Goal: Communication & Community: Participate in discussion

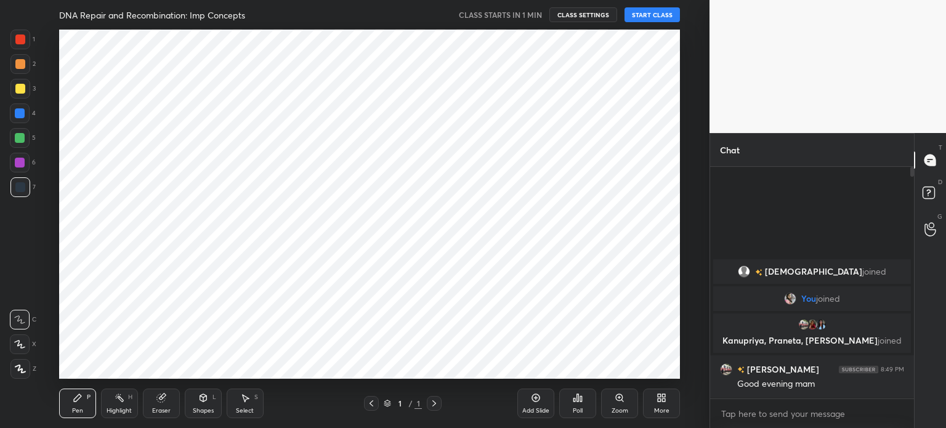
scroll to position [61237, 60926]
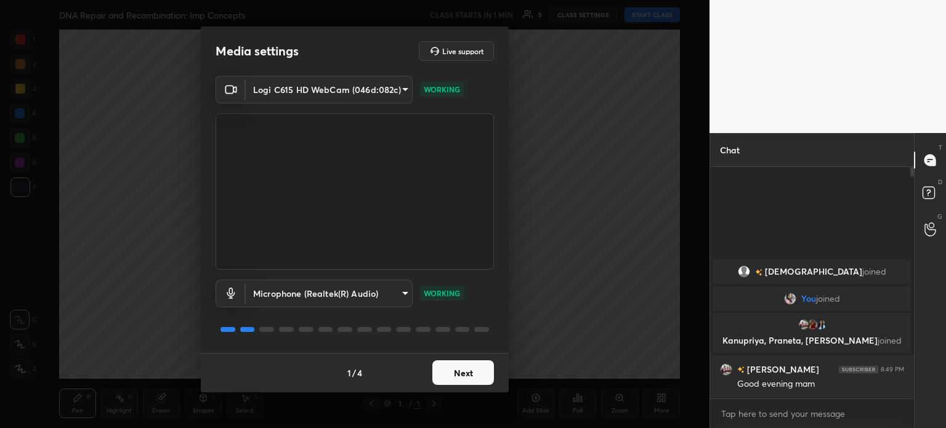
click at [467, 376] on button "Next" at bounding box center [463, 372] width 62 height 25
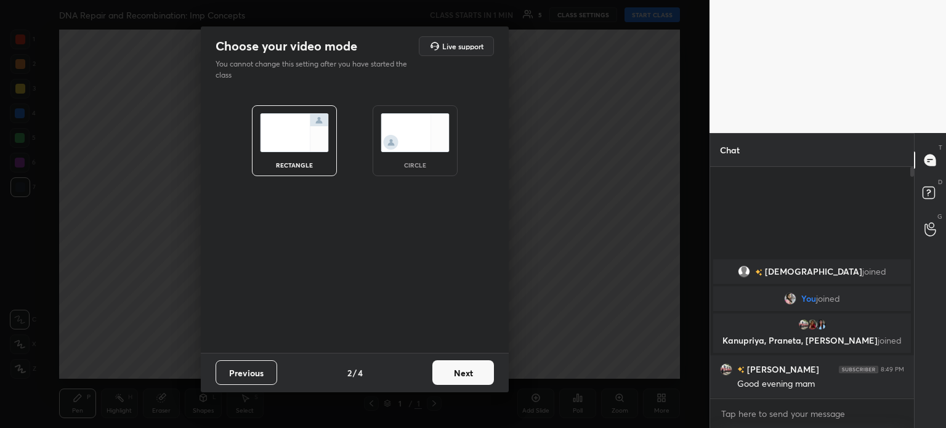
click at [408, 142] on img at bounding box center [415, 132] width 69 height 39
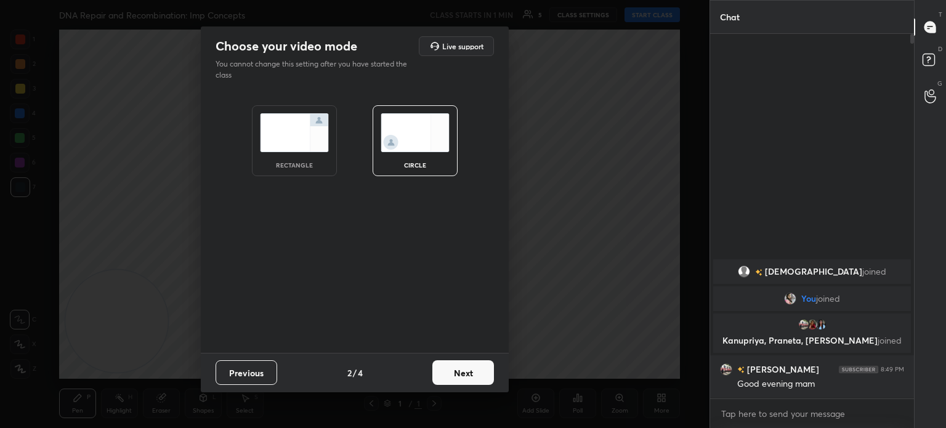
scroll to position [390, 200]
click at [467, 383] on button "Next" at bounding box center [463, 372] width 62 height 25
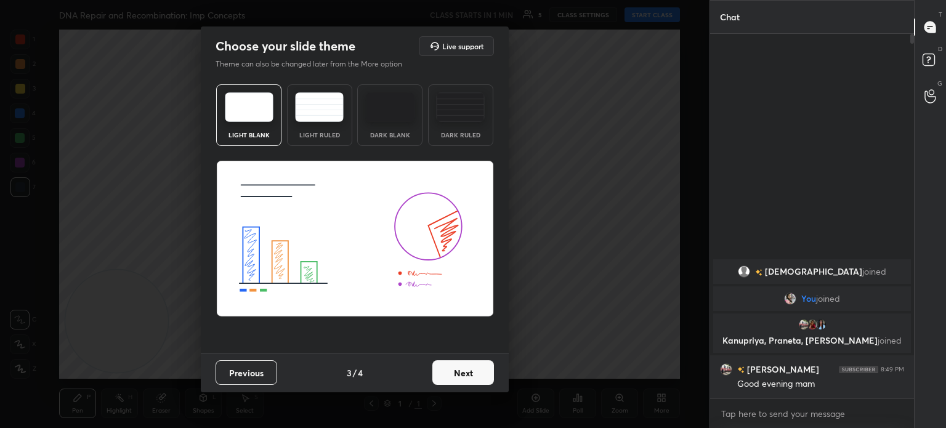
click at [472, 376] on button "Next" at bounding box center [463, 372] width 62 height 25
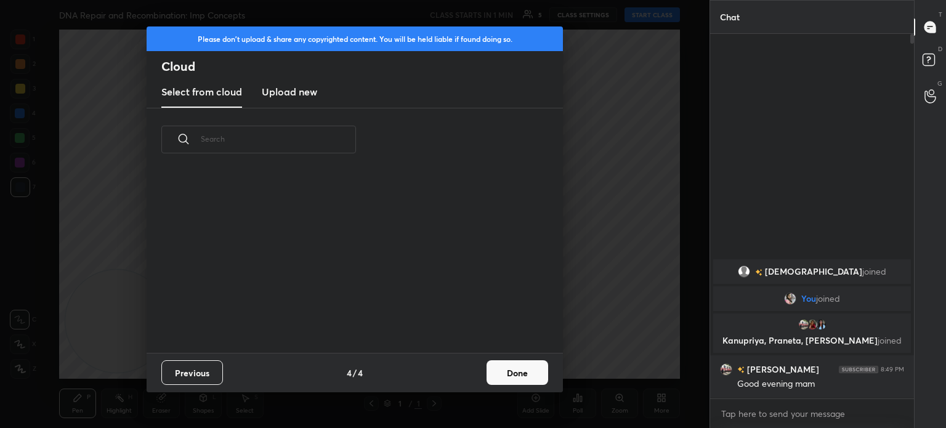
click at [512, 374] on button "Done" at bounding box center [518, 372] width 62 height 25
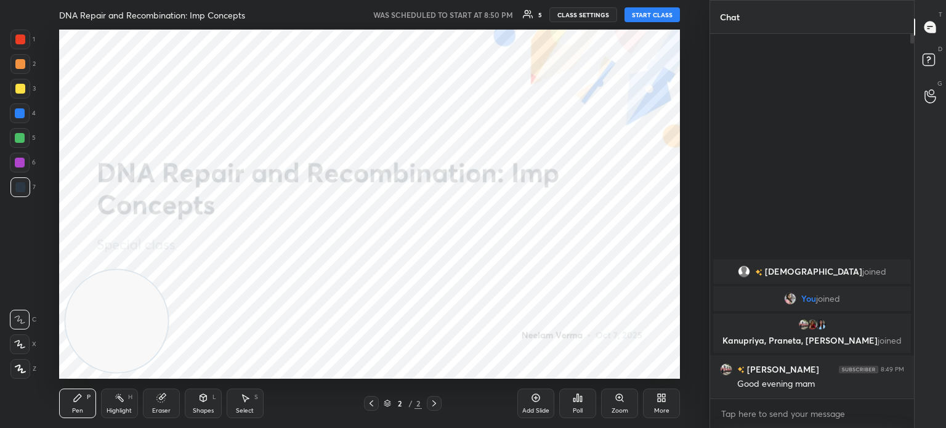
click at [663, 17] on button "START CLASS" at bounding box center [651, 14] width 55 height 15
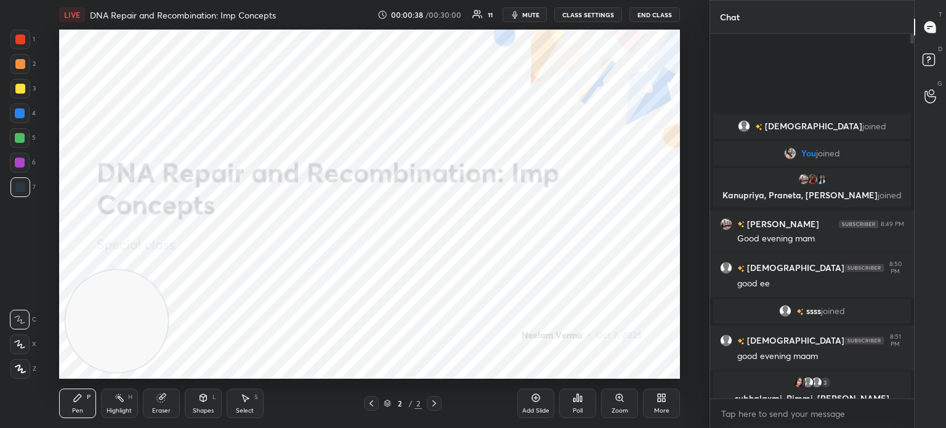
click at [206, 411] on div "Shapes" at bounding box center [203, 411] width 21 height 6
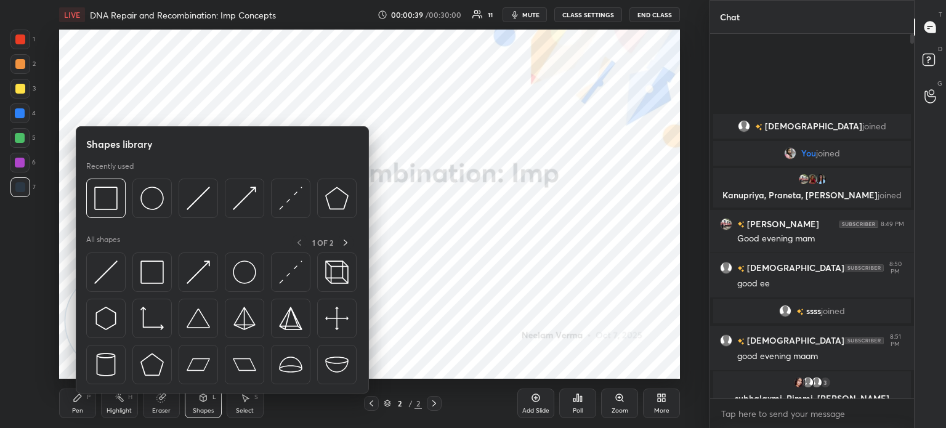
click at [151, 276] on img at bounding box center [151, 272] width 23 height 23
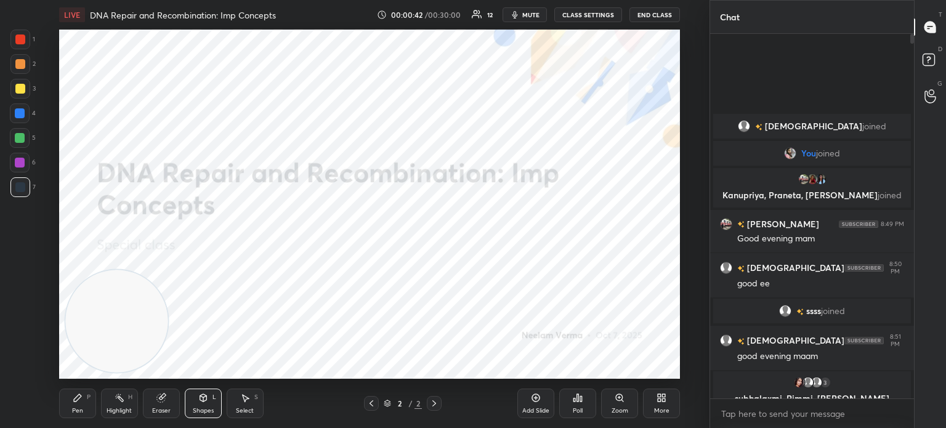
click at [652, 404] on div "More" at bounding box center [661, 404] width 37 height 30
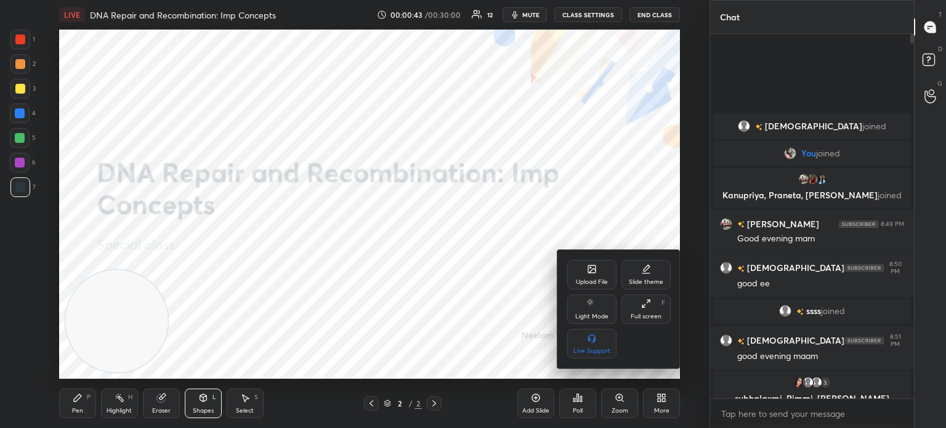
click at [593, 278] on div "Upload File" at bounding box center [591, 275] width 49 height 30
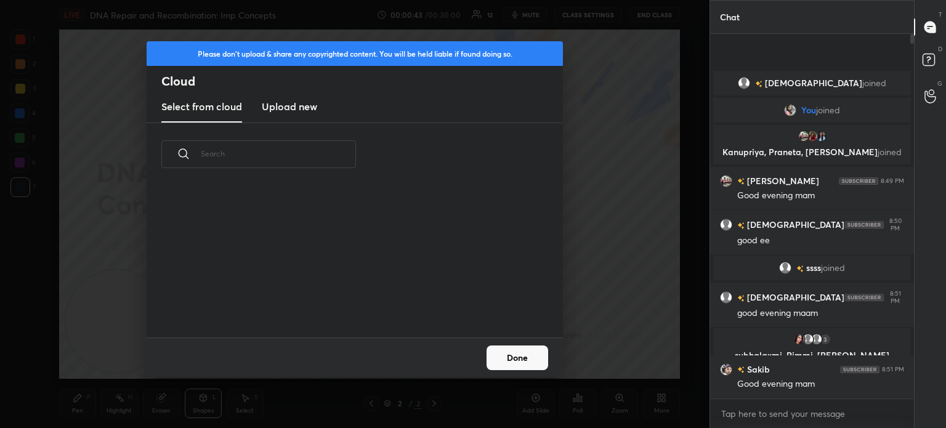
scroll to position [152, 395]
click at [294, 103] on h3 "Upload new" at bounding box center [289, 106] width 55 height 15
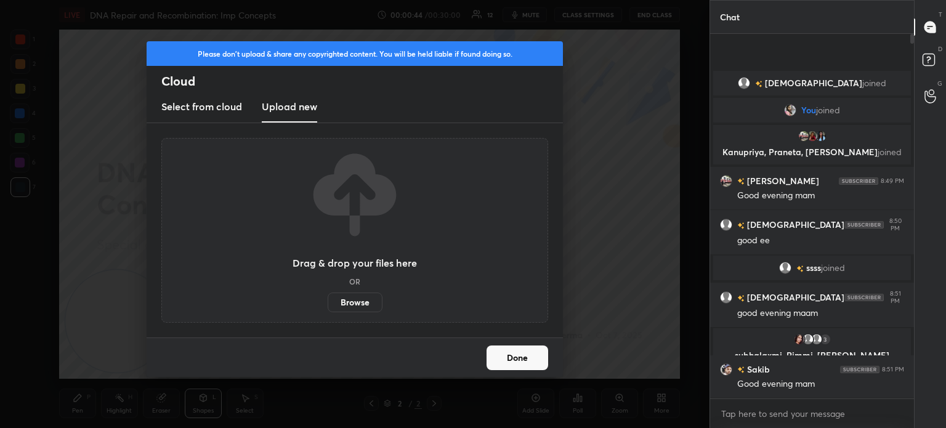
click at [355, 303] on label "Browse" at bounding box center [355, 303] width 55 height 20
click at [328, 303] on input "Browse" at bounding box center [328, 303] width 0 height 20
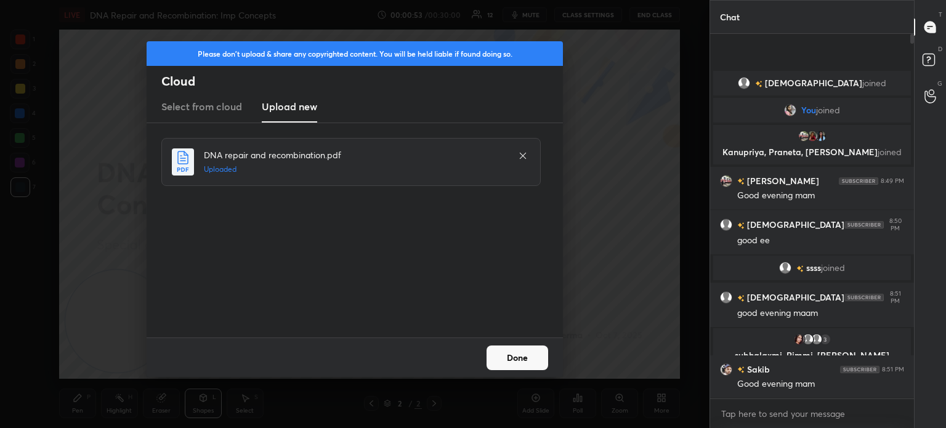
click at [522, 357] on button "Done" at bounding box center [518, 357] width 62 height 25
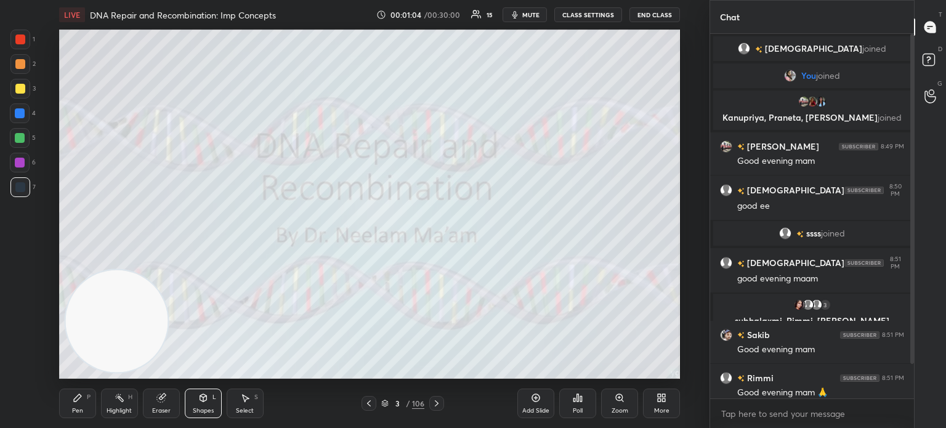
click at [21, 87] on div at bounding box center [20, 89] width 10 height 10
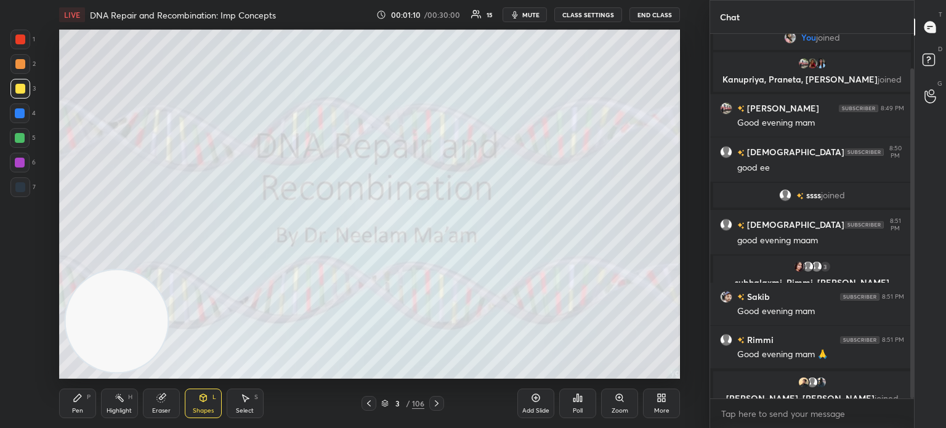
scroll to position [87, 0]
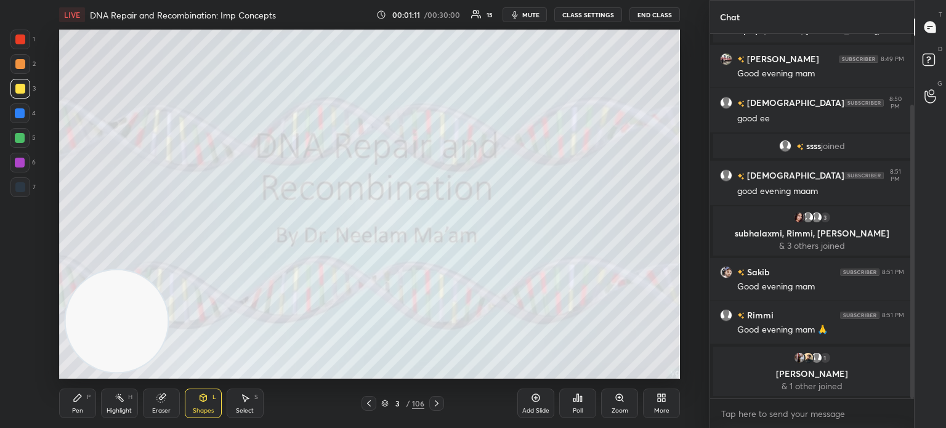
click at [743, 416] on body "1 2 3 4 5 6 7 C X Z C X Z E E Erase all H H LIVE DNA Repair and Recombination: …" at bounding box center [473, 214] width 946 height 428
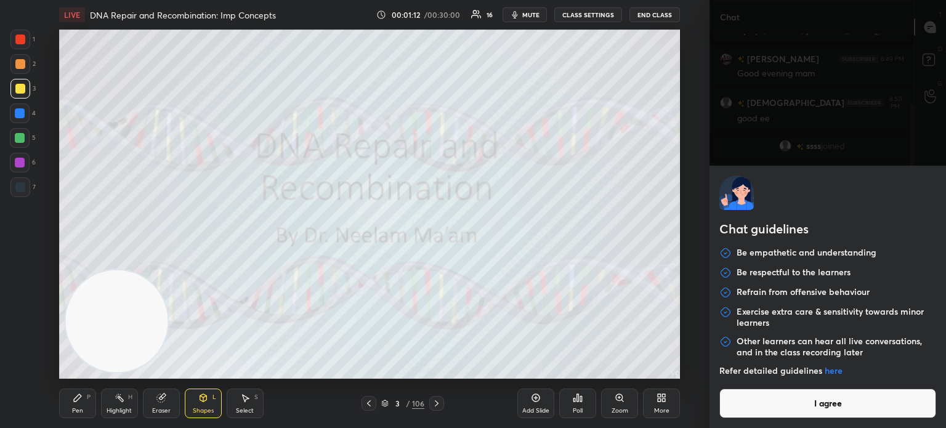
click at [764, 402] on button "I agree" at bounding box center [827, 404] width 217 height 30
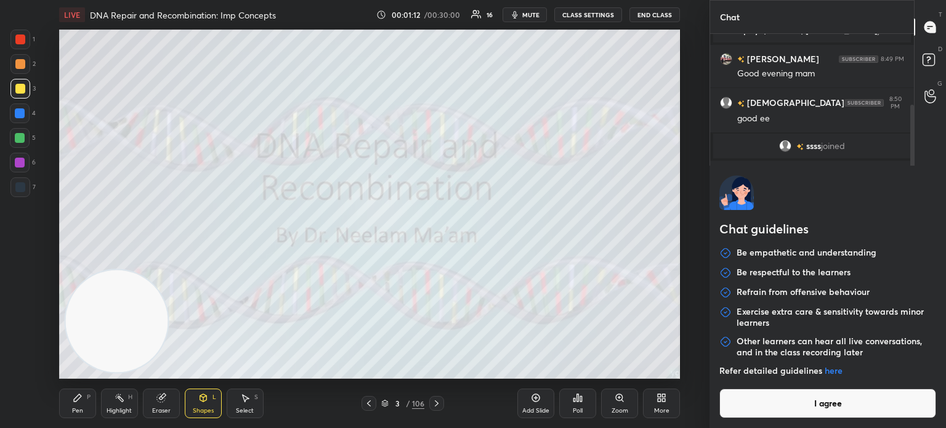
type textarea "x"
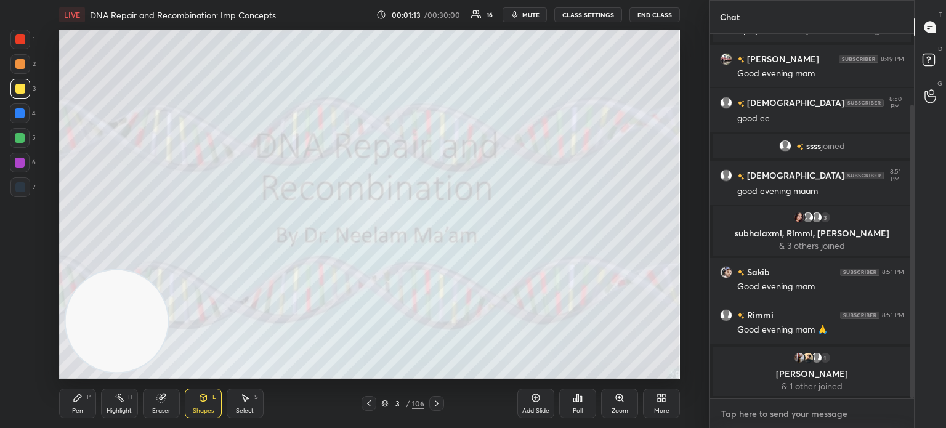
type textarea "t"
type textarea "x"
type textarea "te"
type textarea "x"
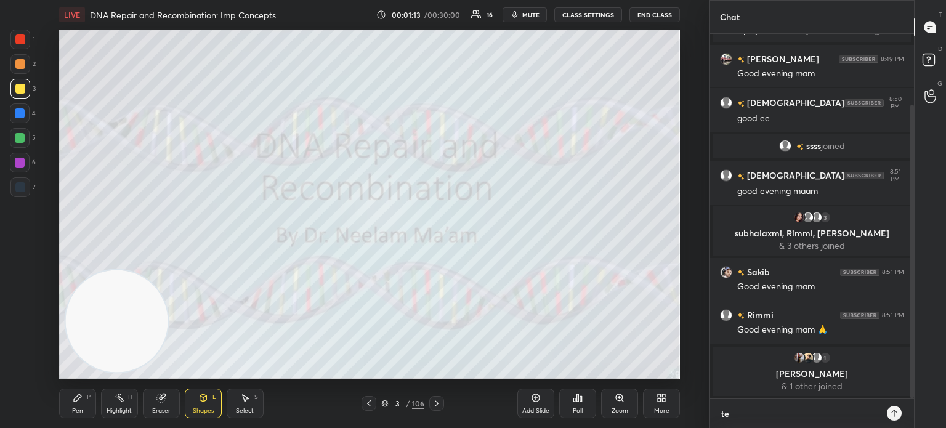
scroll to position [390, 200]
type textarea "tel"
type textarea "x"
type textarea "tele"
type textarea "x"
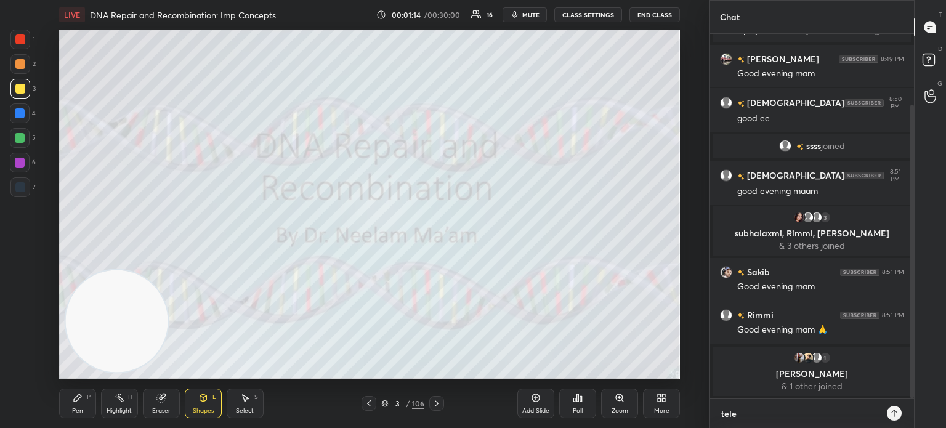
type textarea "teleg"
type textarea "x"
type textarea "telegr"
type textarea "x"
type textarea "telegra"
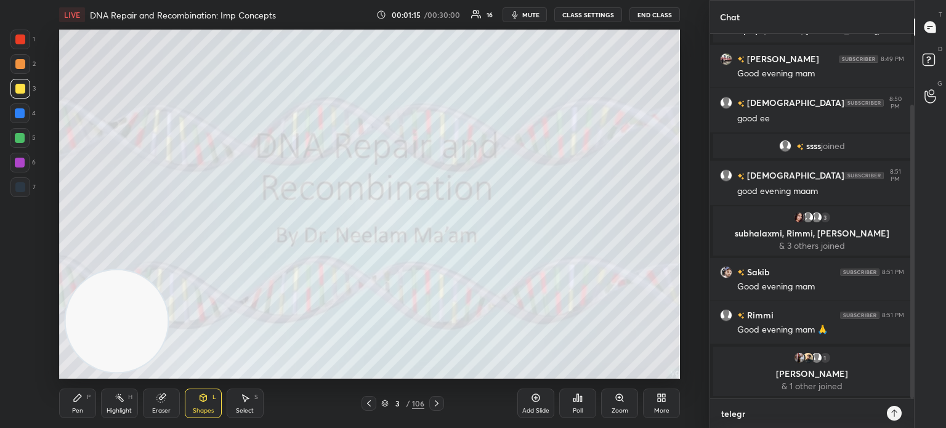
type textarea "x"
type textarea "telegram"
type textarea "x"
type textarea "telegram-"
type textarea "x"
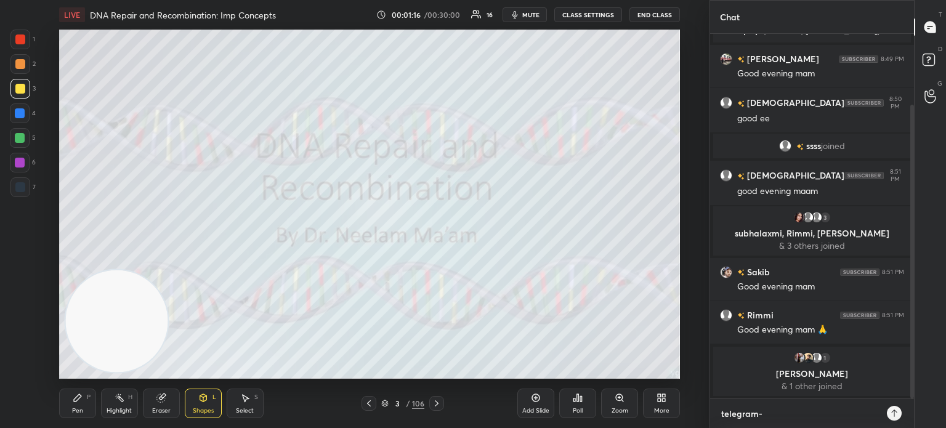
type textarea "telegram-"
type textarea "x"
type textarea "telegram- t"
type textarea "x"
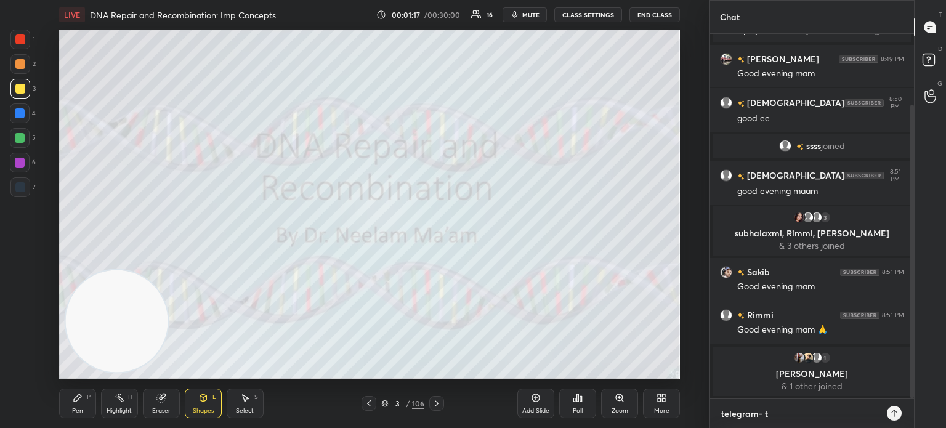
type textarea "telegram- t."
type textarea "x"
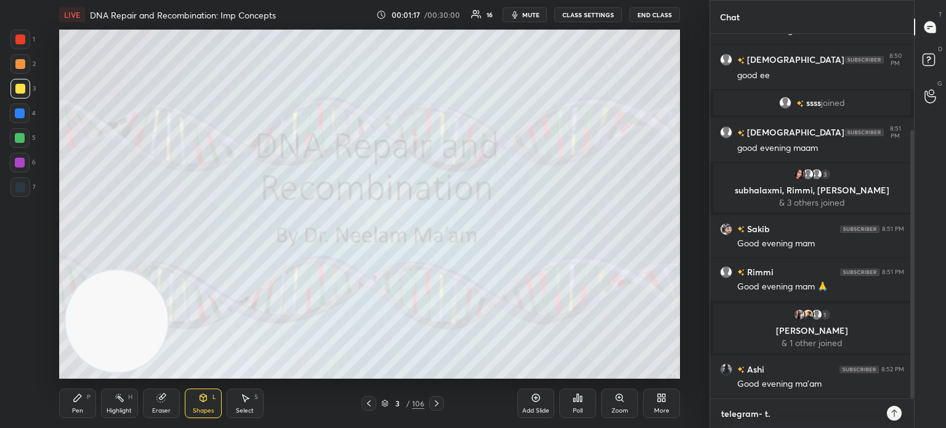
type textarea "telegram- t.m"
type textarea "x"
type textarea "telegram- [DOMAIN_NAME]"
type textarea "x"
type textarea "telegram- [DOMAIN_NAME][URL]"
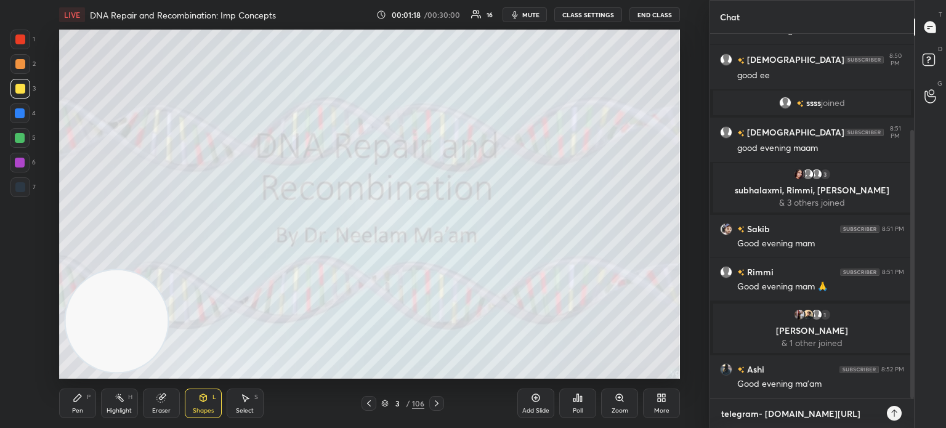
type textarea "x"
type textarea "telegram- [DOMAIN_NAME][URL]"
type textarea "x"
type textarea "telegram- [DOMAIN_NAME][URL]"
type textarea "x"
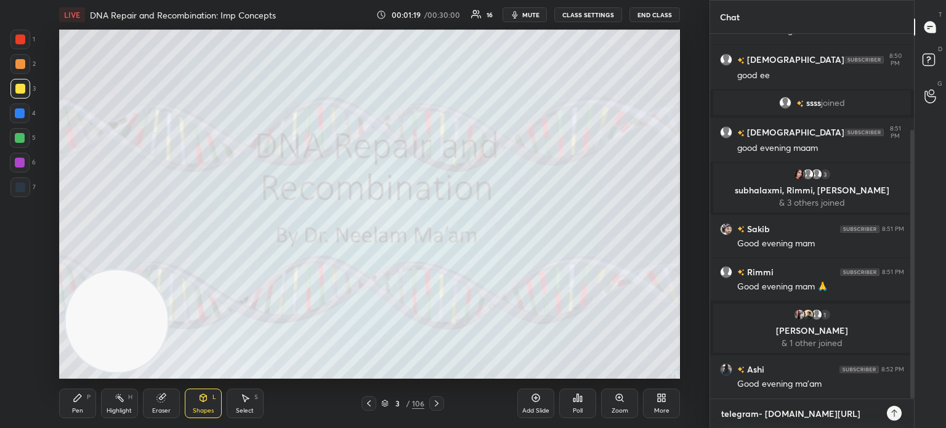
type textarea "telegram- [DOMAIN_NAME][URL]"
type textarea "x"
type textarea "telegram- [DOMAIN_NAME][URL][PERSON_NAME]"
type textarea "x"
type textarea "telegram- [DOMAIN_NAME][URL]"
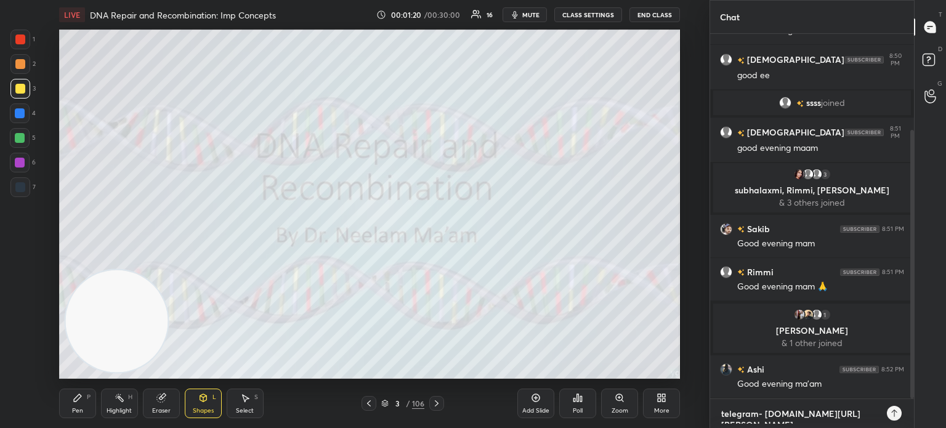
type textarea "x"
type textarea "telegram- [DOMAIN_NAME][URL][PERSON_NAME]"
type textarea "x"
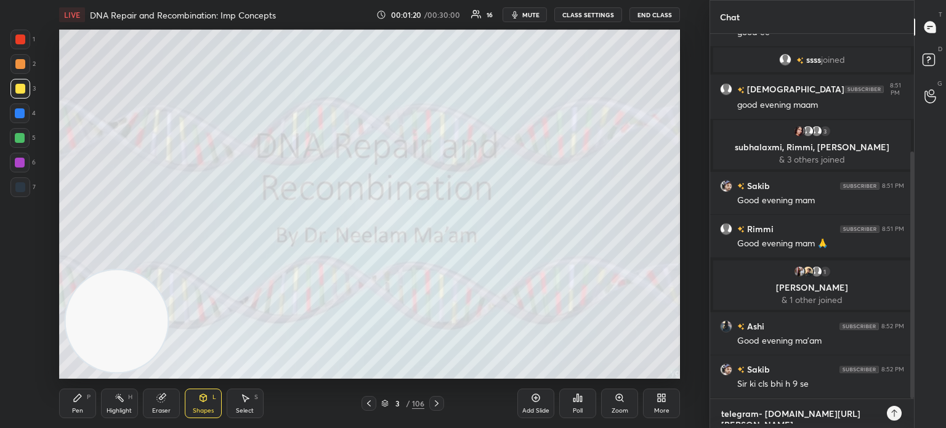
type textarea "telegram- [DOMAIN_NAME][URL]"
type textarea "x"
type textarea "telegram- [DOMAIN_NAME][URL]"
type textarea "x"
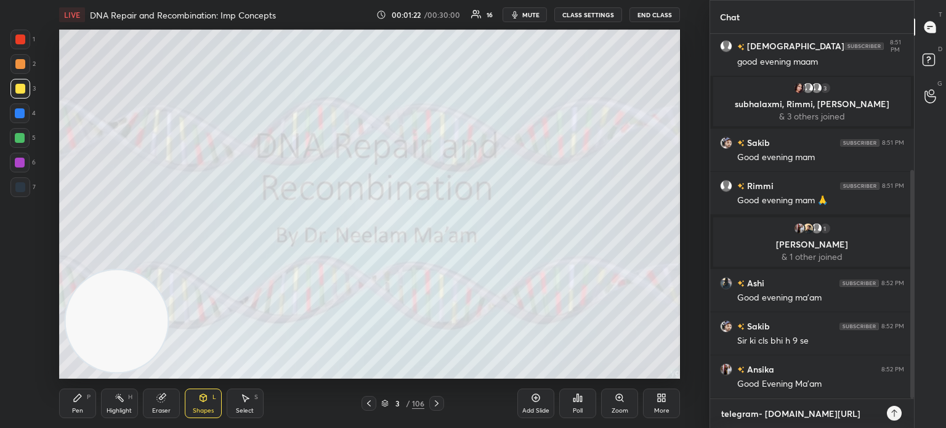
click at [720, 411] on textarea "telegram- [DOMAIN_NAME][URL]" at bounding box center [800, 414] width 160 height 20
type textarea "ftelegram- [DOMAIN_NAME][URL]"
type textarea "x"
type textarea "fotelegram- [DOMAIN_NAME][URL]"
type textarea "x"
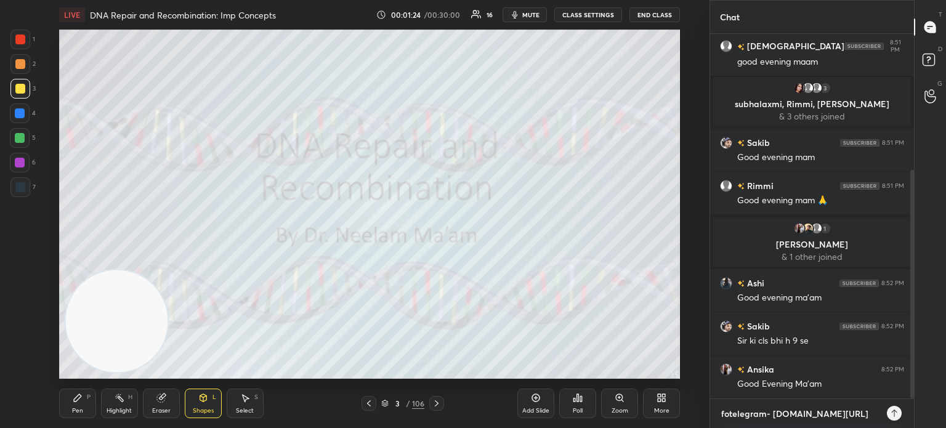
type textarea "foltelegram- [DOMAIN_NAME][URL]"
type textarea "x"
type textarea "folltelegram- [DOMAIN_NAME][URL]"
type textarea "x"
type textarea "follotelegram- [DOMAIN_NAME][URL]"
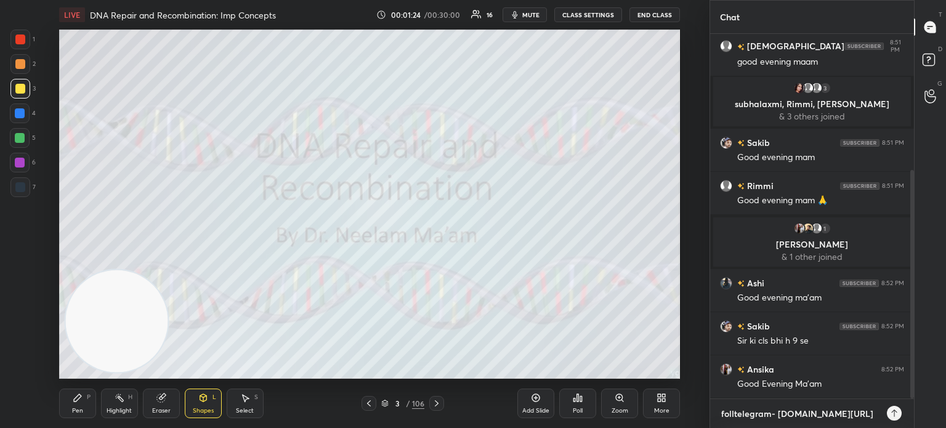
type textarea "x"
type textarea "followtelegram- [DOMAIN_NAME][URL]"
type textarea "x"
type textarea "follow-telegram- [DOMAIN_NAME][URL]"
type textarea "x"
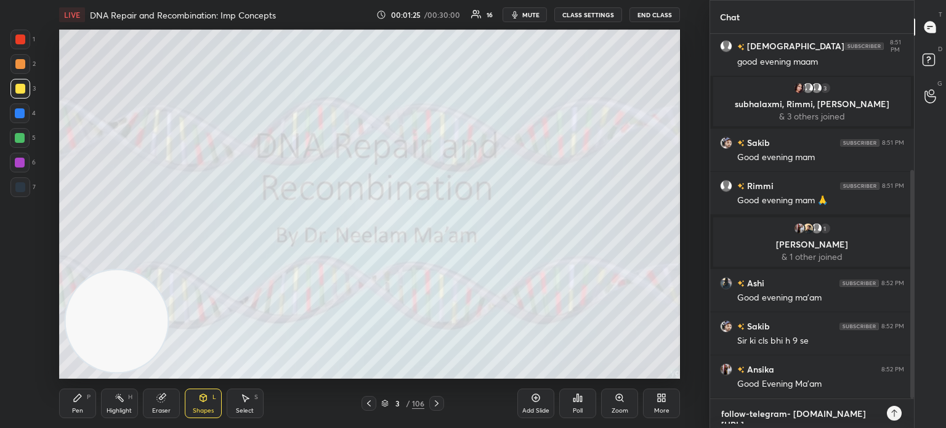
type textarea "follow- telegram- [DOMAIN_NAME][URL]"
type textarea "x"
type textarea "follow- telegram- [DOMAIN_NAME][URL]"
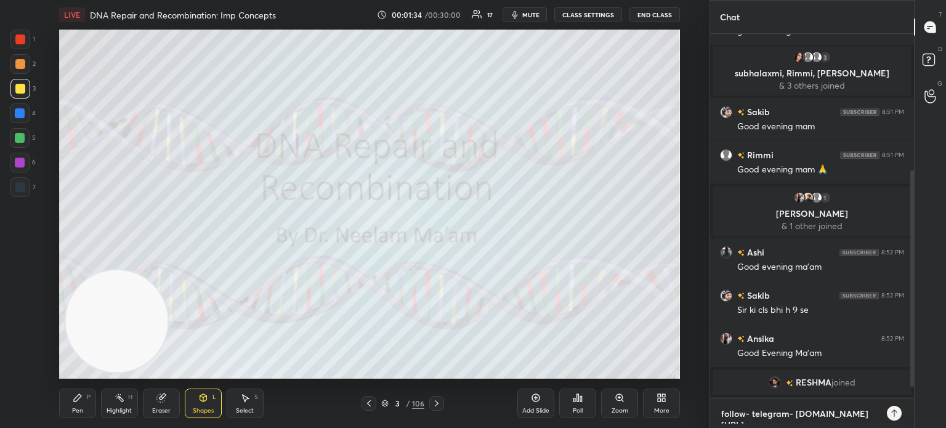
type textarea "x"
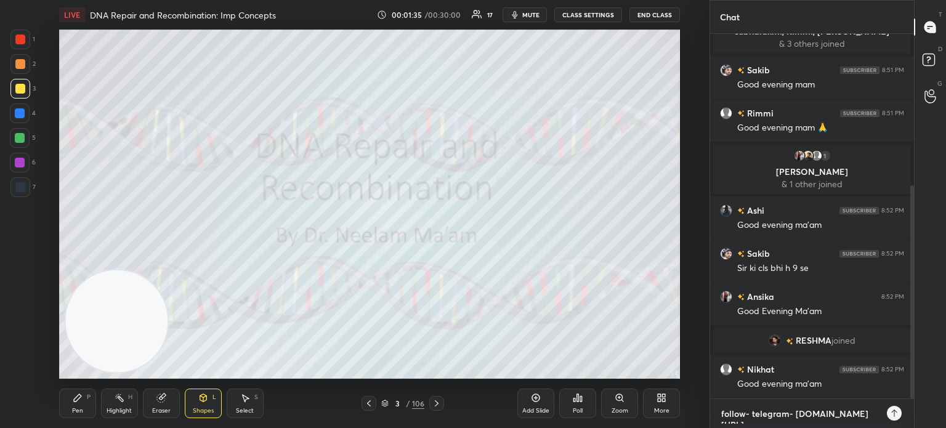
paste textarea "[URL][DOMAIN_NAME]"
type textarea "follow- [URL][DOMAIN_NAME] [DOMAIN_NAME][URL]"
type textarea "x"
type textarea "follow- [URL][DOMAIN_NAME] telegram- [DOMAIN_NAME][URL]"
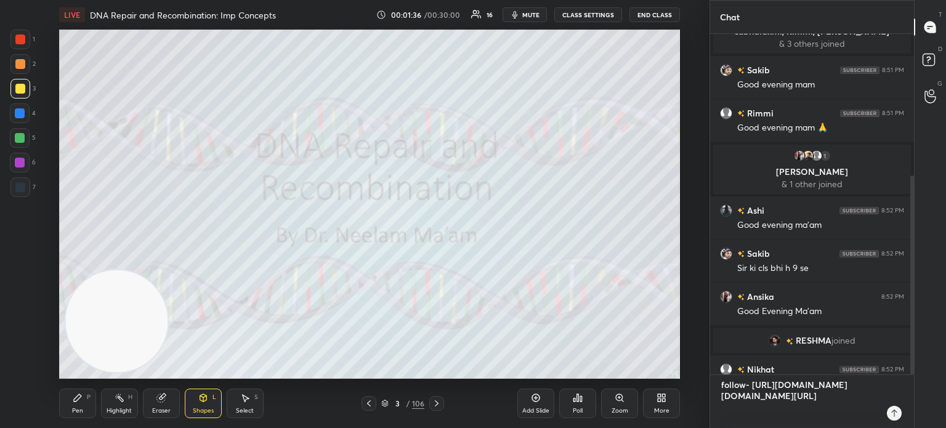
type textarea "x"
type textarea "follow- [URL][DOMAIN_NAME] telegram- [DOMAIN_NAME][URL]"
type textarea "x"
type textarea "follow- [URL][DOMAIN_NAME] telegram- [DOMAIN_NAME][URL]"
type textarea "x"
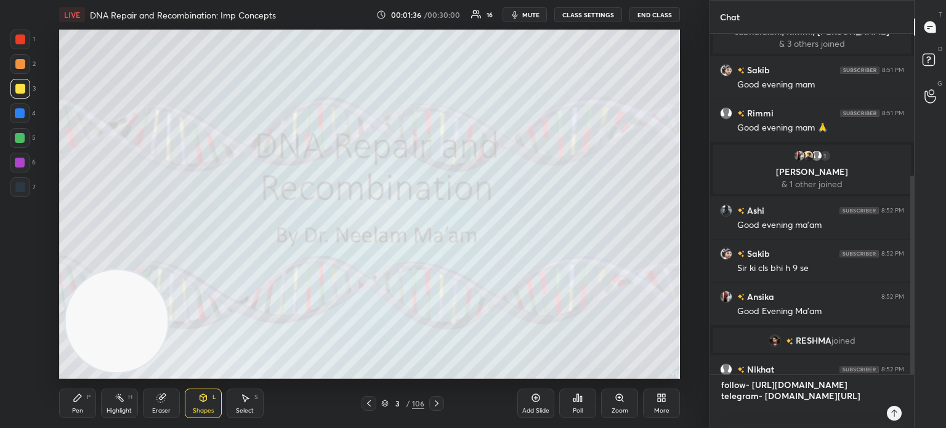
type textarea "follow- [URL][DOMAIN_NAME] telegram- [DOMAIN_NAME][URL]"
type textarea "x"
type textarea "follow- [URL][DOMAIN_NAME] telegram- [DOMAIN_NAME][URL]"
type textarea "x"
type textarea "follow- [URL][DOMAIN_NAME] telegram- [DOMAIN_NAME][URL]"
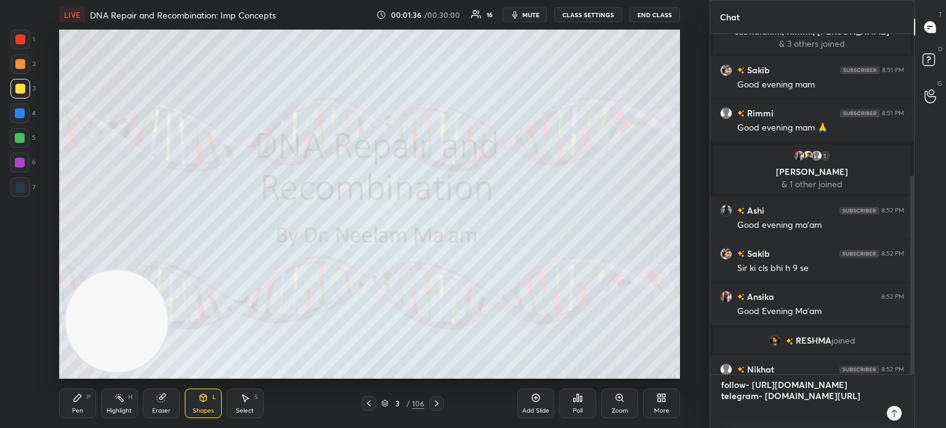
type textarea "x"
type textarea "follow- [URL][DOMAIN_NAME] telegram- [DOMAIN_NAME][URL]"
type textarea "x"
type textarea "follow- [URL][DOMAIN_NAME] telegram- [DOMAIN_NAME][URL]"
type textarea "x"
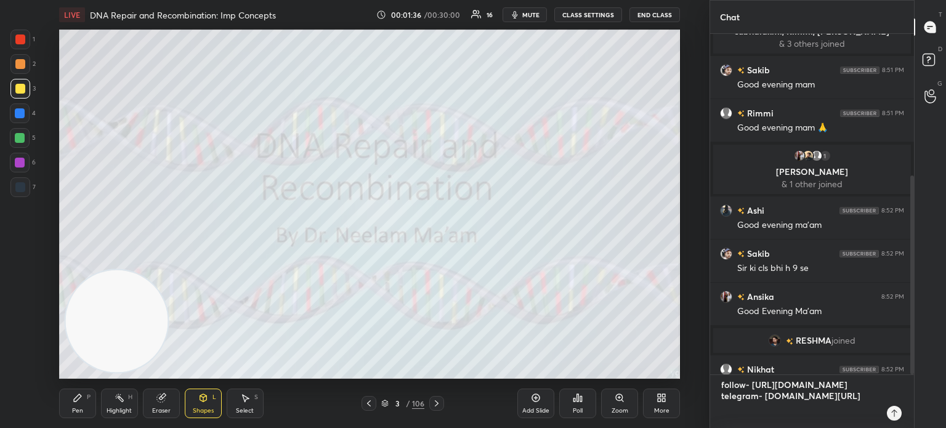
type textarea "follow- [URL][DOMAIN_NAME] telegram- [DOMAIN_NAME][URL]"
type textarea "x"
type textarea "follow- [URL][DOMAIN_NAME] telegram- [DOMAIN_NAME][URL]"
type textarea "x"
type textarea "follow- [URL][DOMAIN_NAME] telegram- [DOMAIN_NAME][URL]"
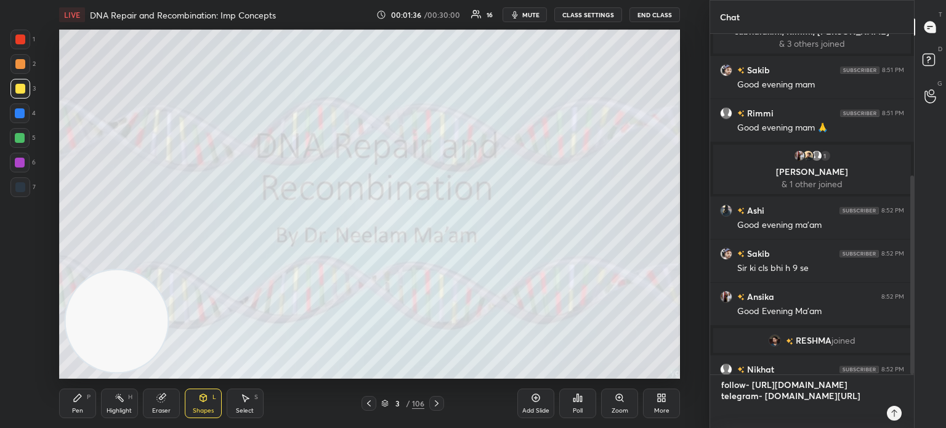
type textarea "x"
type textarea "follow- [URL][DOMAIN_NAME] telegram- [DOMAIN_NAME][URL]"
type textarea "x"
type textarea "follow- [URL][DOMAIN_NAME] telegram- [DOMAIN_NAME][URL]"
type textarea "x"
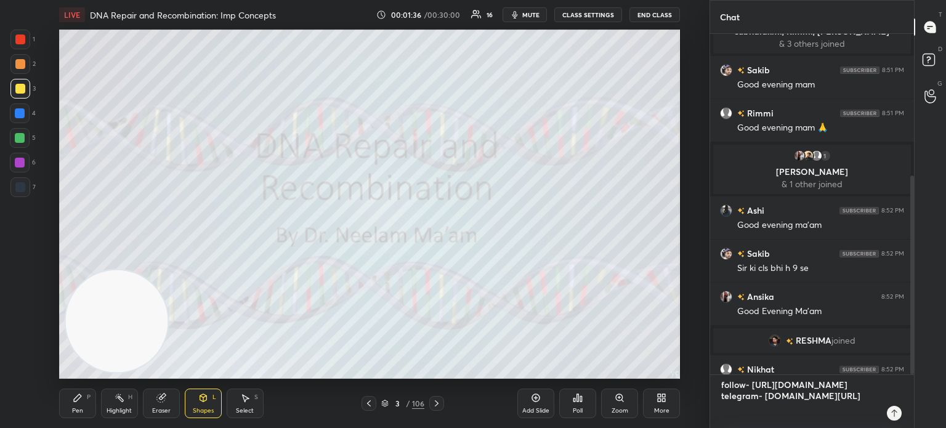
type textarea "follow- [URL][DOMAIN_NAME] telegram- [DOMAIN_NAME][URL]"
type textarea "x"
type textarea "follow- [URL][DOMAIN_NAME] telegram- [DOMAIN_NAME][URL]"
type textarea "x"
type textarea "follow- [URL][DOMAIN_NAME] telegram- [DOMAIN_NAME][URL]"
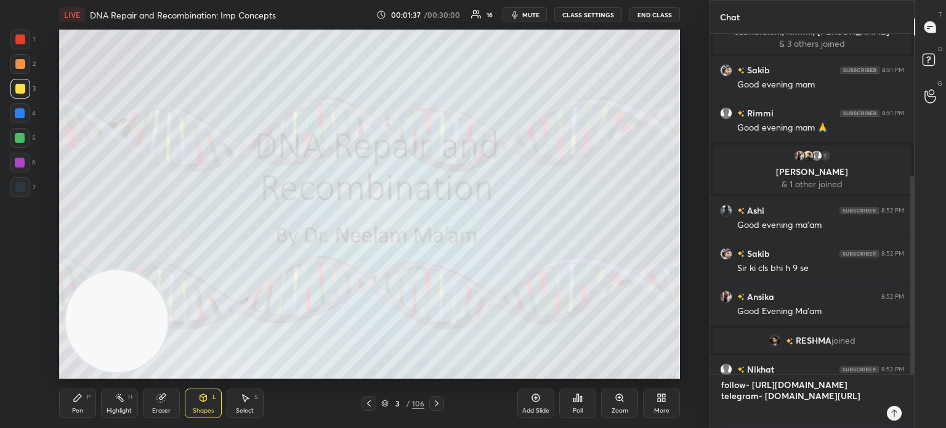
type textarea "x"
type textarea "follow- [URL][DOMAIN_NAME] telegram- [DOMAIN_NAME][URL]"
type textarea "x"
type textarea "follow- [URL][DOMAIN_NAME] telegram- [DOMAIN_NAME][URL]"
type textarea "x"
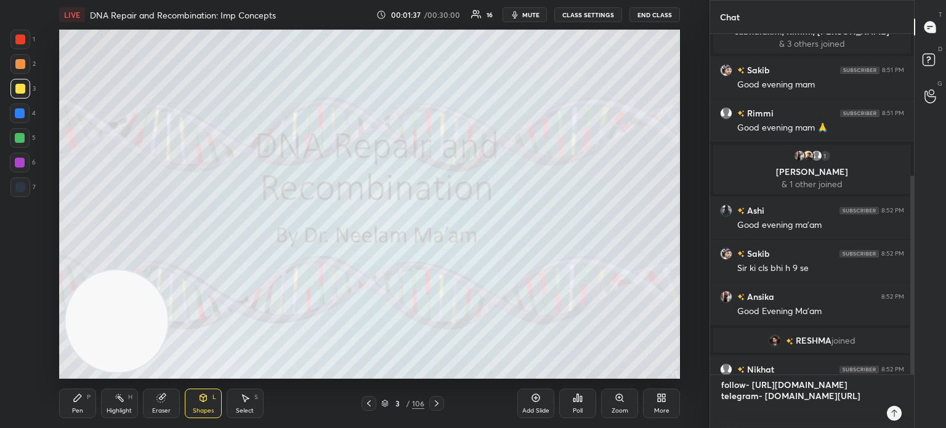
type textarea "follow- [URL][DOMAIN_NAME] telegram- [DOMAIN_NAME][URL]"
type textarea "x"
type textarea "follow- [URL][DOMAIN_NAME] telegram- [DOMAIN_NAME][URL]"
type textarea "x"
type textarea "follow- [URL][DOMAIN_NAME] telegram- [DOMAIN_NAME][URL]"
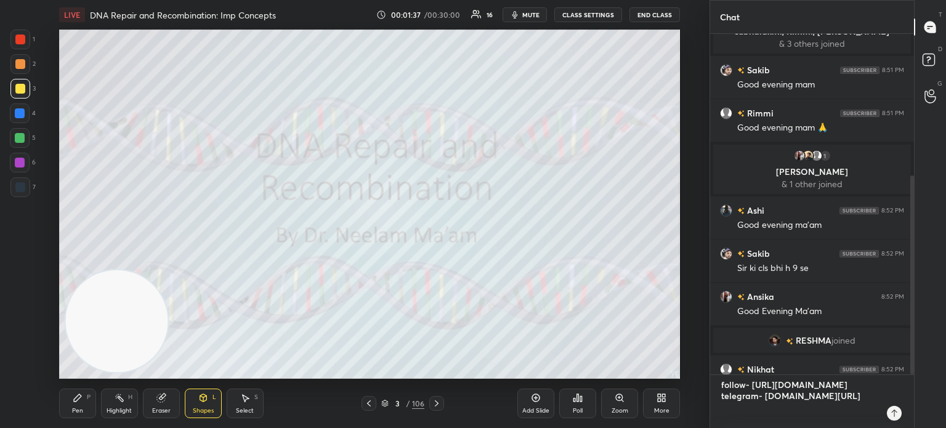
type textarea "x"
type textarea "follow- [URL][DOMAIN_NAME] telegram- [DOMAIN_NAME][URL]"
type textarea "x"
type textarea "follow- [URL][DOMAIN_NAME] telegram- [DOMAIN_NAME][URL]"
type textarea "x"
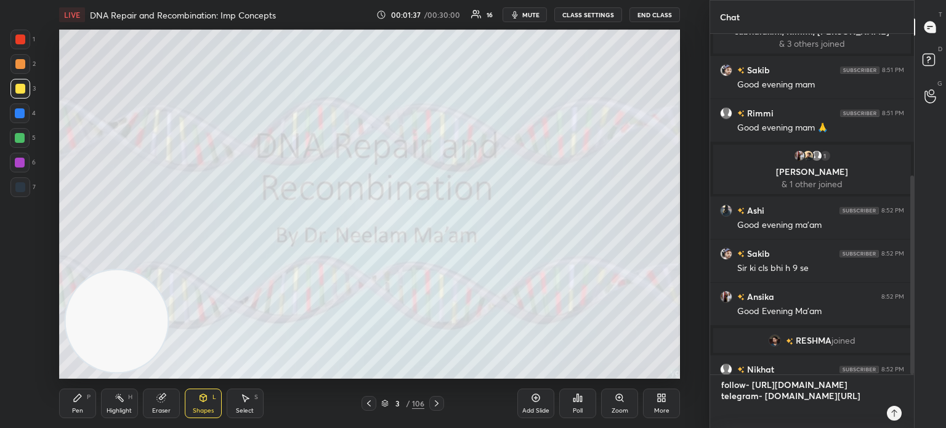
type textarea "follow- [URL][DOMAIN_NAME] telegram- [DOMAIN_NAME][URL]"
type textarea "x"
type textarea "follow- [URL][DOMAIN_NAME] telegram- [DOMAIN_NAME][URL]"
type textarea "x"
type textarea "follow- [URL][DOMAIN_NAME] telegram- [DOMAIN_NAME][URL]"
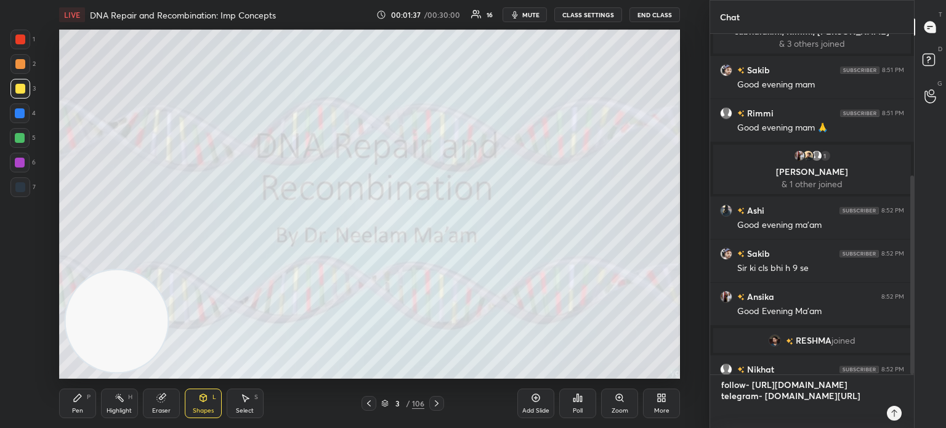
type textarea "x"
type textarea "follow- [URL][DOMAIN_NAME] telegram- [DOMAIN_NAME][URL]"
type textarea "x"
type textarea "follow- [URL][DOMAIN_NAME] telegram- [DOMAIN_NAME][URL]"
type textarea "x"
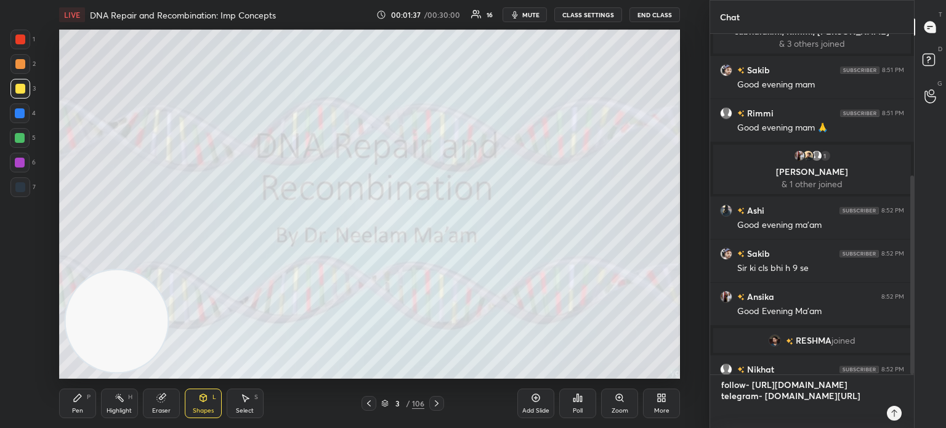
type textarea "follow- [URL][DOMAIN_NAME] telegram- [DOMAIN_NAME][URL]"
type textarea "x"
type textarea "follow- [URL][DOMAIN_NAME] telegram- [DOMAIN_NAME][URL]"
type textarea "x"
type textarea "follow- [URL][DOMAIN_NAME] telegram- [DOMAIN_NAME][URL]"
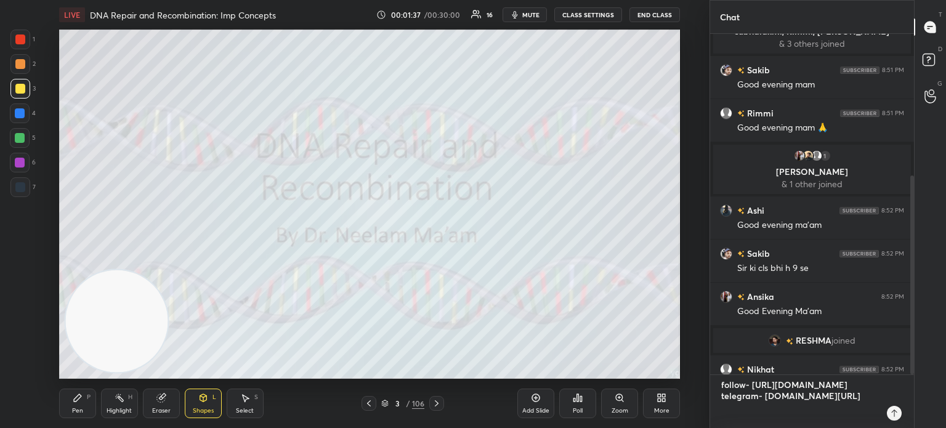
type textarea "x"
type textarea "follow- [URL][DOMAIN_NAME] telegram- [DOMAIN_NAME][URL]"
type textarea "x"
type textarea "follow- [URL][DOMAIN_NAME] telegram- [DOMAIN_NAME][URL]"
type textarea "x"
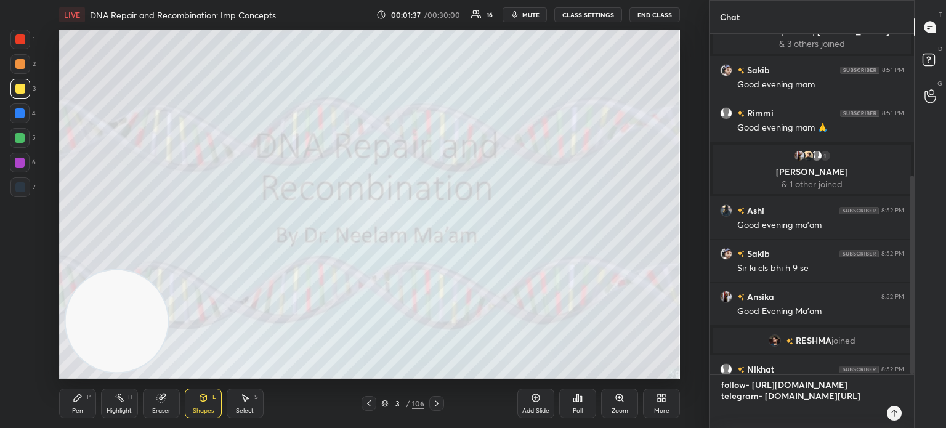
type textarea "follow- [URL][DOMAIN_NAME] telegram- [DOMAIN_NAME][URL]"
type textarea "x"
type textarea "follow- [URL][DOMAIN_NAME] telegram- [DOMAIN_NAME][URL]"
type textarea "x"
type textarea "follow- [URL][DOMAIN_NAME] telegram- [DOMAIN_NAME][URL]"
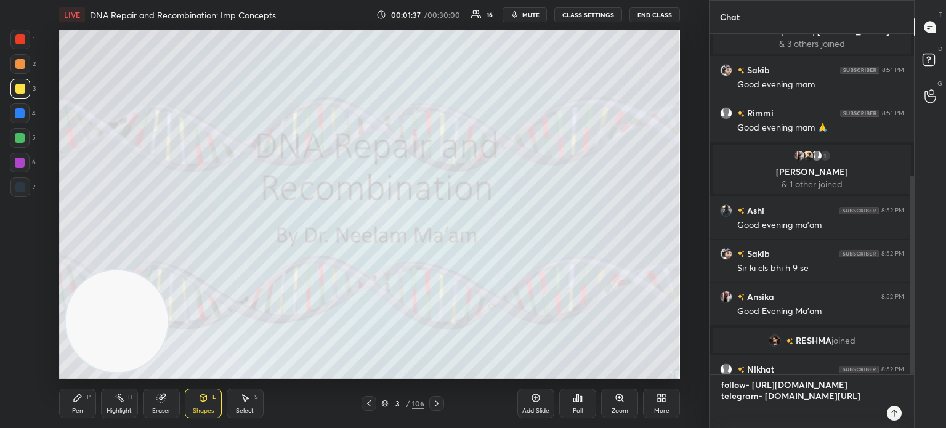
type textarea "x"
type textarea "follow- [URL][DOMAIN_NAME] telegram- [DOMAIN_NAME][URL]"
type textarea "x"
type textarea "follow- [URL][DOMAIN_NAME] telegram- [DOMAIN_NAME][URL]"
type textarea "x"
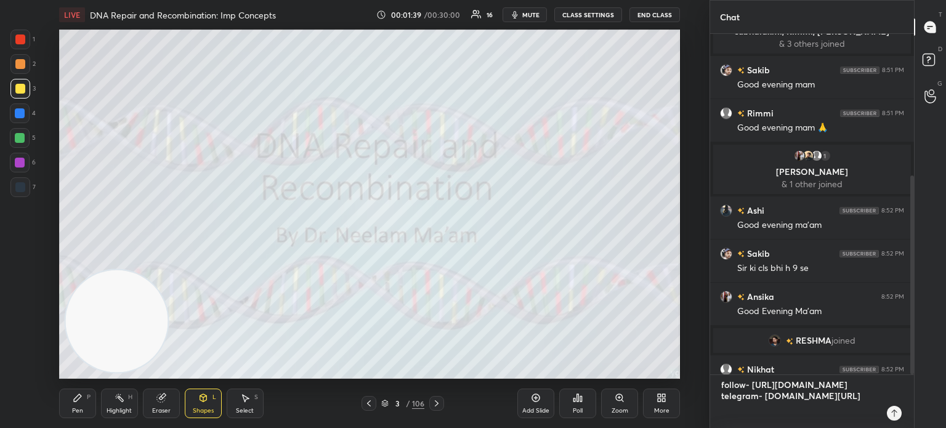
type textarea "x"
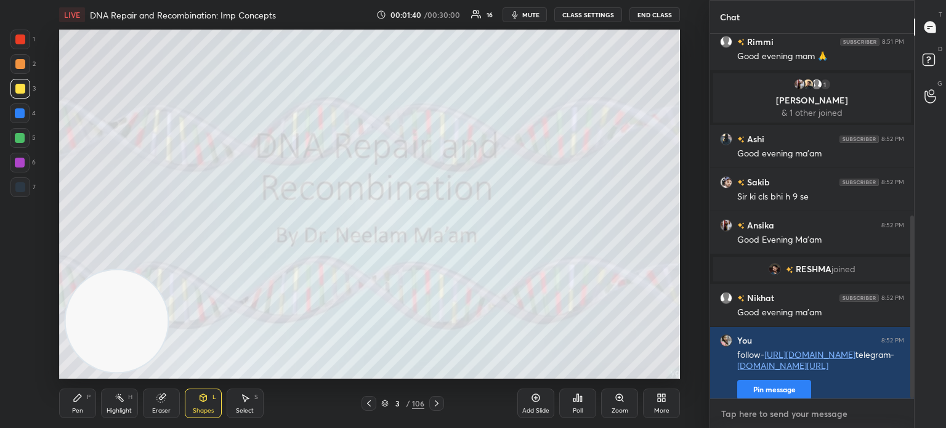
scroll to position [435, 0]
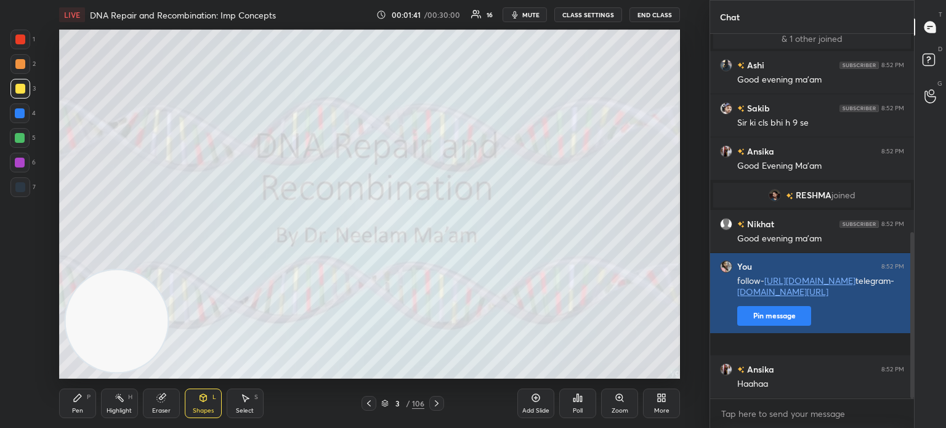
click at [780, 326] on button "Pin message" at bounding box center [774, 316] width 74 height 20
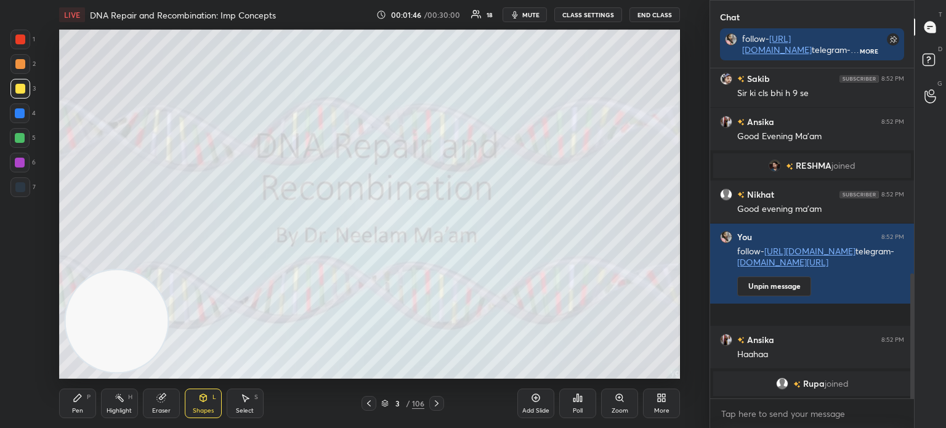
scroll to position [542, 0]
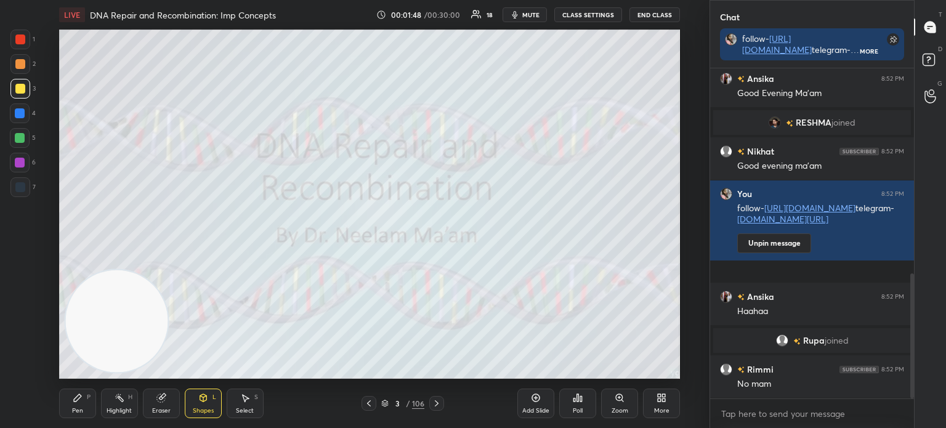
click at [83, 399] on div "Pen P" at bounding box center [77, 404] width 37 height 30
click at [17, 364] on div at bounding box center [20, 369] width 20 height 20
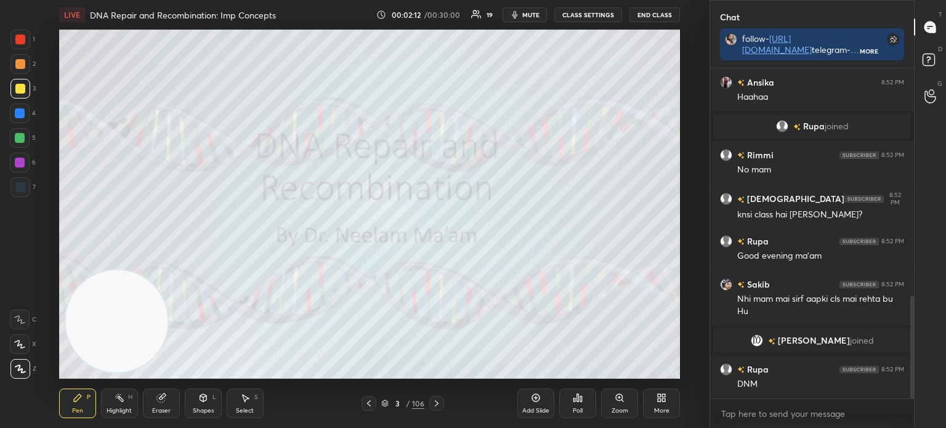
scroll to position [755, 0]
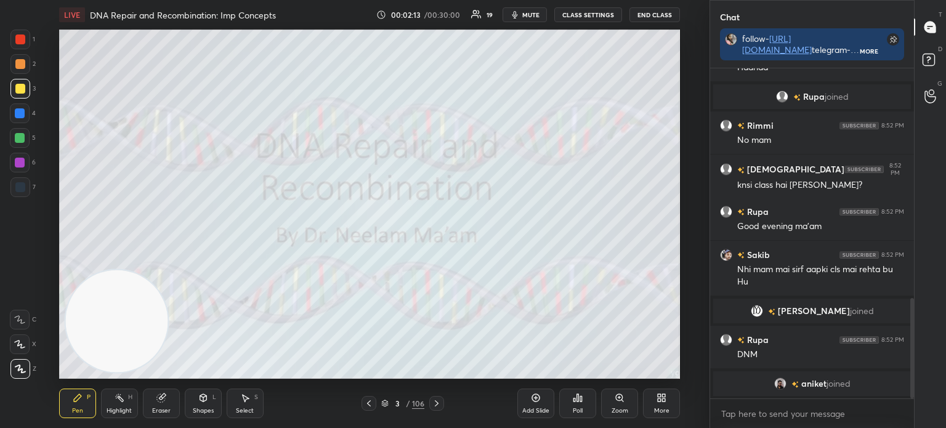
click at [387, 402] on icon at bounding box center [385, 401] width 6 height 3
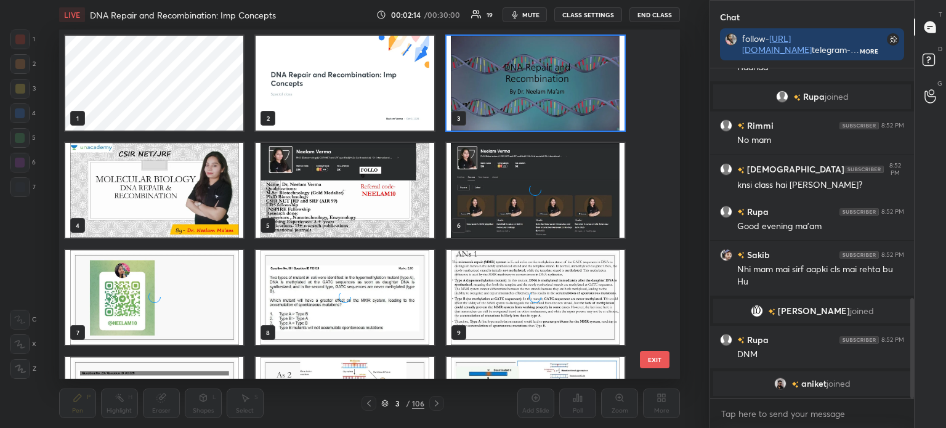
scroll to position [345, 615]
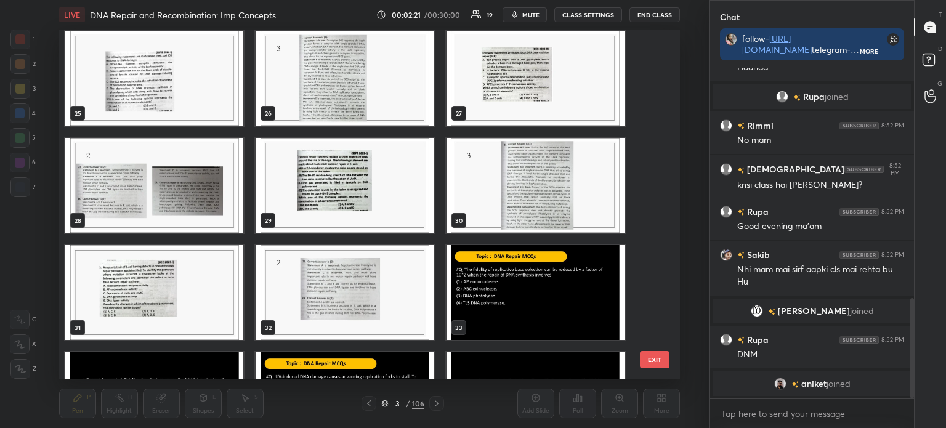
click at [509, 86] on img "grid" at bounding box center [535, 78] width 178 height 95
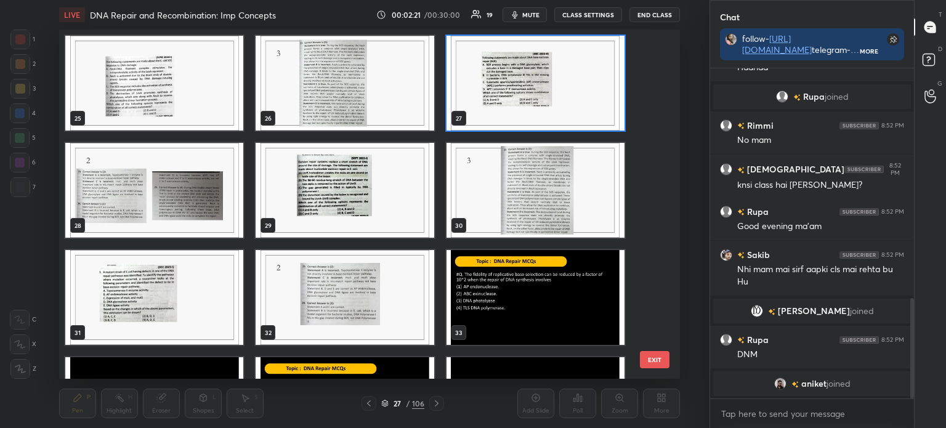
click at [507, 95] on img "grid" at bounding box center [535, 83] width 178 height 95
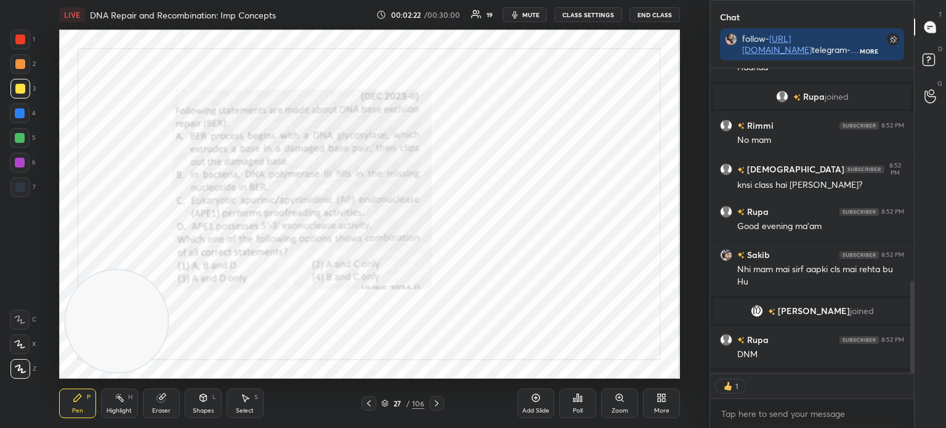
scroll to position [824, 0]
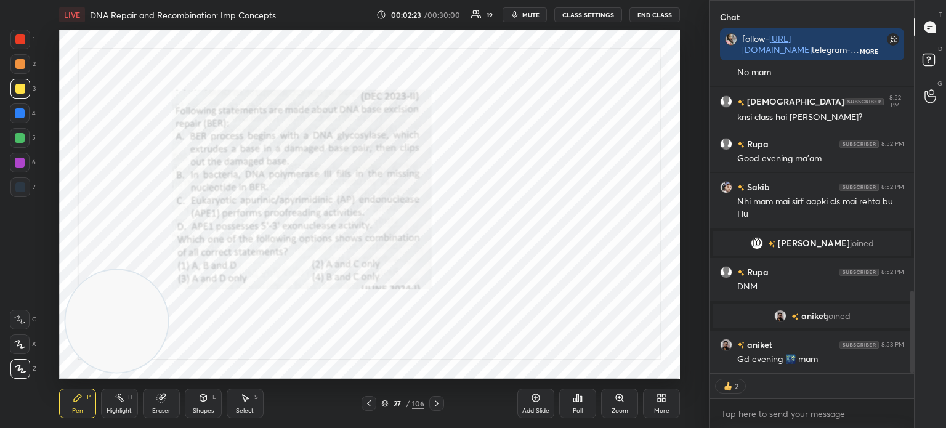
click at [365, 407] on icon at bounding box center [369, 403] width 10 height 10
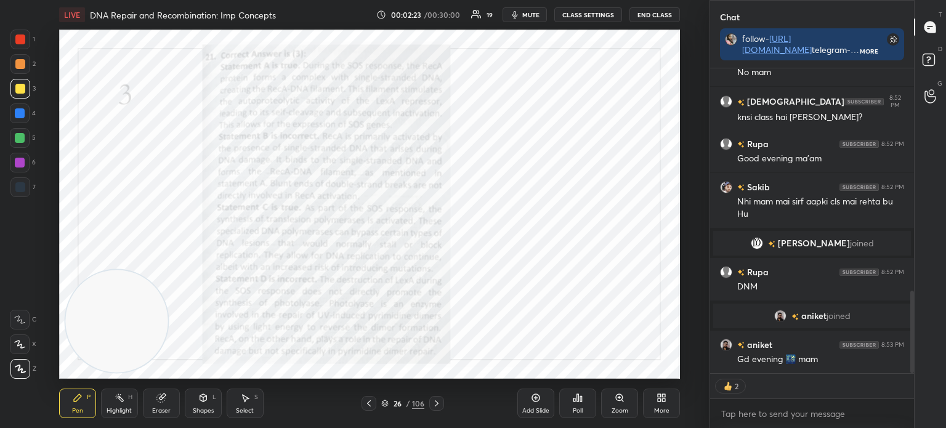
click at [365, 405] on icon at bounding box center [369, 403] width 10 height 10
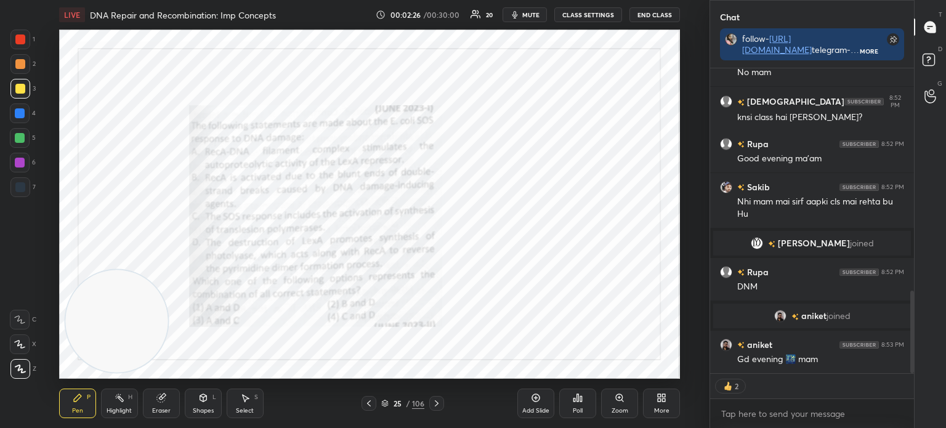
scroll to position [867, 0]
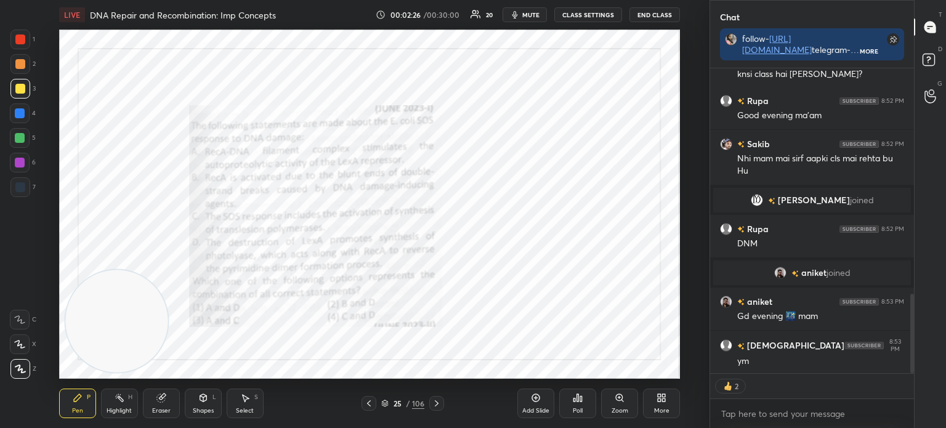
click at [28, 189] on div at bounding box center [20, 187] width 20 height 20
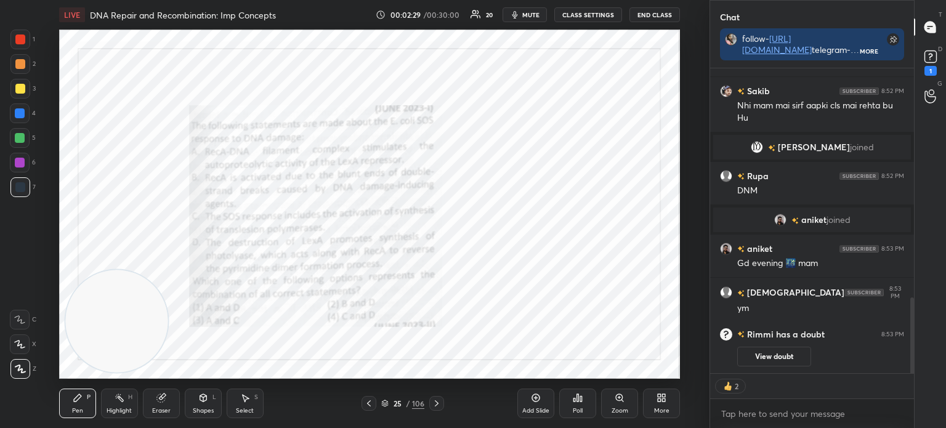
click at [387, 403] on icon at bounding box center [385, 401] width 6 height 3
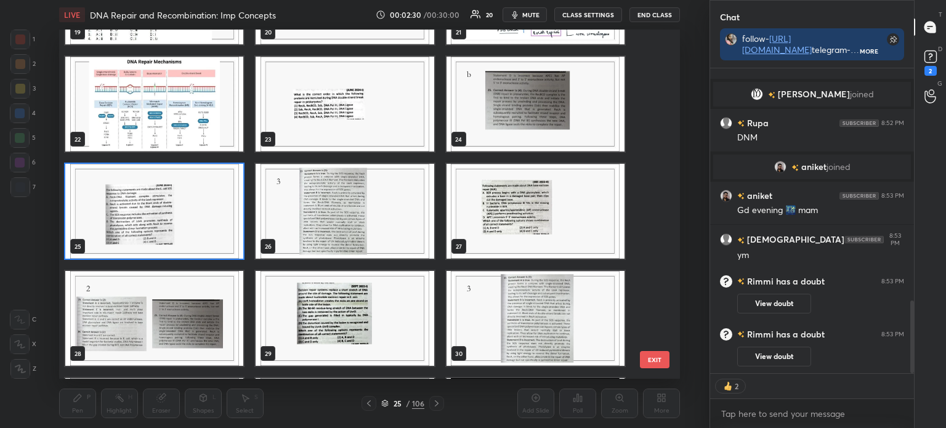
scroll to position [727, 0]
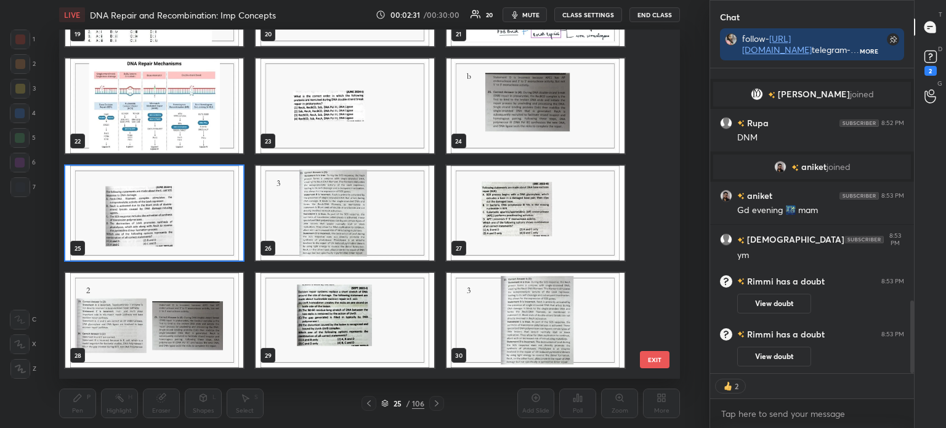
click at [500, 222] on img "grid" at bounding box center [535, 213] width 178 height 95
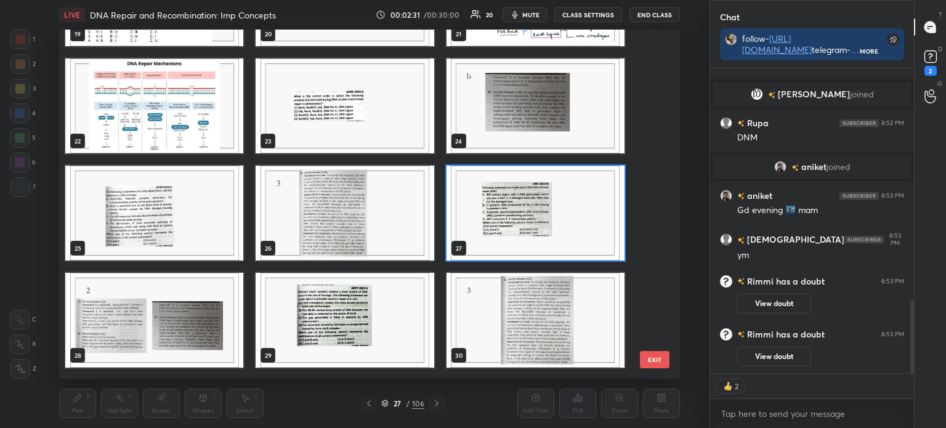
click at [498, 224] on img "grid" at bounding box center [535, 213] width 178 height 95
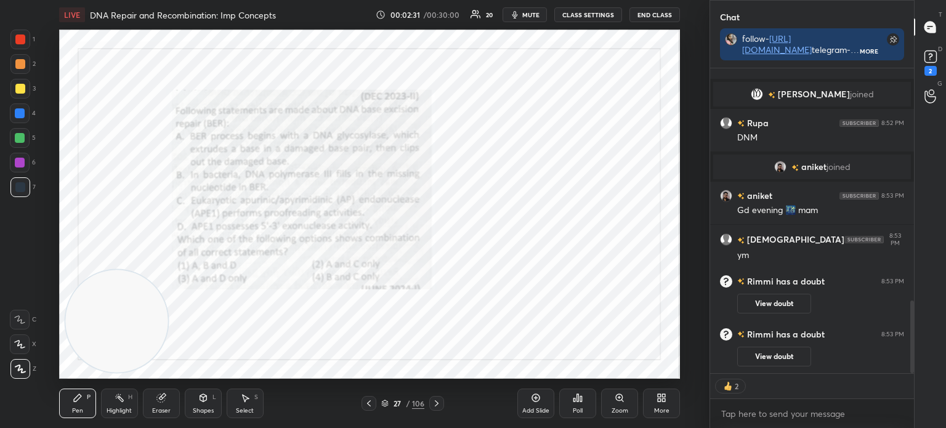
scroll to position [0, 0]
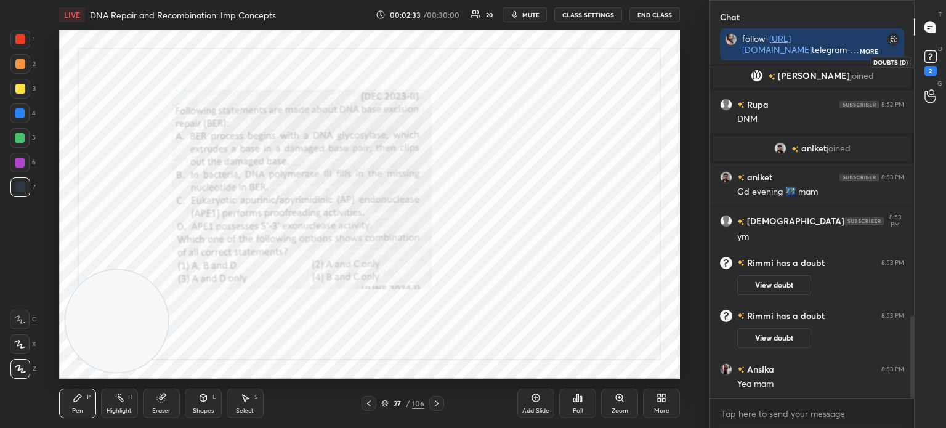
click at [931, 56] on icon at bounding box center [930, 56] width 4 height 5
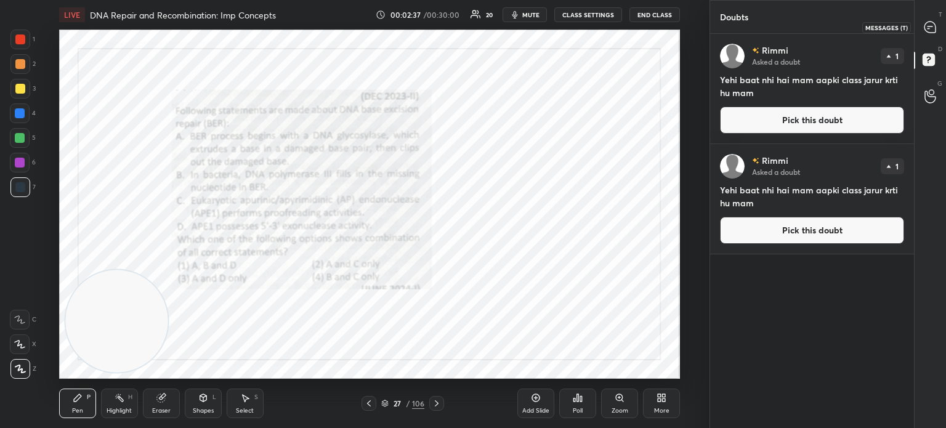
click at [935, 25] on icon at bounding box center [929, 27] width 11 height 11
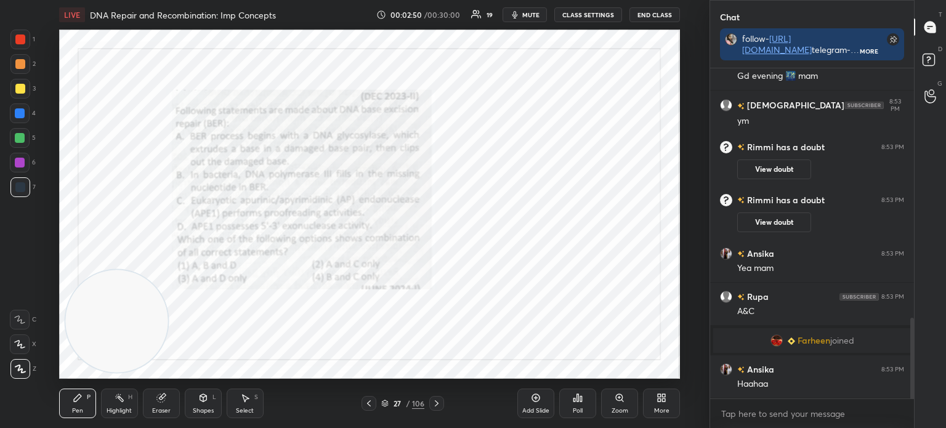
click at [12, 41] on div at bounding box center [20, 40] width 20 height 20
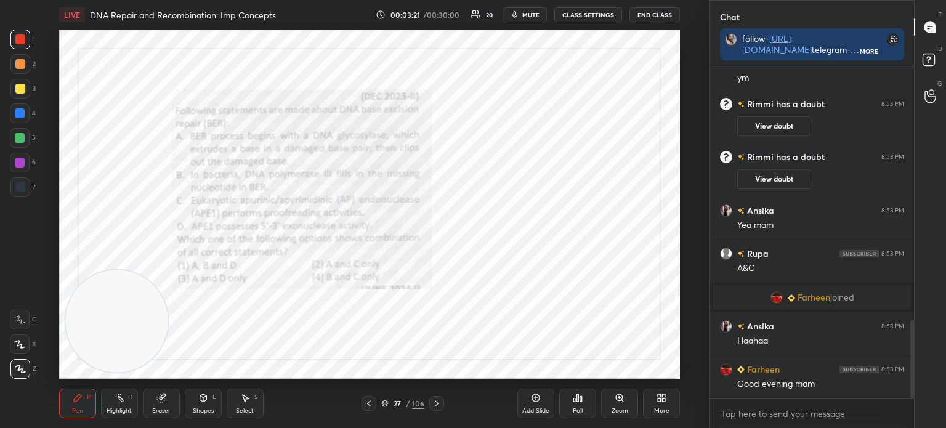
scroll to position [1096, 0]
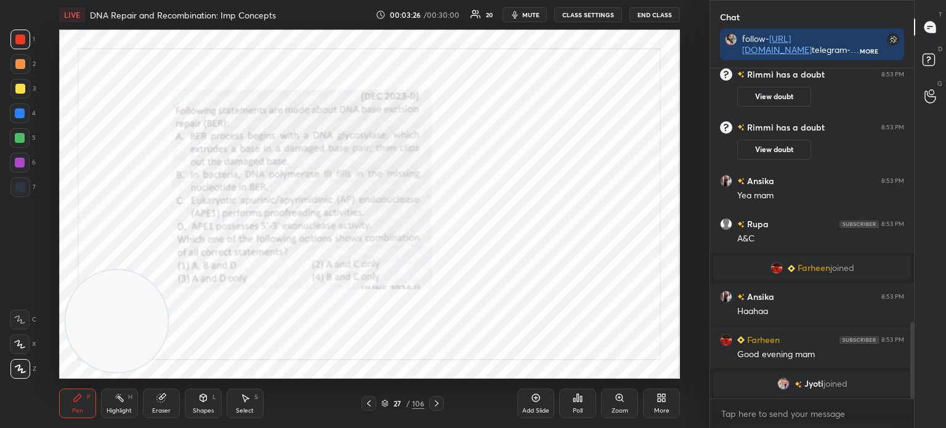
click at [386, 405] on icon at bounding box center [385, 404] width 6 height 2
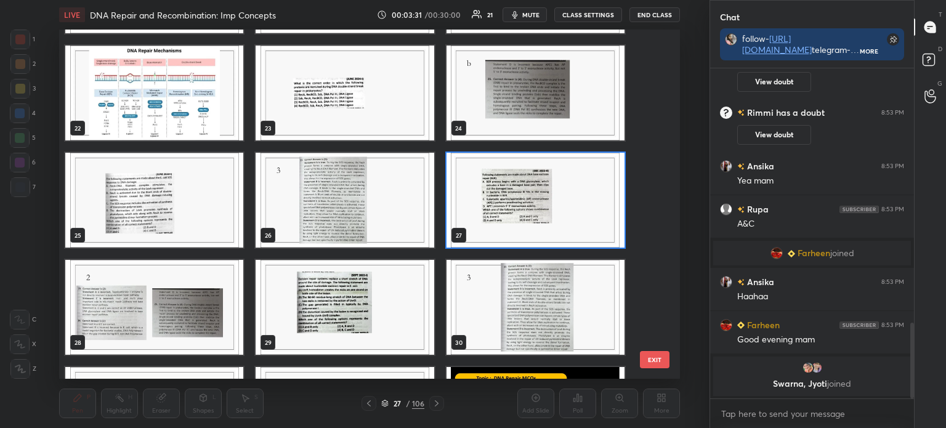
scroll to position [737, 0]
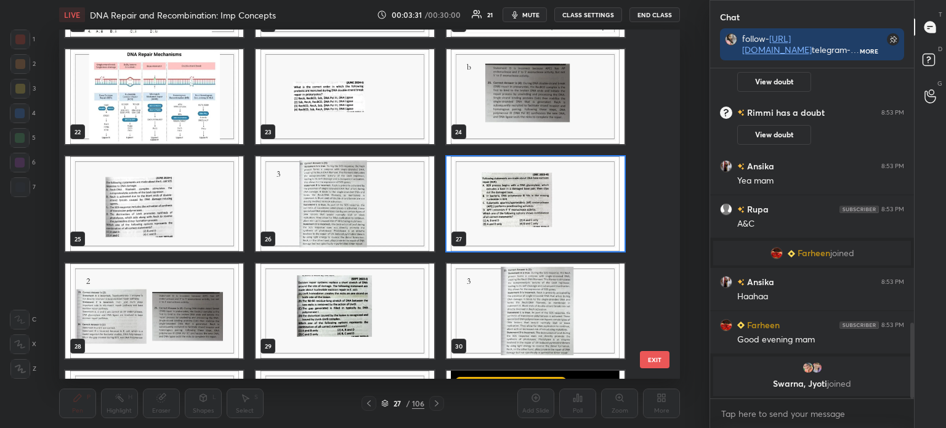
click at [525, 201] on img "grid" at bounding box center [535, 203] width 178 height 95
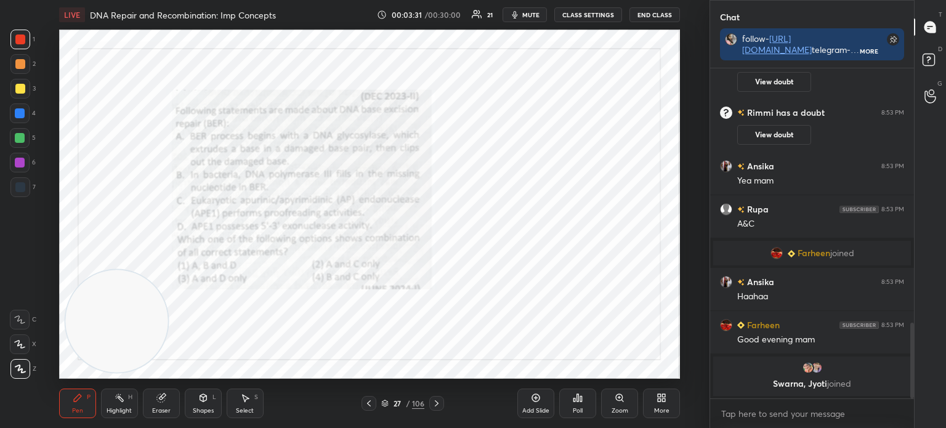
click at [525, 202] on img "grid" at bounding box center [535, 203] width 178 height 95
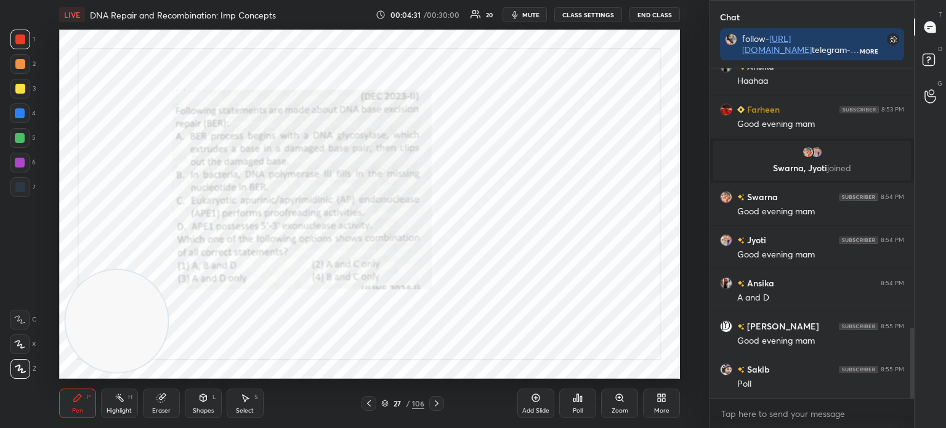
scroll to position [1250, 0]
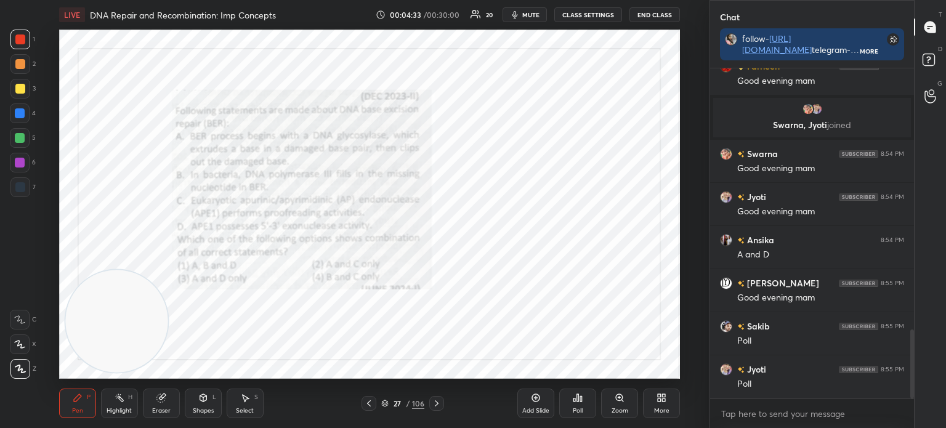
click at [575, 408] on div "Poll" at bounding box center [578, 411] width 10 height 6
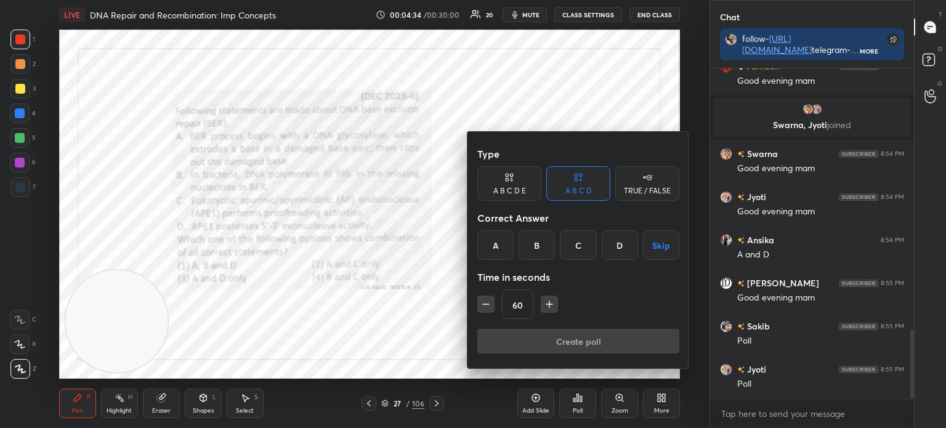
click at [535, 243] on div "B" at bounding box center [537, 245] width 36 height 30
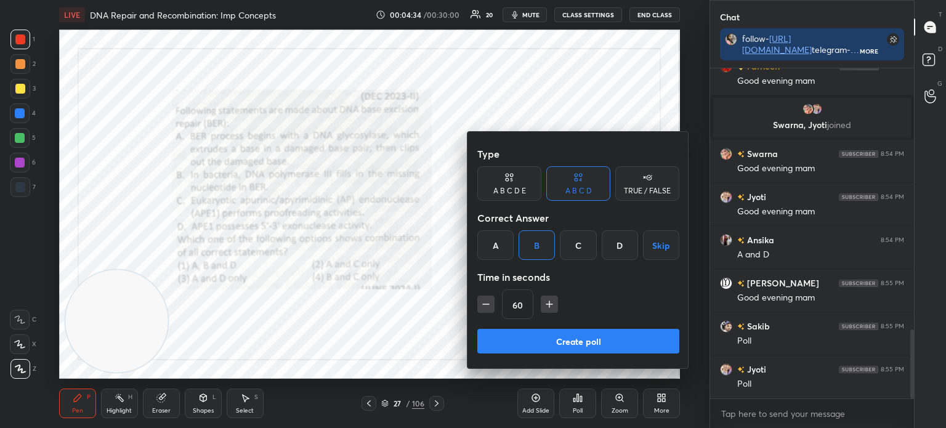
click at [568, 337] on button "Create poll" at bounding box center [578, 341] width 202 height 25
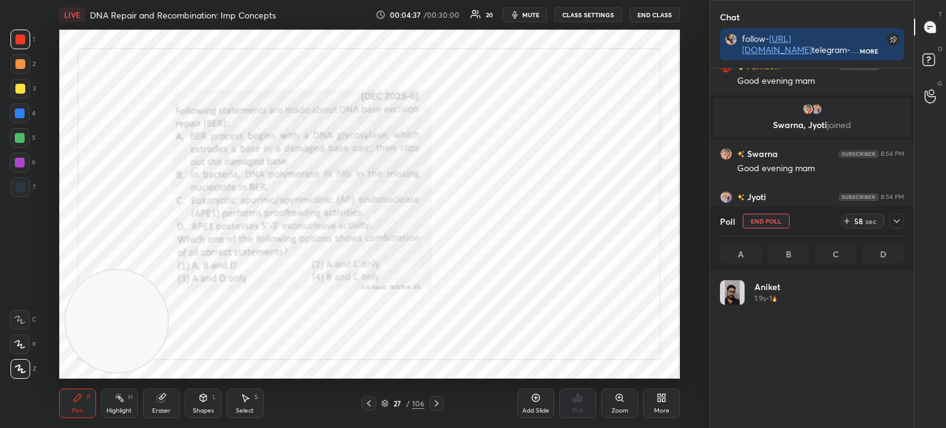
scroll to position [144, 180]
click at [896, 219] on icon at bounding box center [897, 221] width 10 height 10
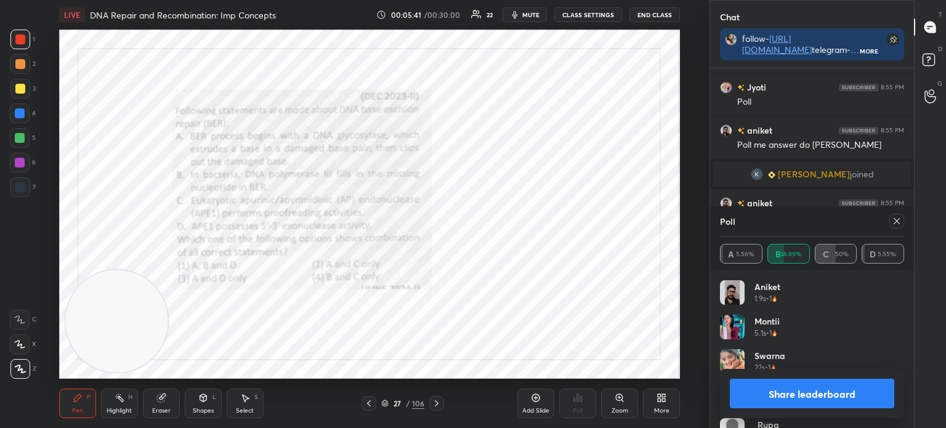
scroll to position [1440, 0]
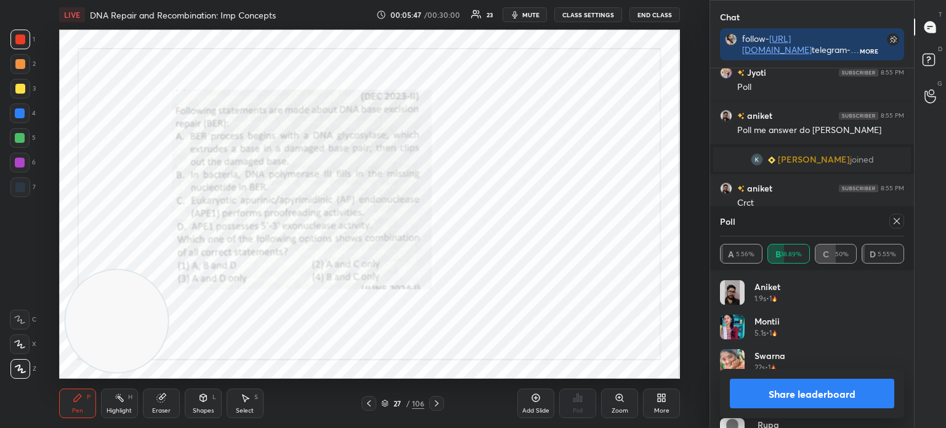
click at [897, 221] on icon at bounding box center [897, 221] width 10 height 10
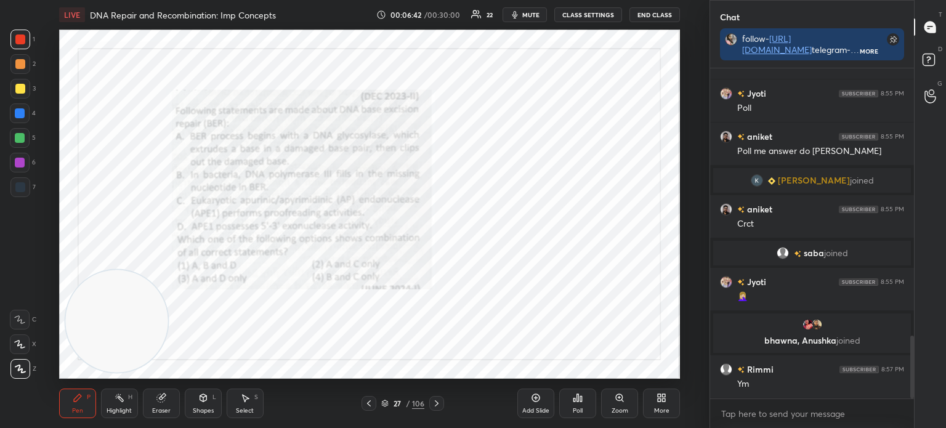
scroll to position [1409, 0]
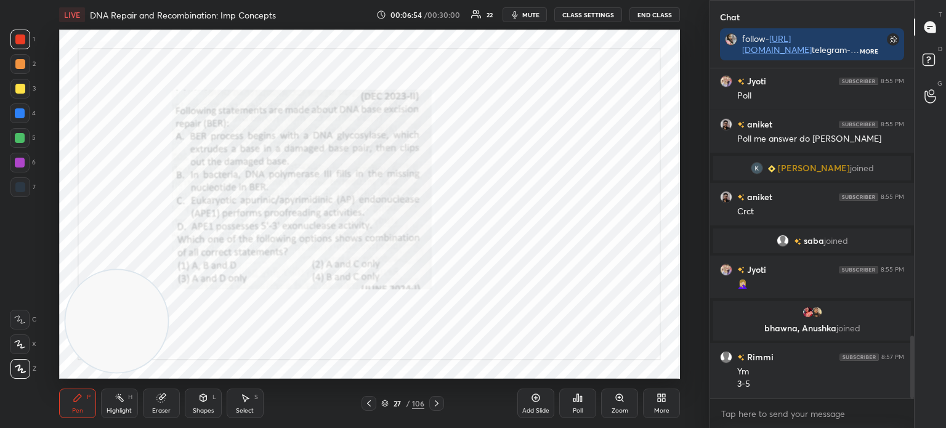
click at [27, 194] on div at bounding box center [20, 187] width 20 height 20
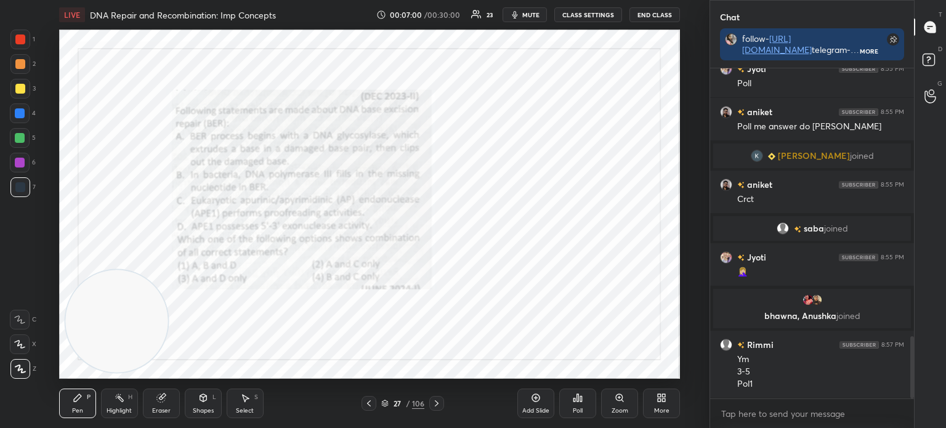
click at [21, 114] on div at bounding box center [20, 113] width 10 height 10
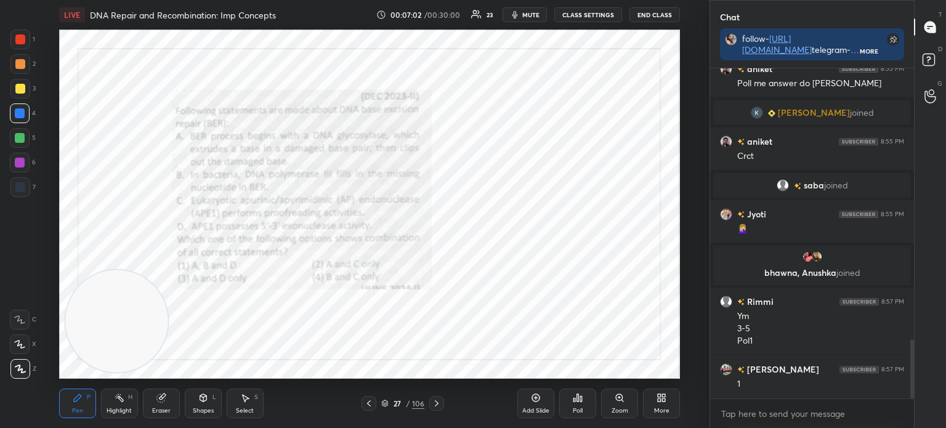
scroll to position [1508, 0]
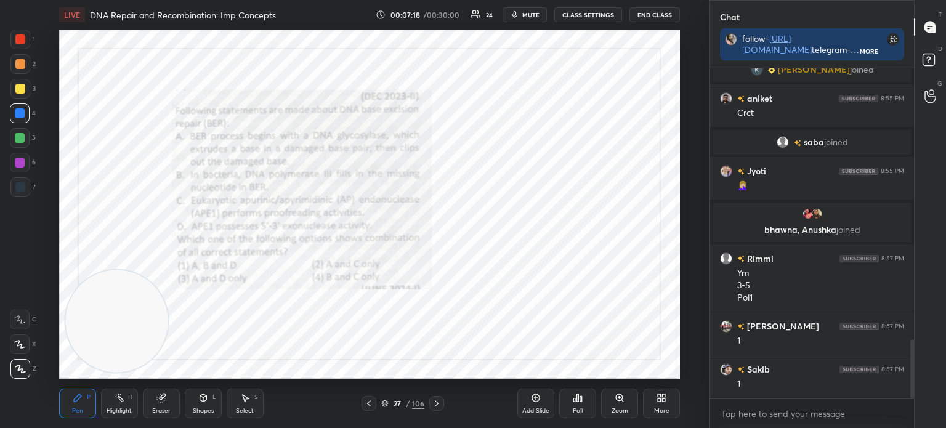
click at [387, 399] on div "27 / 106" at bounding box center [402, 403] width 43 height 11
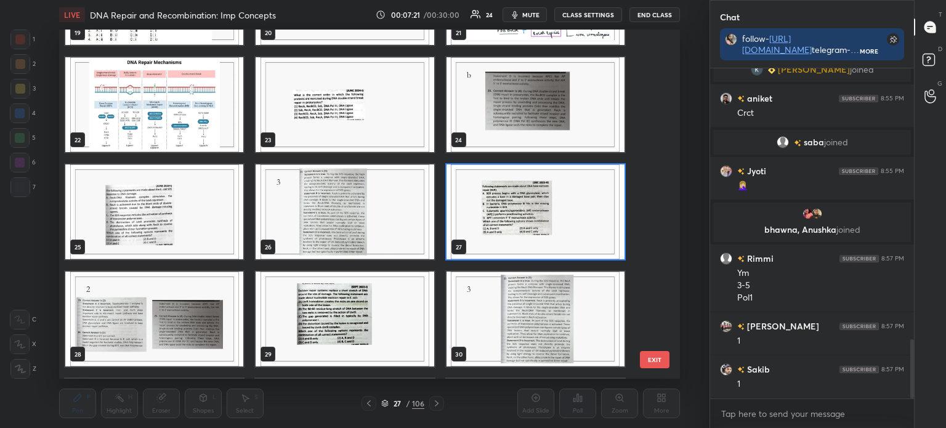
scroll to position [843, 0]
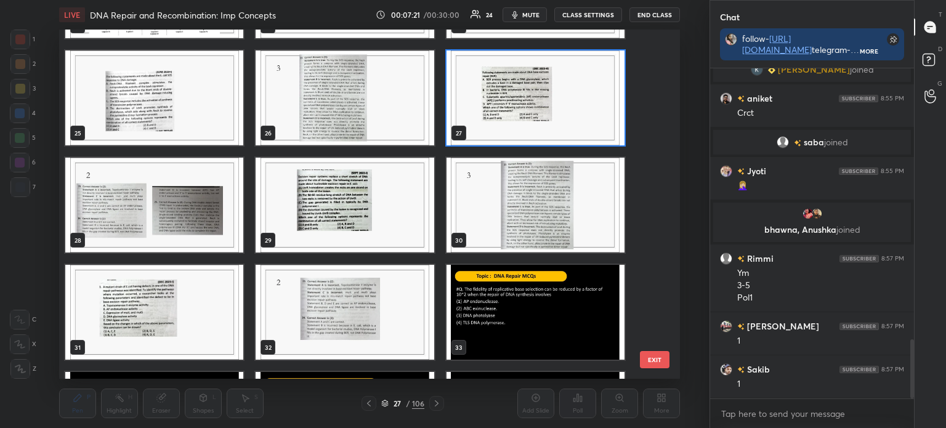
click at [382, 218] on img "grid" at bounding box center [345, 205] width 178 height 95
click at [385, 219] on img "grid" at bounding box center [345, 205] width 178 height 95
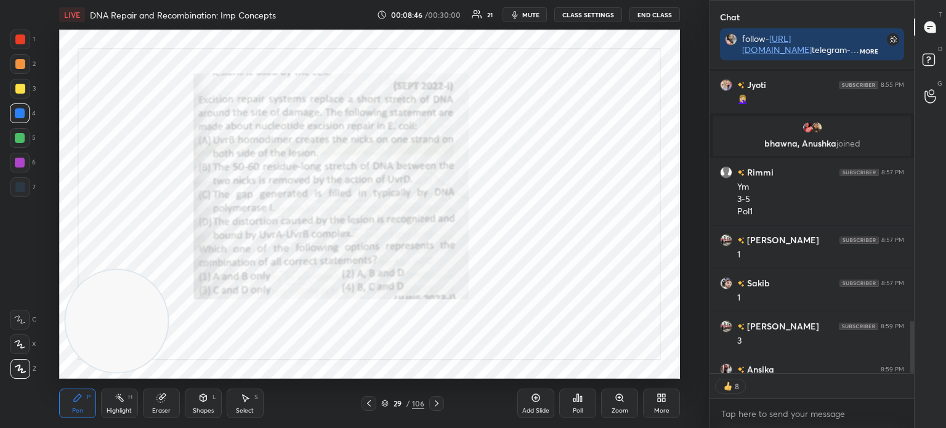
scroll to position [1662, 0]
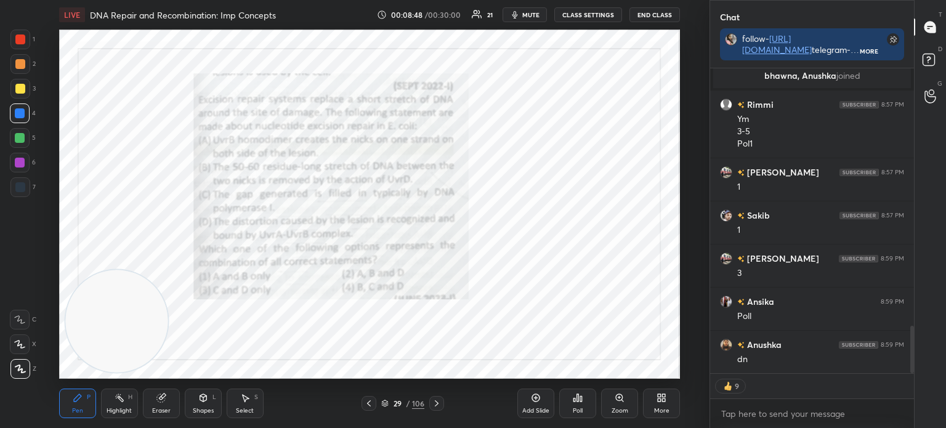
click at [387, 403] on icon at bounding box center [385, 404] width 6 height 2
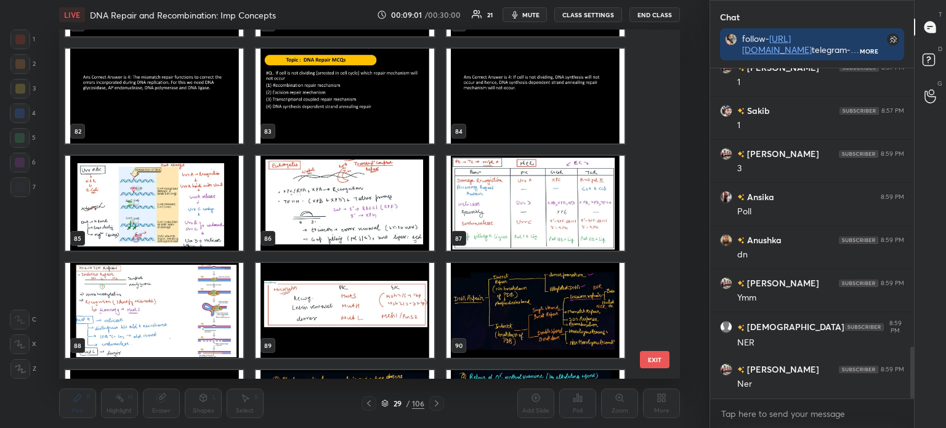
scroll to position [1809, 0]
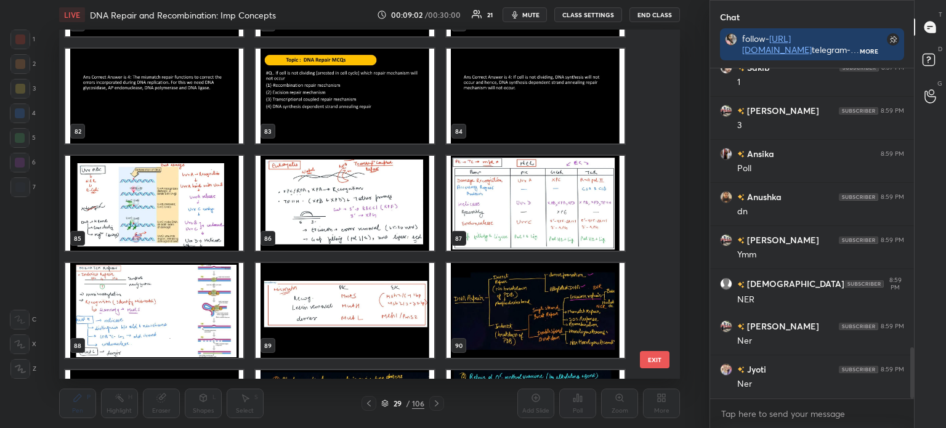
click at [539, 216] on img "grid" at bounding box center [535, 203] width 178 height 95
click at [536, 217] on img "grid" at bounding box center [535, 203] width 178 height 95
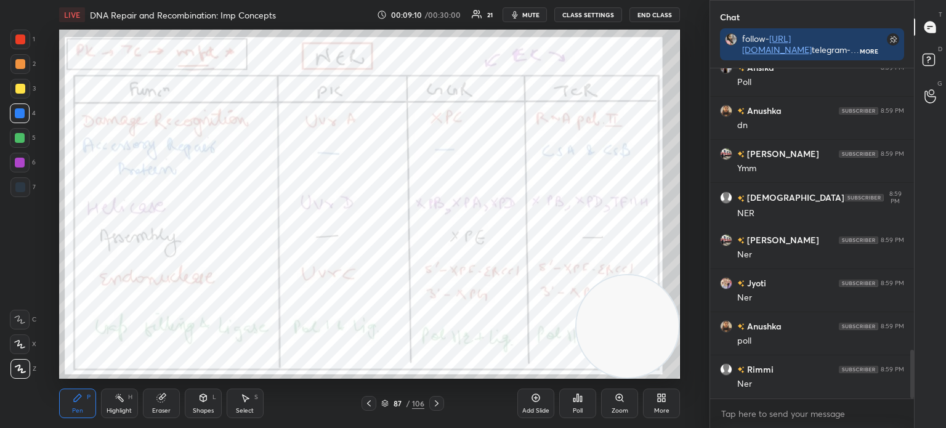
scroll to position [1939, 0]
click at [385, 403] on icon at bounding box center [384, 403] width 7 height 7
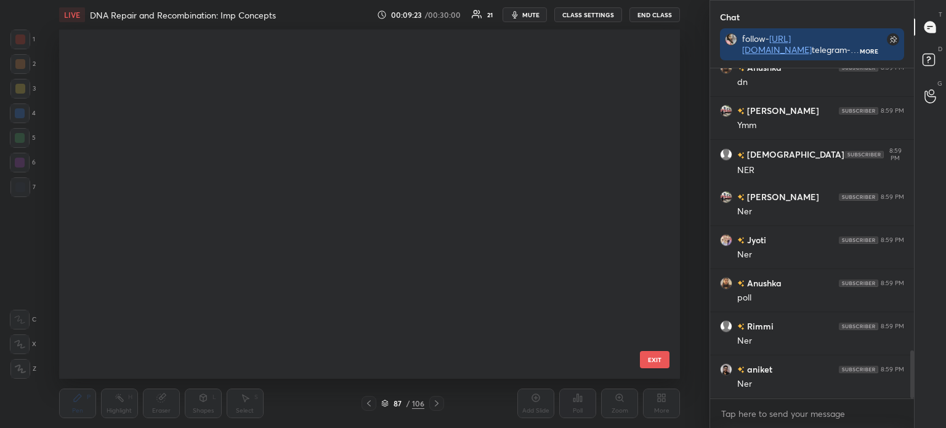
scroll to position [345, 615]
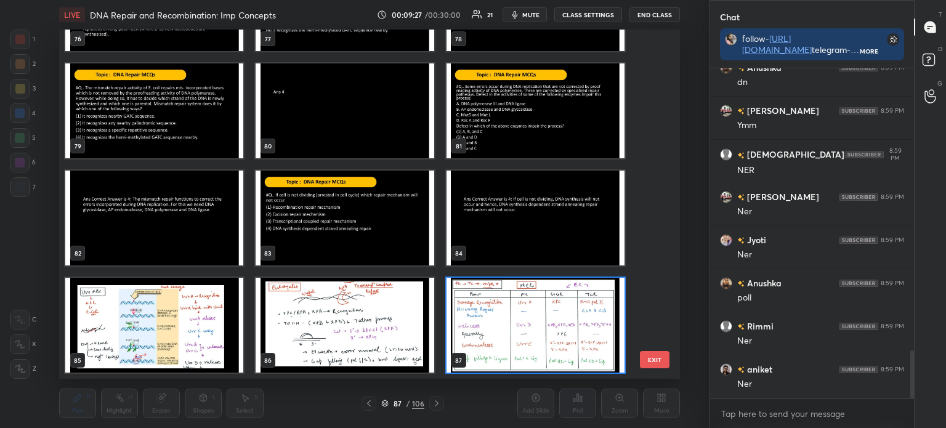
click at [195, 329] on img "grid" at bounding box center [154, 325] width 178 height 95
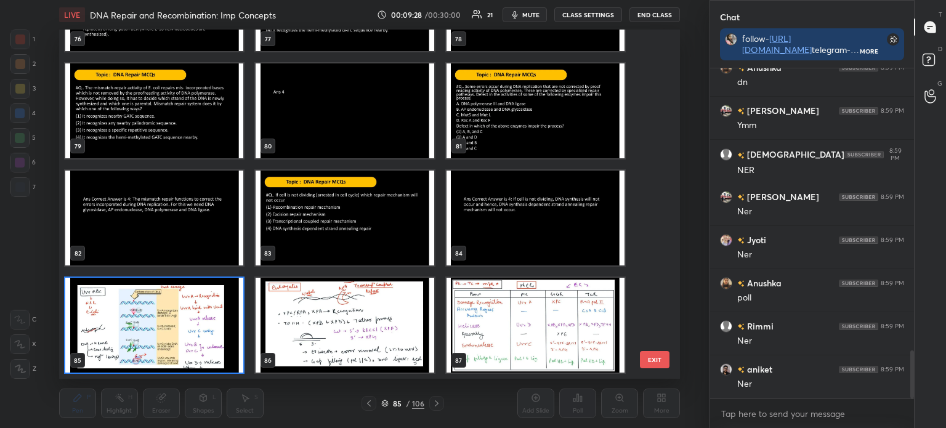
click at [193, 329] on img "grid" at bounding box center [154, 325] width 178 height 95
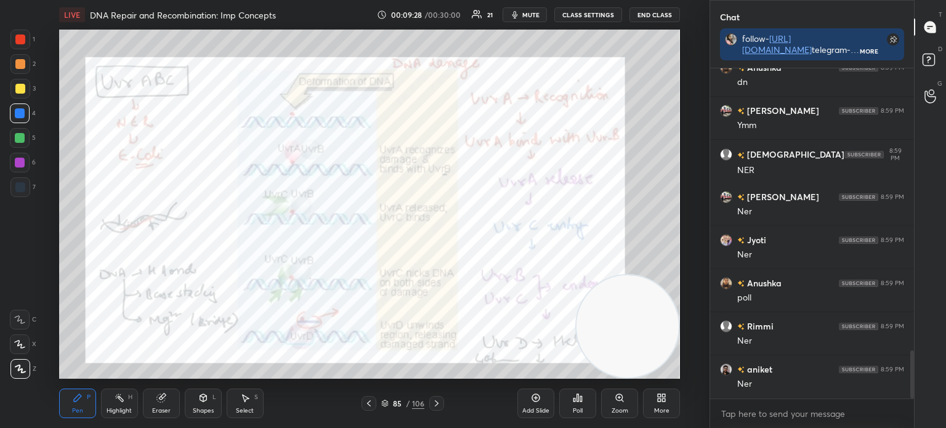
click at [195, 329] on img "grid" at bounding box center [154, 325] width 178 height 95
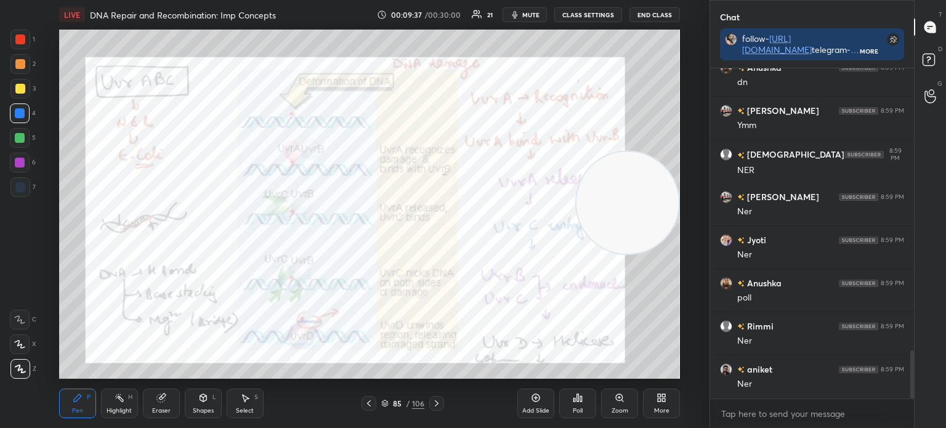
scroll to position [1982, 0]
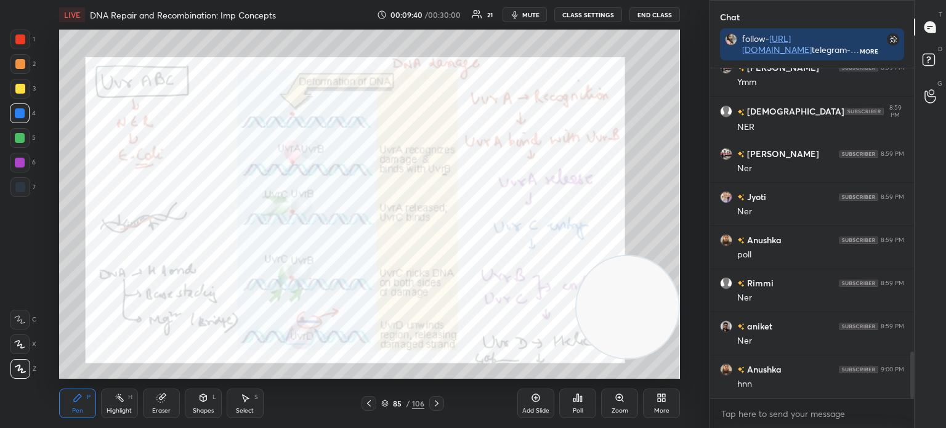
click at [386, 405] on icon at bounding box center [384, 403] width 7 height 7
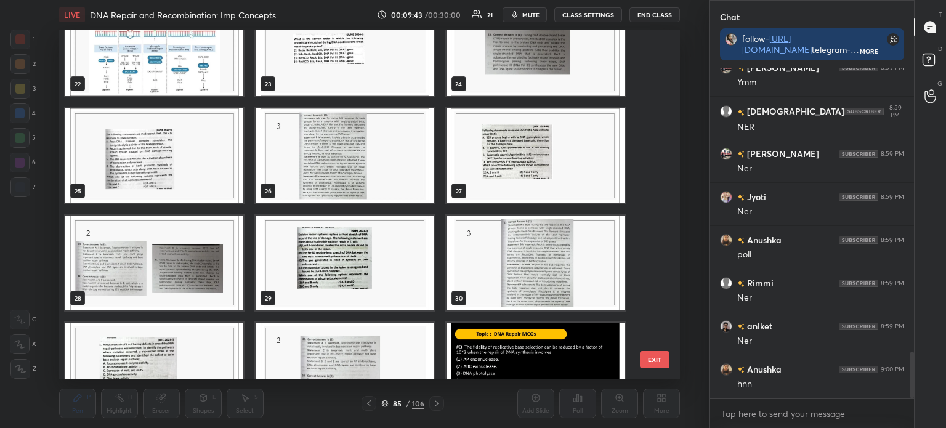
scroll to position [784, 0]
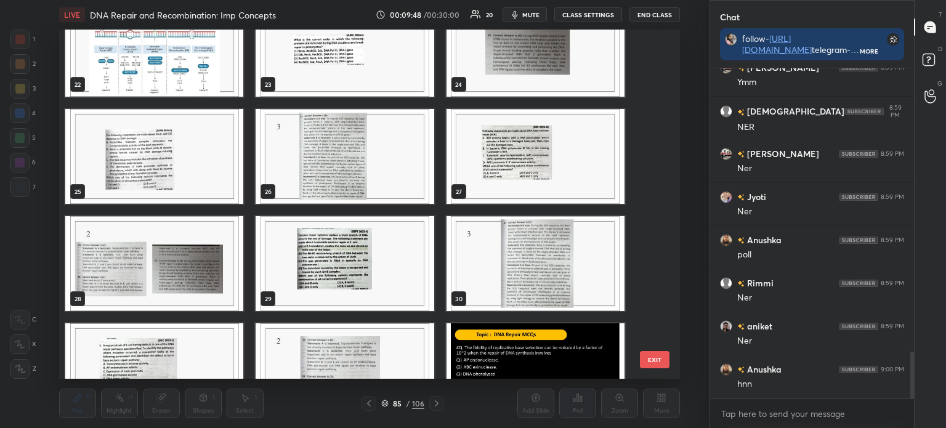
click at [358, 272] on img "grid" at bounding box center [345, 263] width 178 height 95
click at [363, 273] on img "grid" at bounding box center [345, 263] width 178 height 95
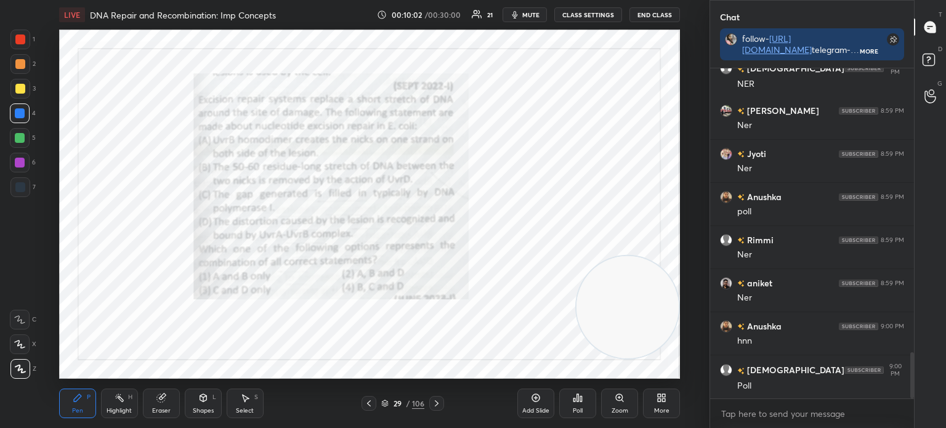
scroll to position [2055, 0]
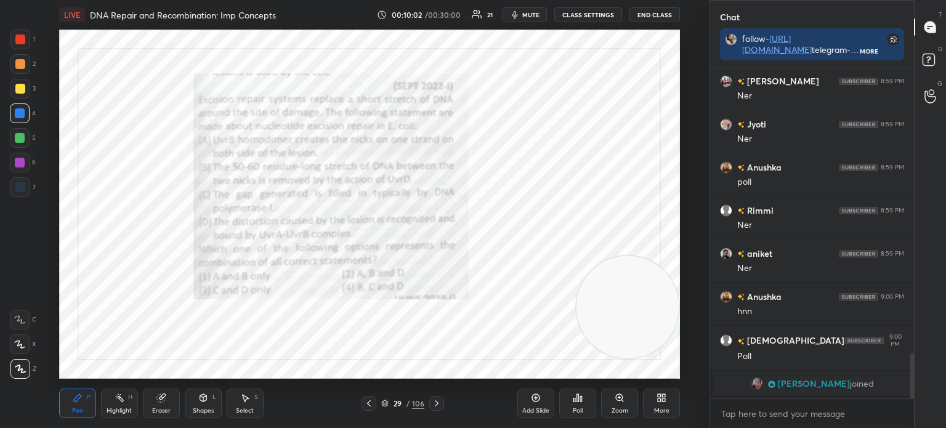
click at [582, 408] on div "Poll" at bounding box center [578, 411] width 10 height 6
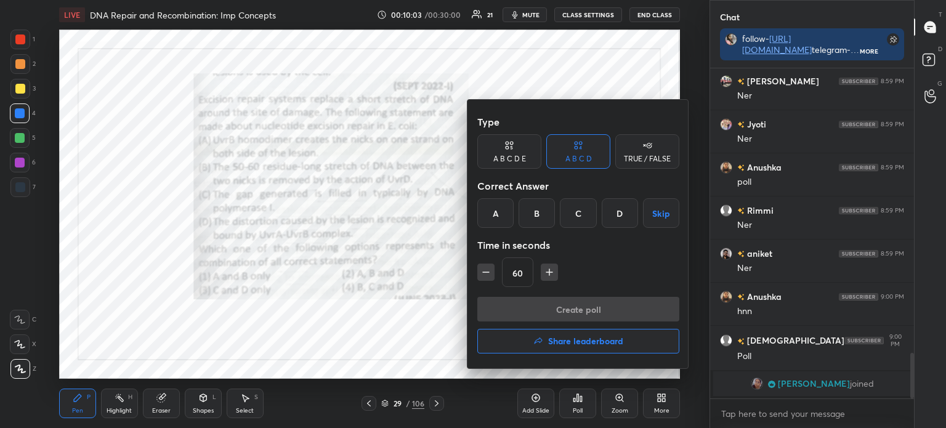
click at [580, 211] on div "C" at bounding box center [578, 213] width 36 height 30
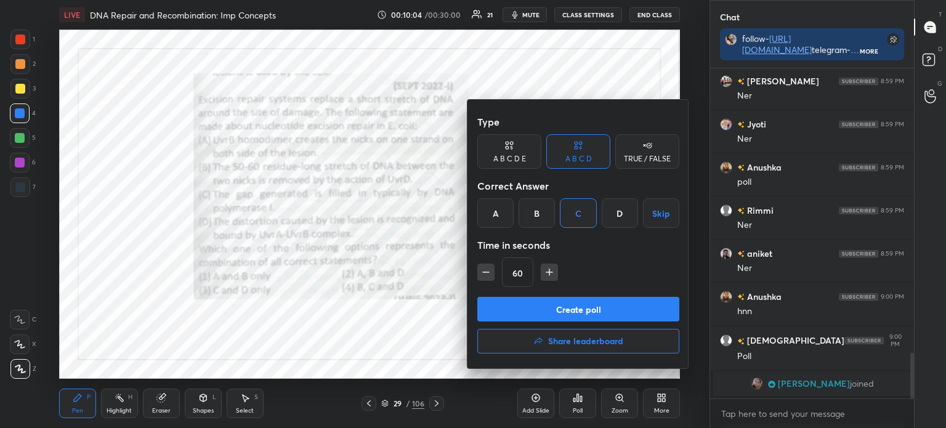
click at [571, 305] on button "Create poll" at bounding box center [578, 309] width 202 height 25
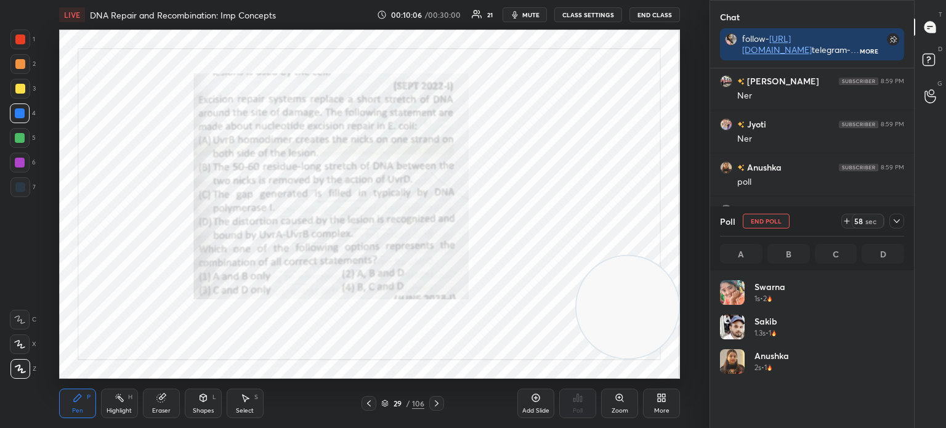
scroll to position [144, 180]
click at [898, 220] on icon at bounding box center [897, 221] width 10 height 10
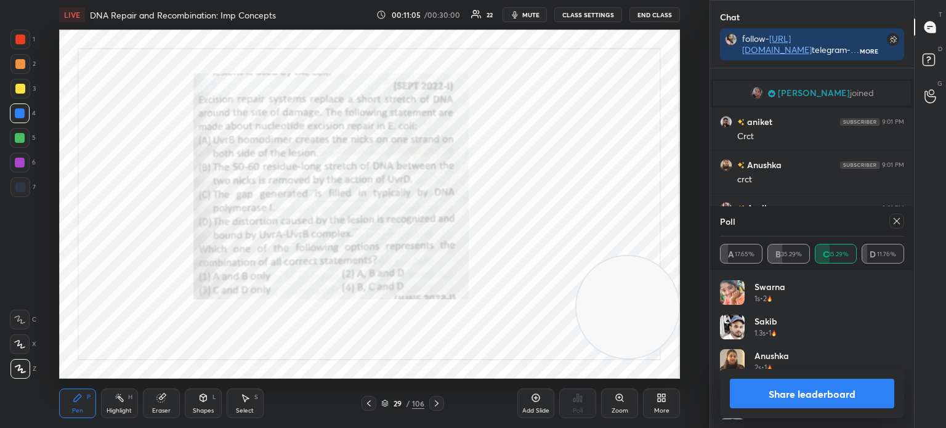
scroll to position [4, 4]
click at [898, 225] on icon at bounding box center [897, 221] width 10 height 10
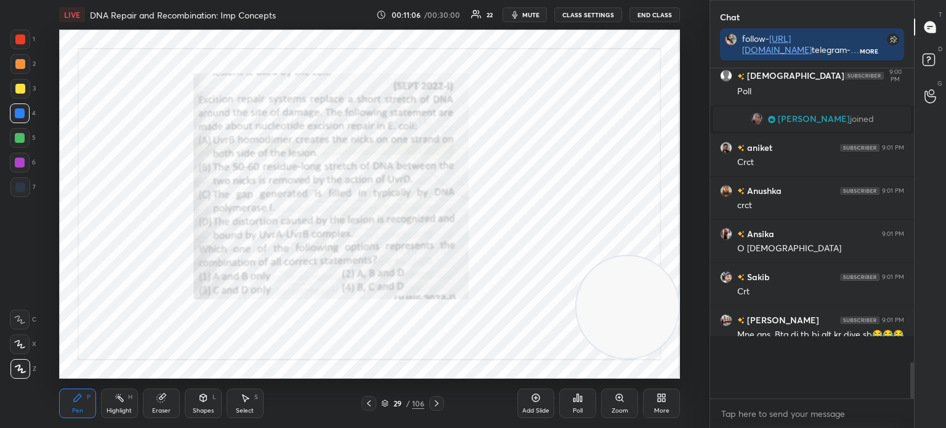
scroll to position [352, 200]
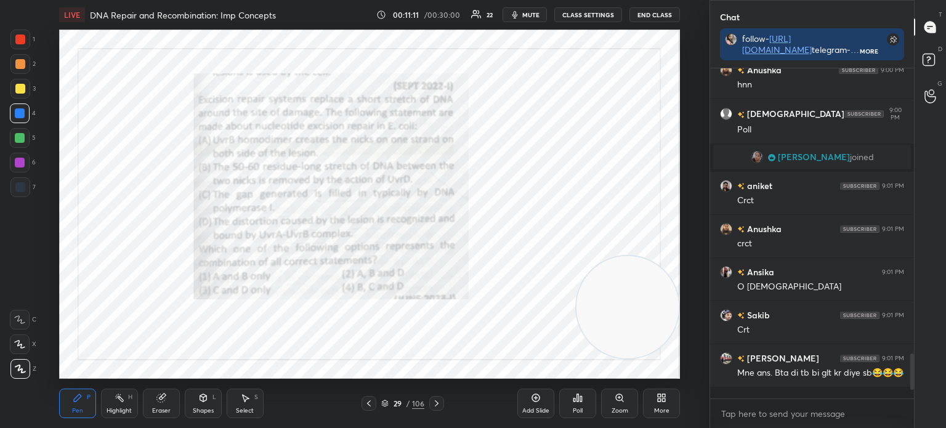
click at [589, 265] on video at bounding box center [627, 307] width 102 height 102
click at [384, 402] on icon at bounding box center [384, 403] width 7 height 7
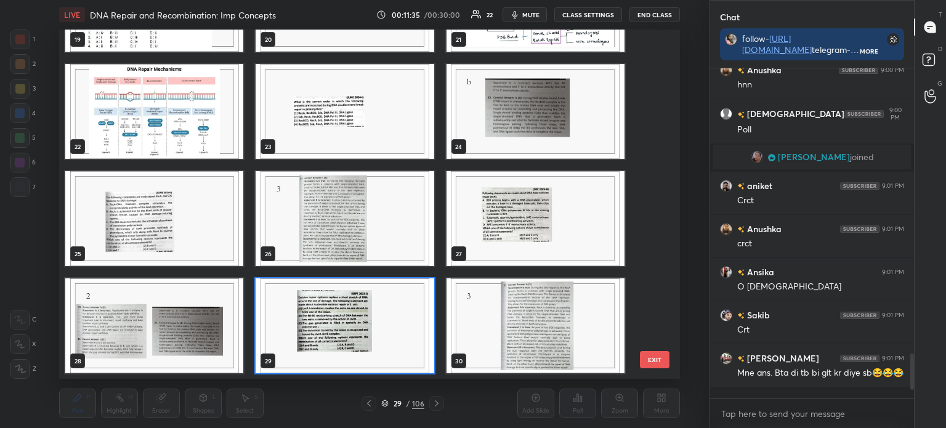
scroll to position [841, 0]
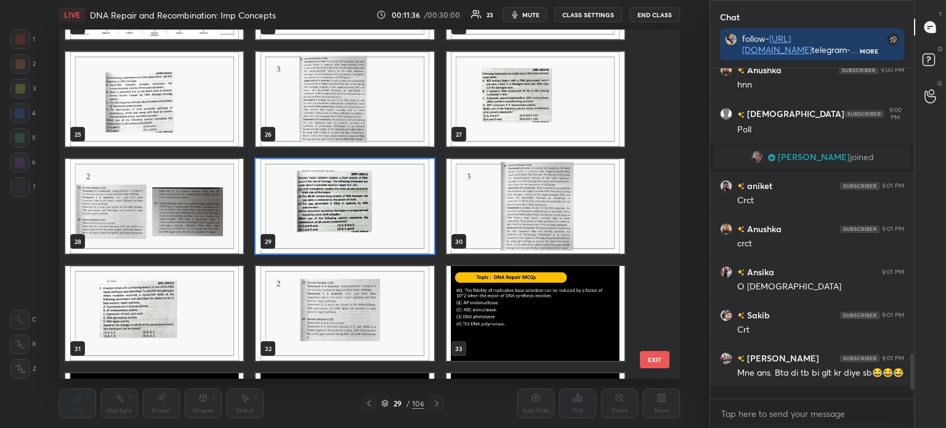
click at [160, 317] on img "grid" at bounding box center [154, 313] width 178 height 95
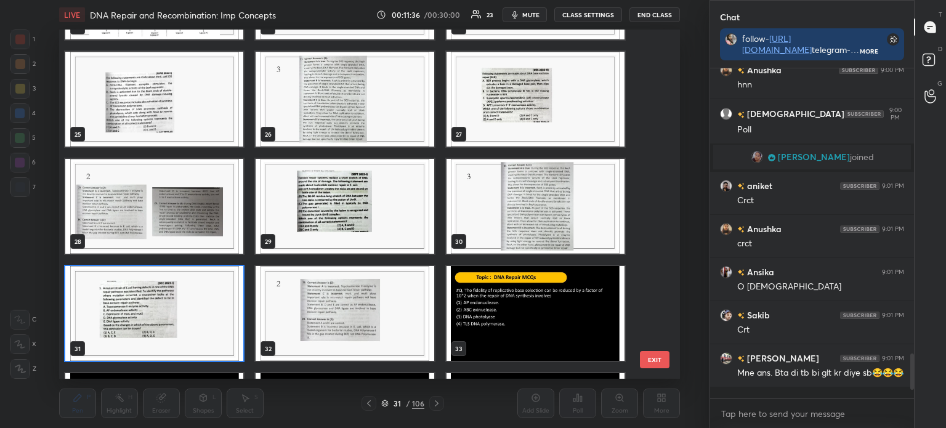
click at [165, 315] on img "grid" at bounding box center [154, 313] width 178 height 95
click at [170, 313] on img "grid" at bounding box center [154, 313] width 178 height 95
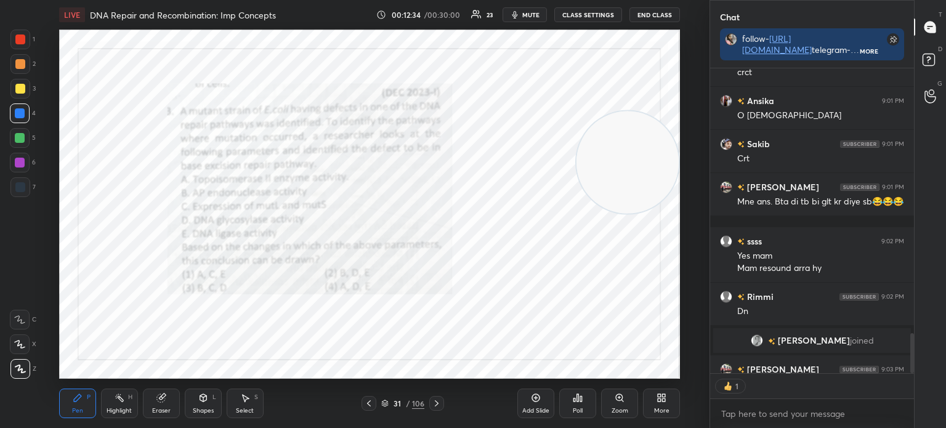
scroll to position [4, 4]
click at [177, 408] on div "Eraser" at bounding box center [161, 404] width 37 height 30
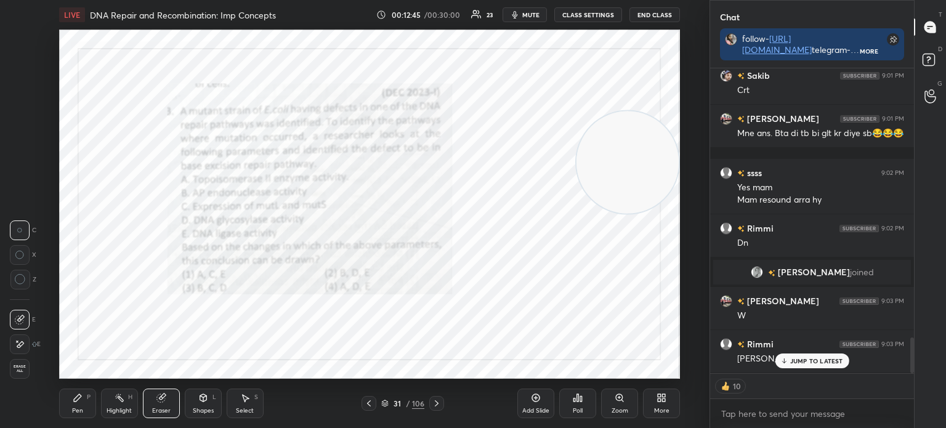
scroll to position [2284, 0]
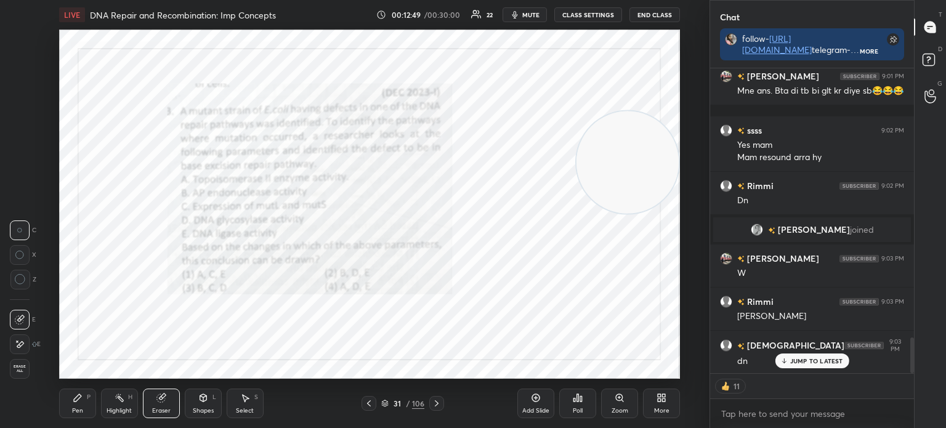
click at [584, 401] on div "Poll" at bounding box center [577, 404] width 37 height 30
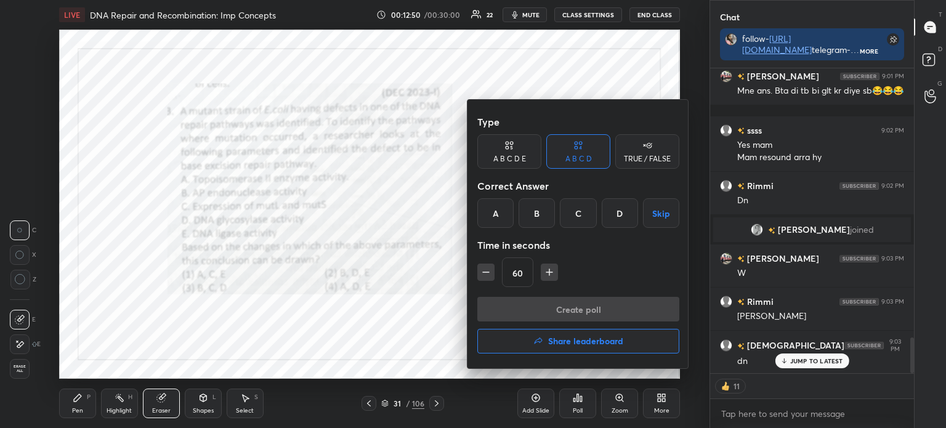
click at [542, 212] on div "B" at bounding box center [537, 213] width 36 height 30
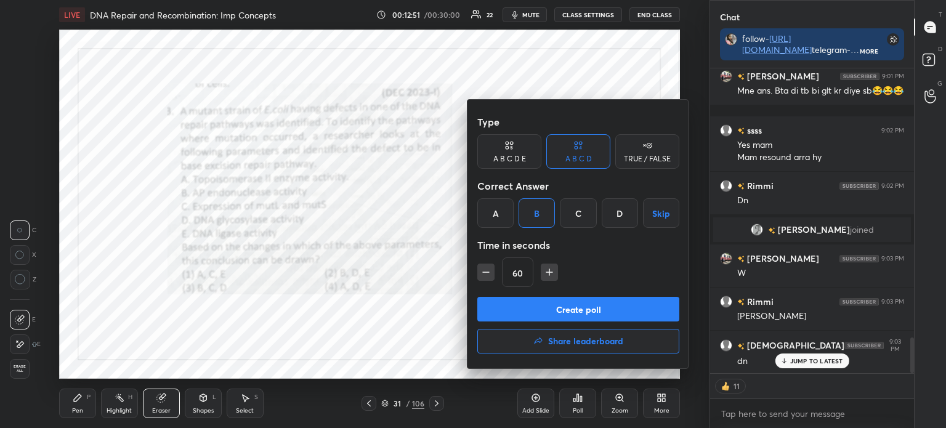
click at [569, 310] on button "Create poll" at bounding box center [578, 309] width 202 height 25
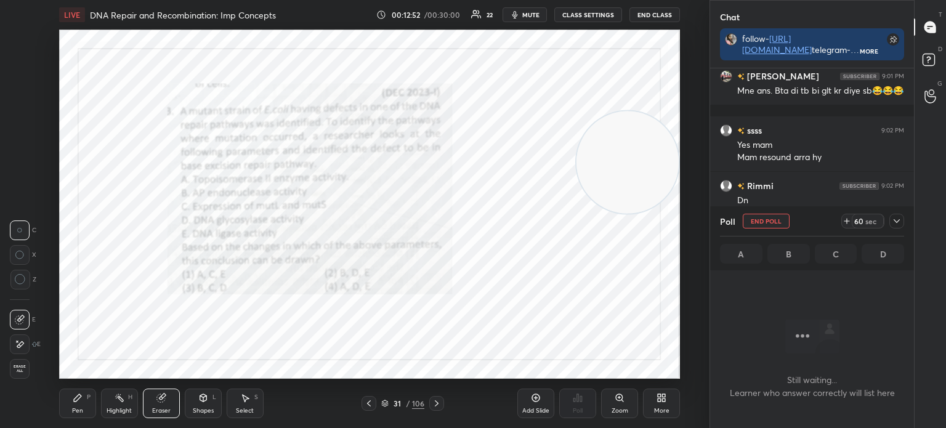
scroll to position [3, 4]
click at [894, 221] on icon at bounding box center [897, 221] width 10 height 10
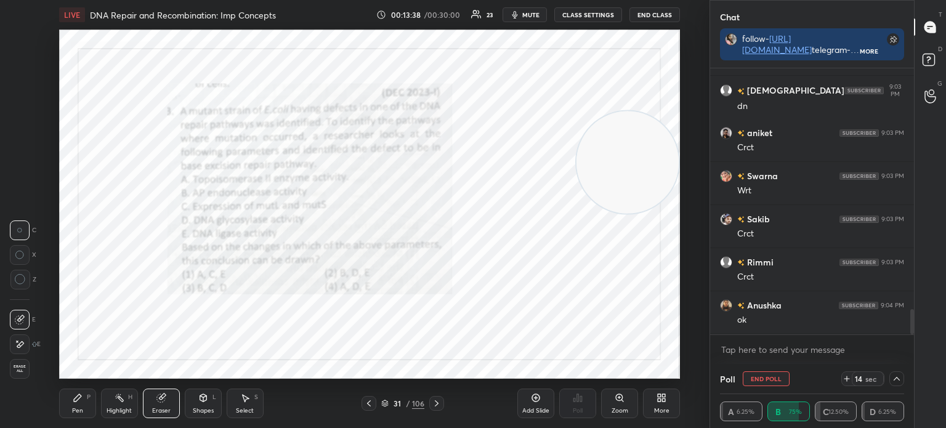
scroll to position [2568, 0]
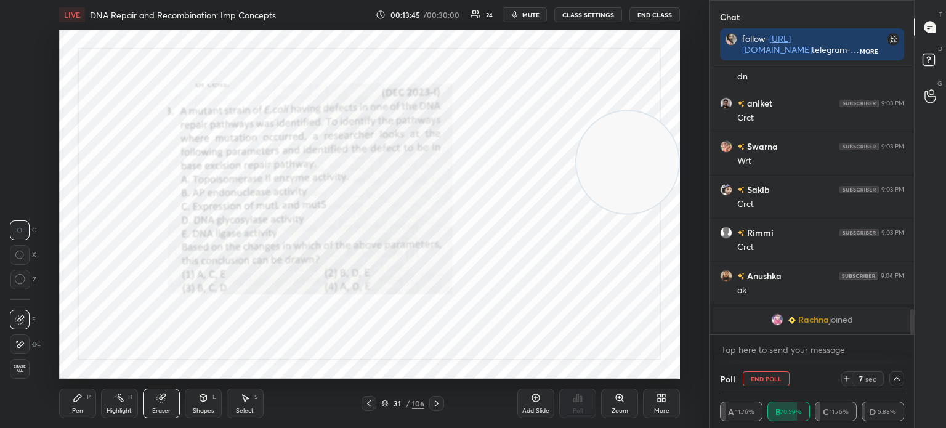
click at [79, 402] on icon at bounding box center [78, 398] width 10 height 10
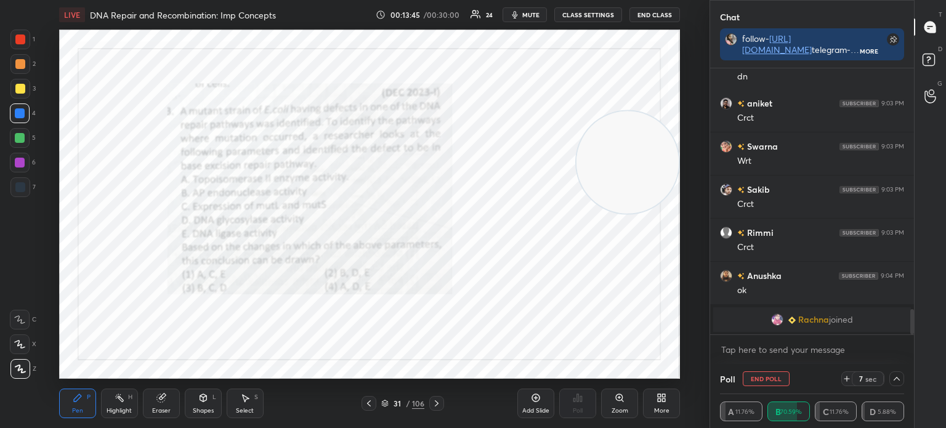
click at [15, 47] on div at bounding box center [20, 40] width 20 height 20
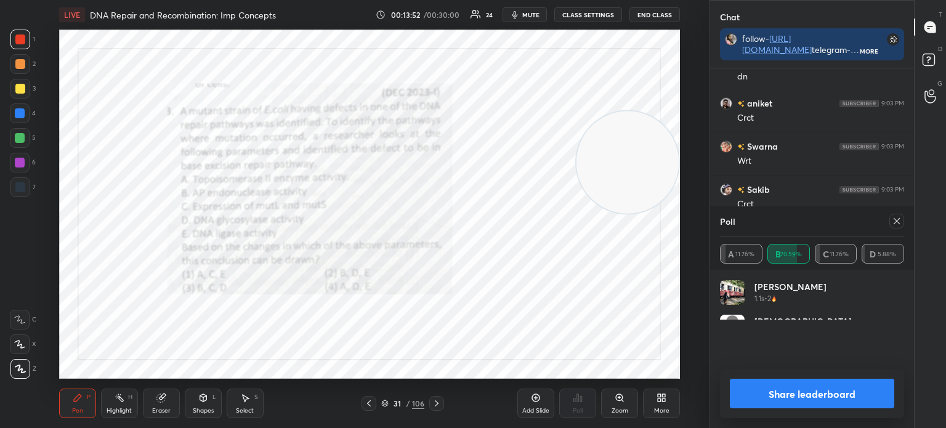
scroll to position [144, 180]
click at [896, 218] on icon at bounding box center [897, 221] width 10 height 10
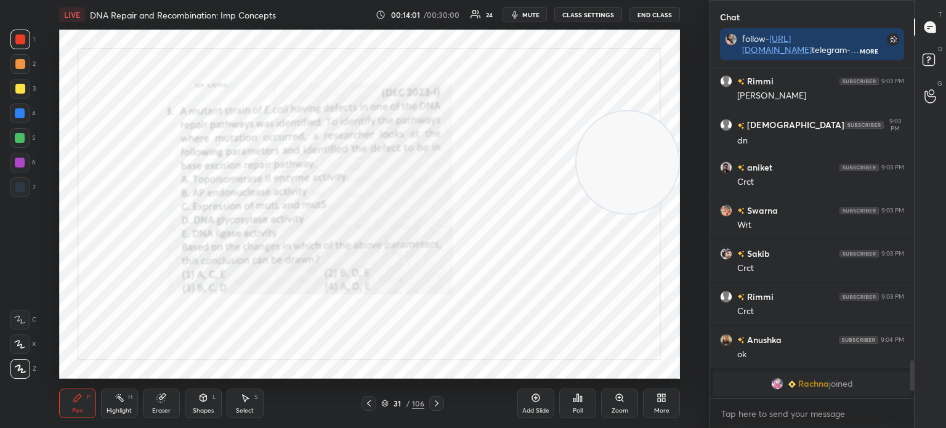
scroll to position [326, 200]
click at [388, 405] on icon at bounding box center [385, 406] width 6 height 2
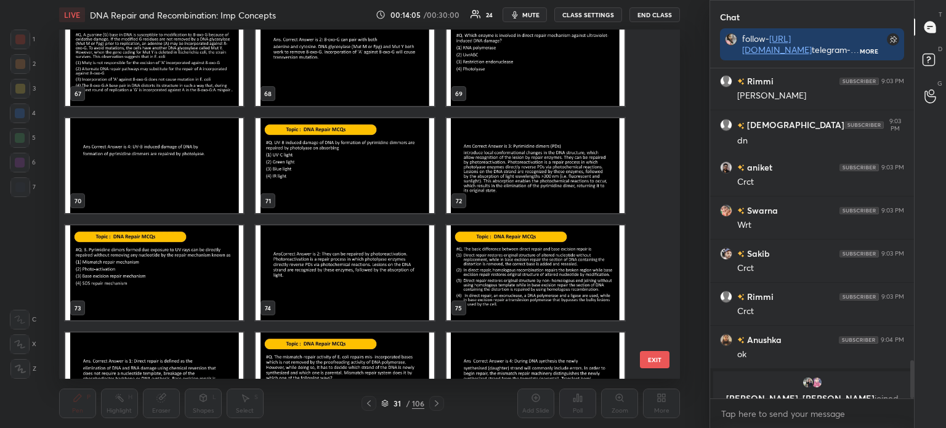
scroll to position [2519, 0]
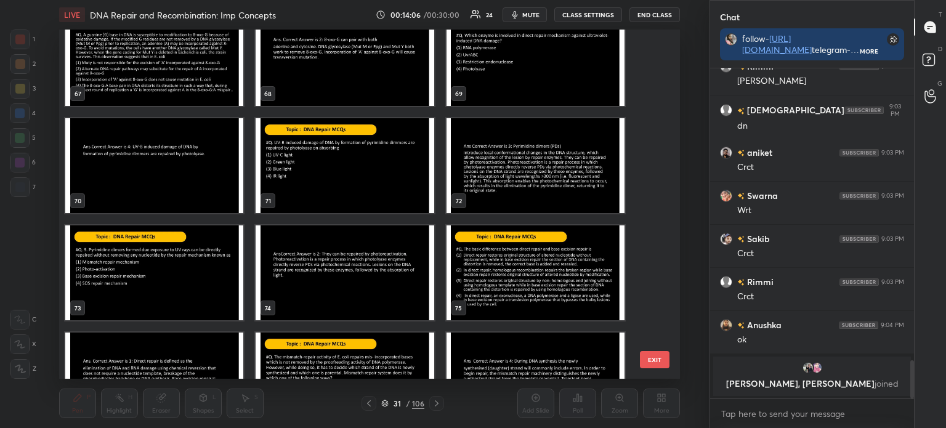
click at [554, 273] on img "grid" at bounding box center [535, 272] width 178 height 95
click at [552, 278] on img "grid" at bounding box center [535, 272] width 178 height 95
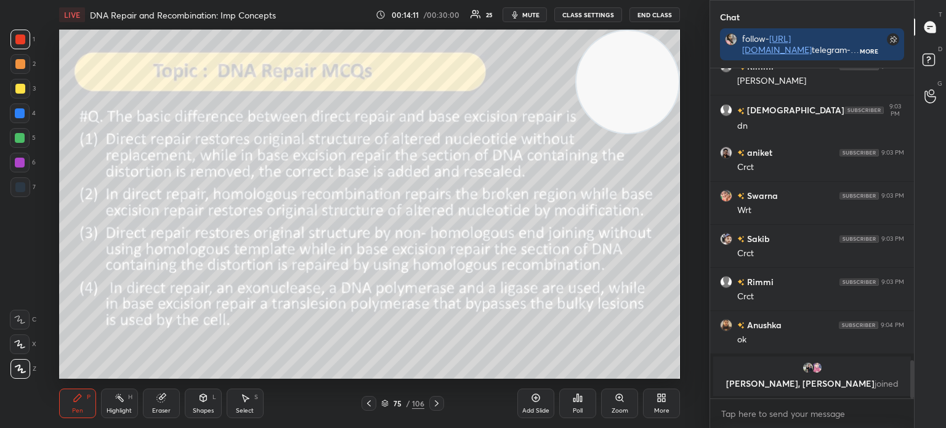
click at [23, 84] on div at bounding box center [20, 89] width 10 height 10
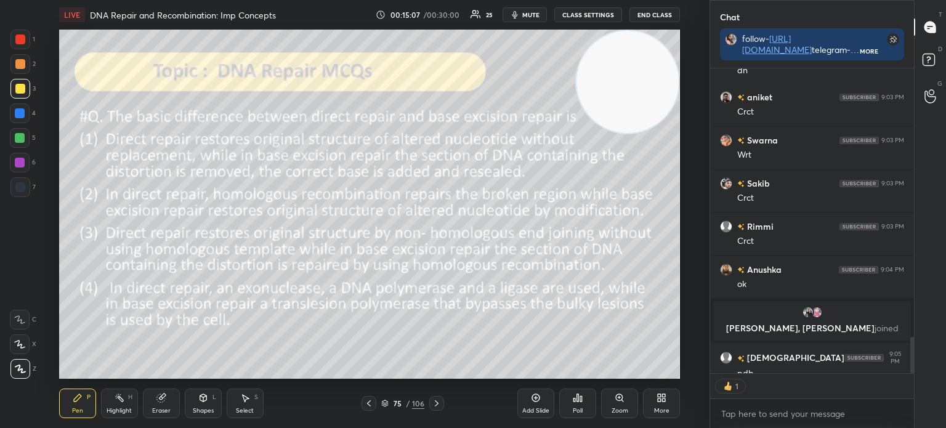
scroll to position [2463, 0]
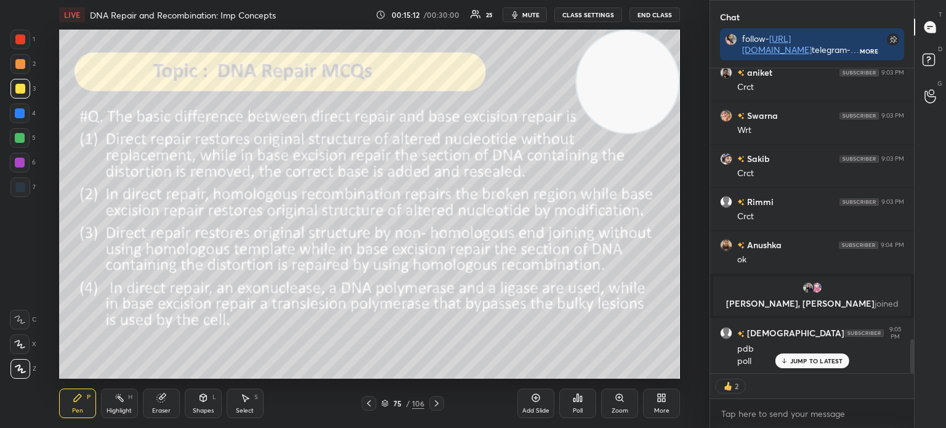
click at [387, 401] on icon at bounding box center [385, 401] width 6 height 3
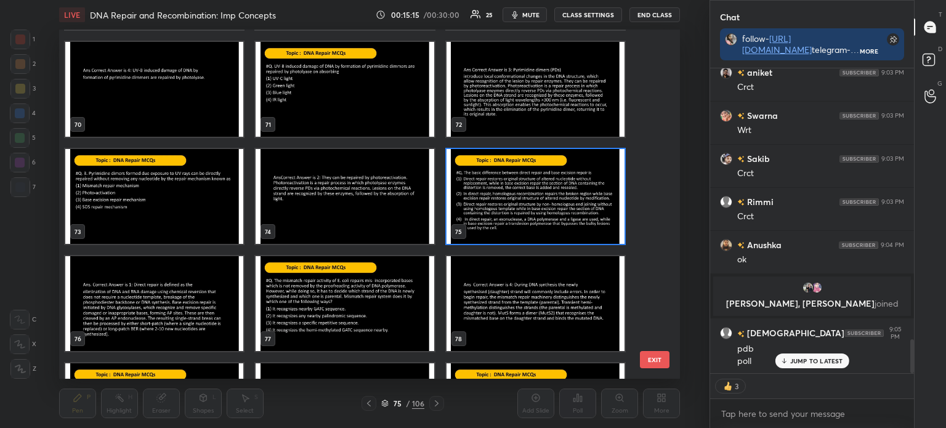
scroll to position [2460, 0]
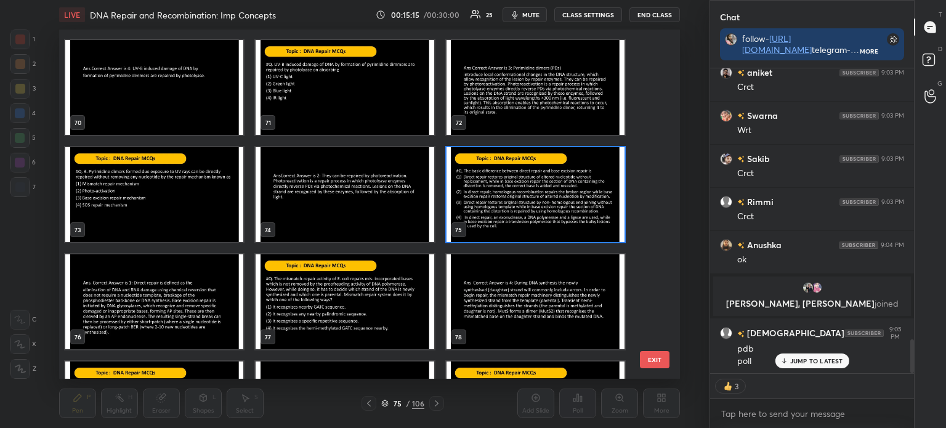
click at [537, 196] on img "grid" at bounding box center [535, 194] width 178 height 95
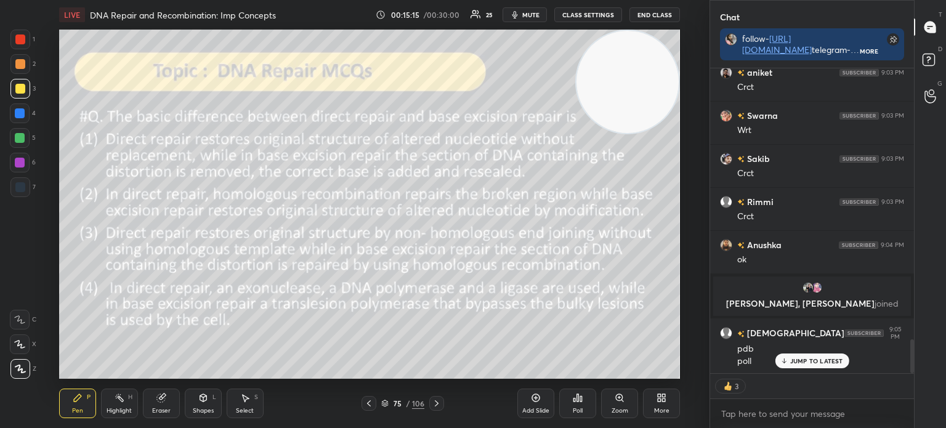
click at [542, 194] on img "grid" at bounding box center [535, 194] width 178 height 95
click at [578, 396] on icon at bounding box center [578, 397] width 2 height 7
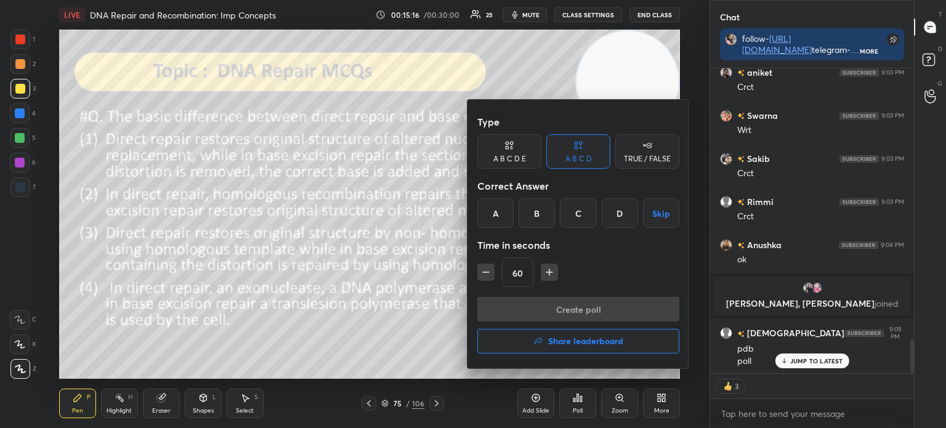
click at [502, 212] on div "A" at bounding box center [495, 213] width 36 height 30
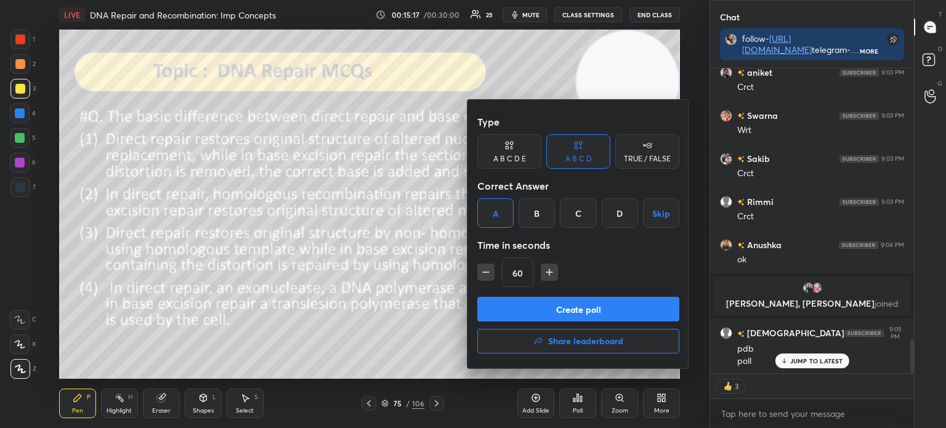
click at [560, 309] on button "Create poll" at bounding box center [578, 309] width 202 height 25
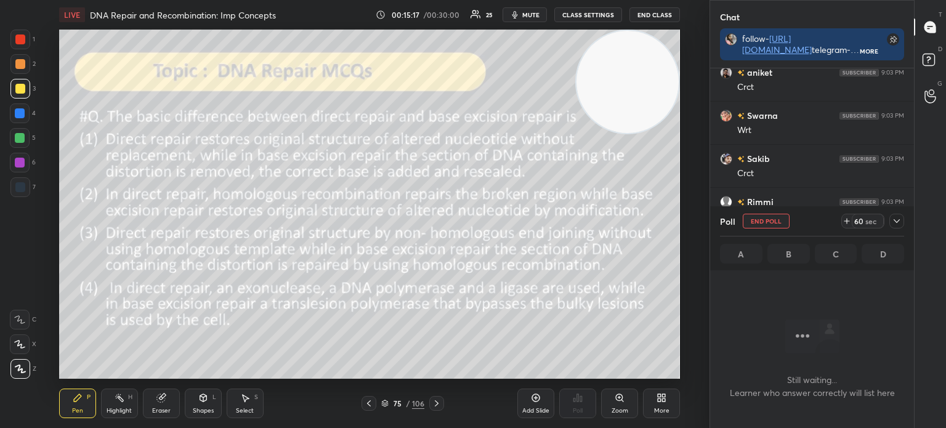
scroll to position [238, 200]
click at [897, 217] on icon at bounding box center [897, 221] width 10 height 10
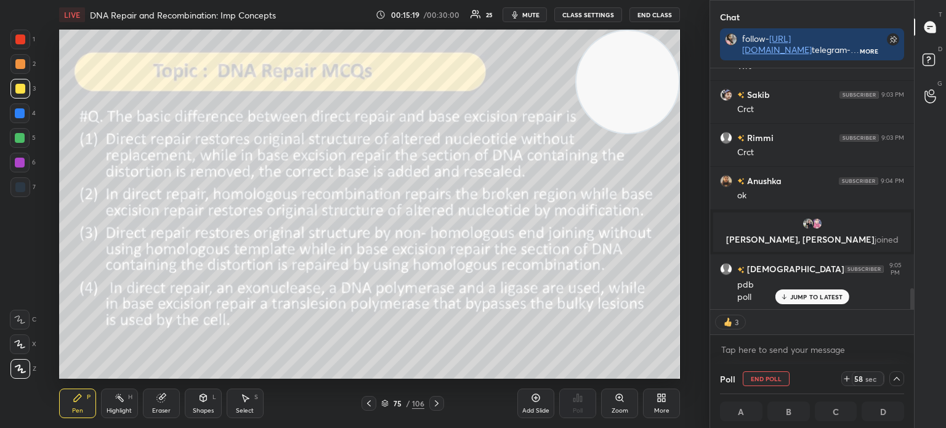
scroll to position [0, 4]
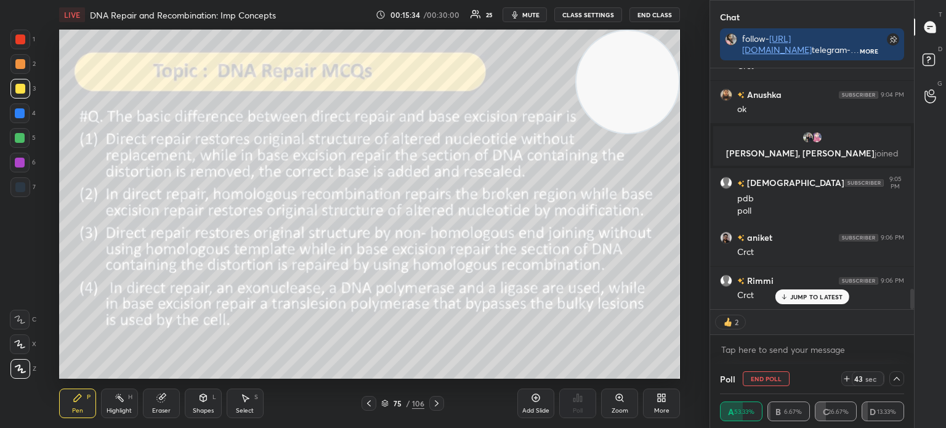
click at [386, 403] on icon at bounding box center [384, 403] width 7 height 7
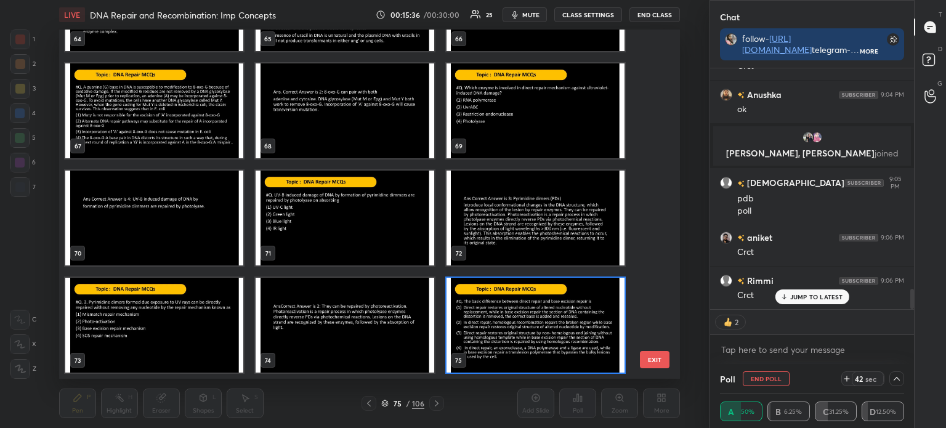
click at [522, 311] on img "grid" at bounding box center [535, 325] width 178 height 95
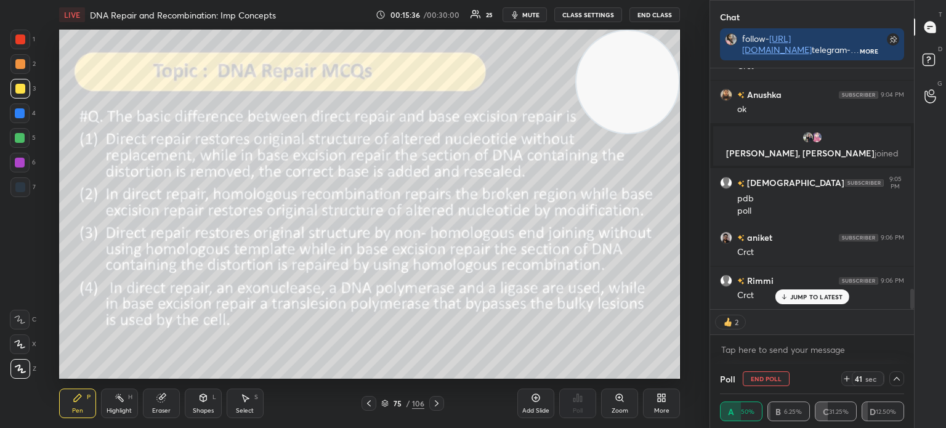
click at [523, 312] on img "grid" at bounding box center [535, 325] width 178 height 95
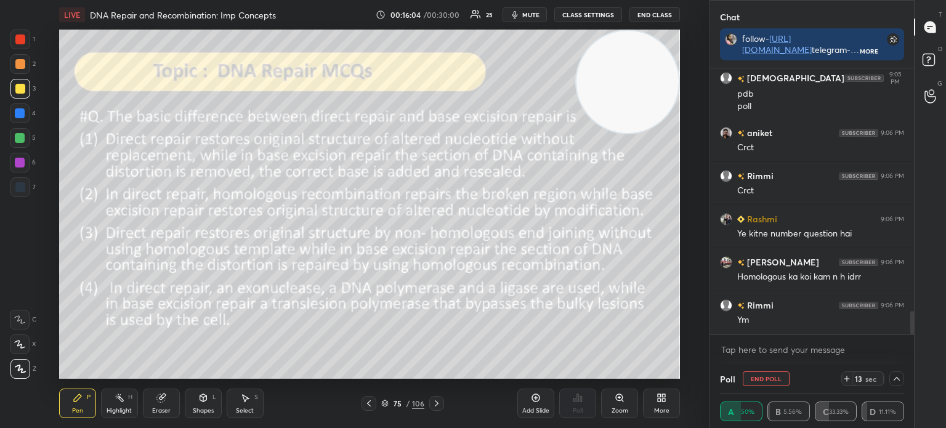
click at [386, 401] on icon at bounding box center [385, 401] width 6 height 3
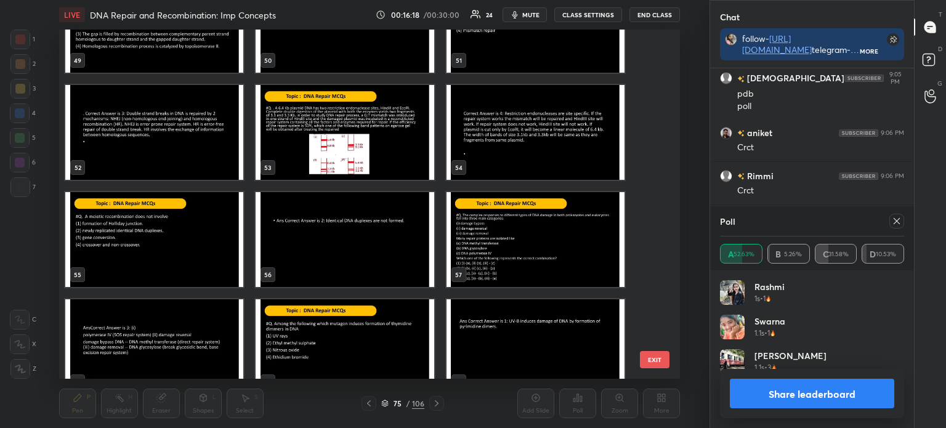
scroll to position [144, 180]
click at [360, 158] on img "grid" at bounding box center [345, 132] width 178 height 95
click at [362, 162] on img "grid" at bounding box center [345, 132] width 178 height 95
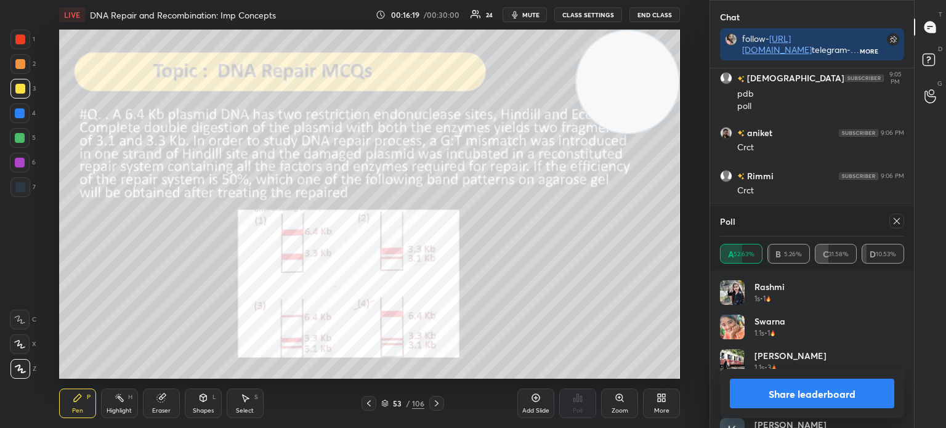
scroll to position [2748, 0]
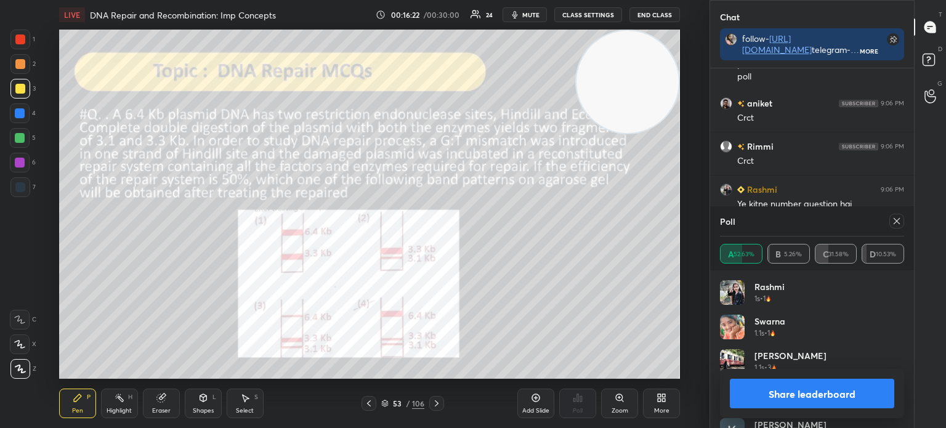
click at [371, 403] on icon at bounding box center [369, 403] width 10 height 10
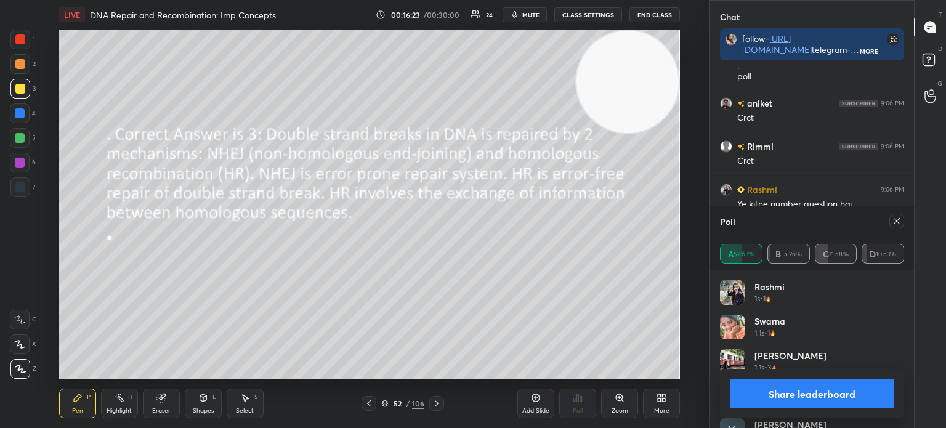
click at [384, 402] on icon at bounding box center [384, 403] width 7 height 7
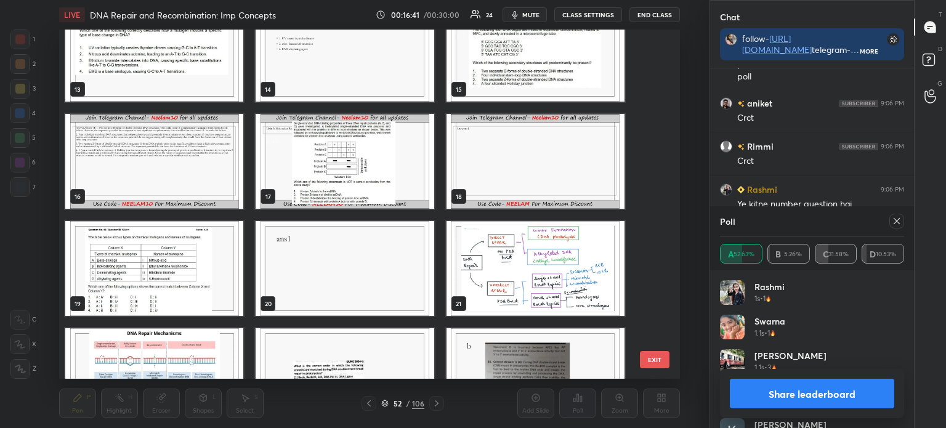
scroll to position [453, 0]
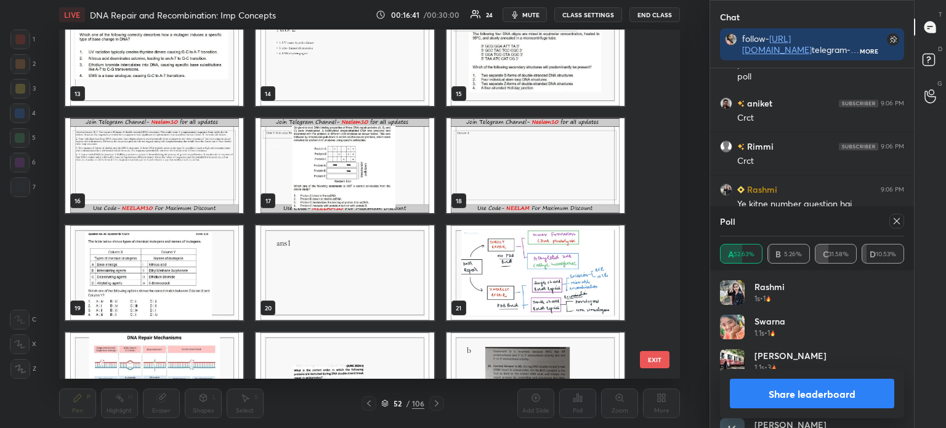
click at [544, 269] on img "grid" at bounding box center [535, 272] width 178 height 95
click at [547, 272] on img "grid" at bounding box center [535, 272] width 178 height 95
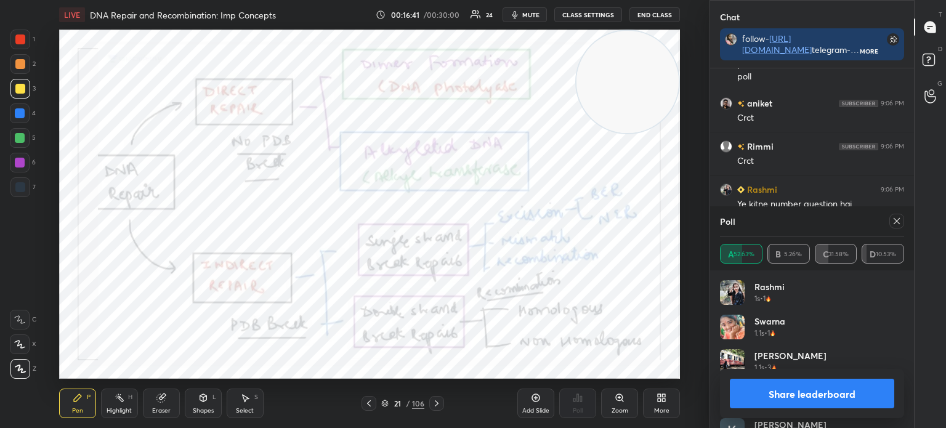
click at [549, 275] on img "grid" at bounding box center [535, 272] width 178 height 95
click at [899, 222] on icon at bounding box center [897, 221] width 10 height 10
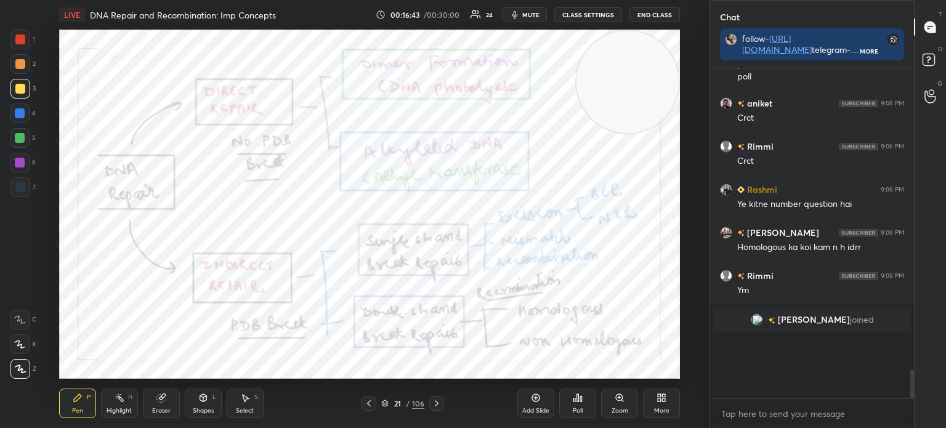
scroll to position [2722, 0]
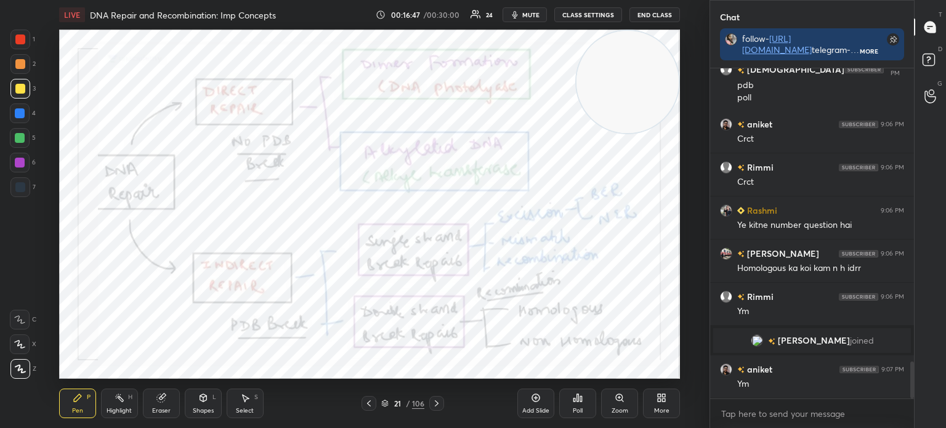
click at [15, 181] on div at bounding box center [20, 187] width 20 height 20
click at [384, 408] on div "21 / 106" at bounding box center [402, 403] width 43 height 11
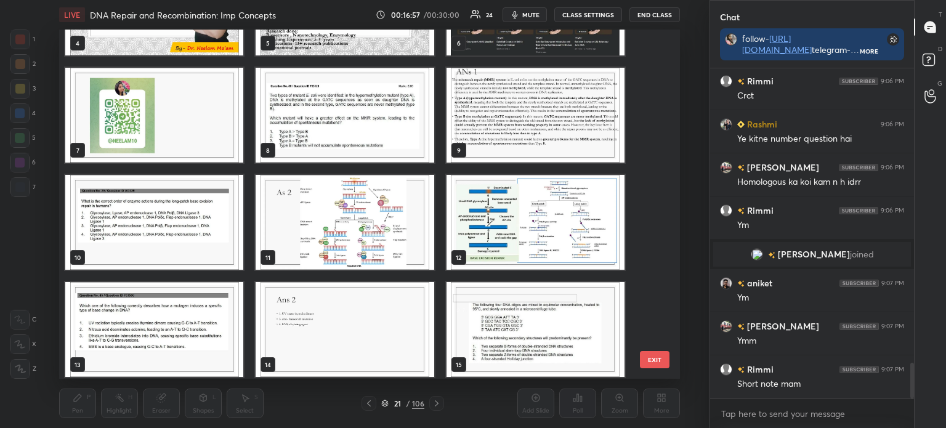
click at [522, 216] on img "grid" at bounding box center [535, 222] width 178 height 95
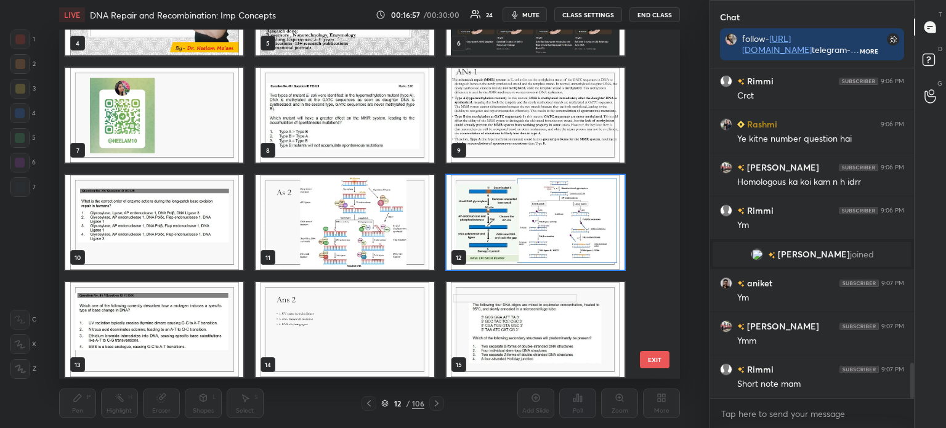
click at [527, 224] on img "grid" at bounding box center [535, 222] width 178 height 95
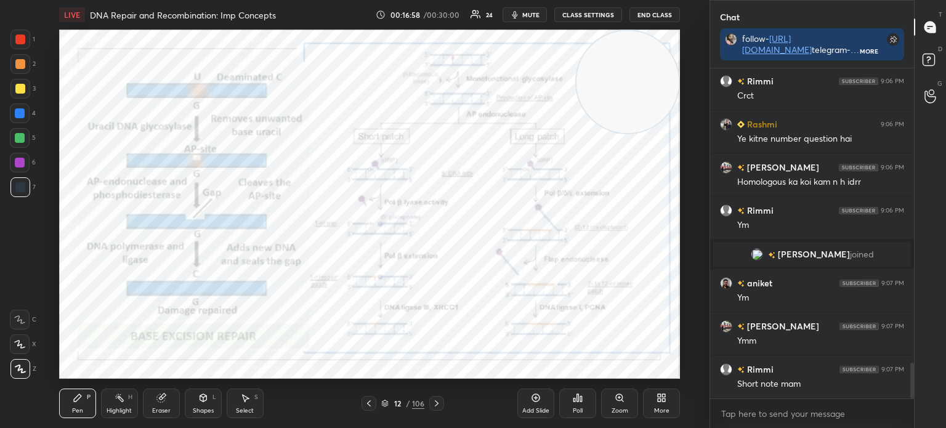
click at [530, 224] on img "grid" at bounding box center [535, 222] width 178 height 95
click at [385, 402] on icon at bounding box center [384, 403] width 7 height 7
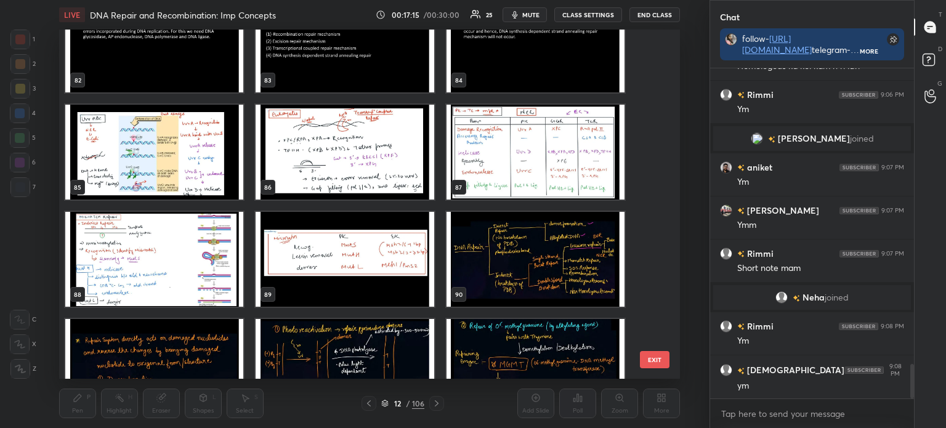
click at [185, 156] on img "grid" at bounding box center [154, 152] width 178 height 95
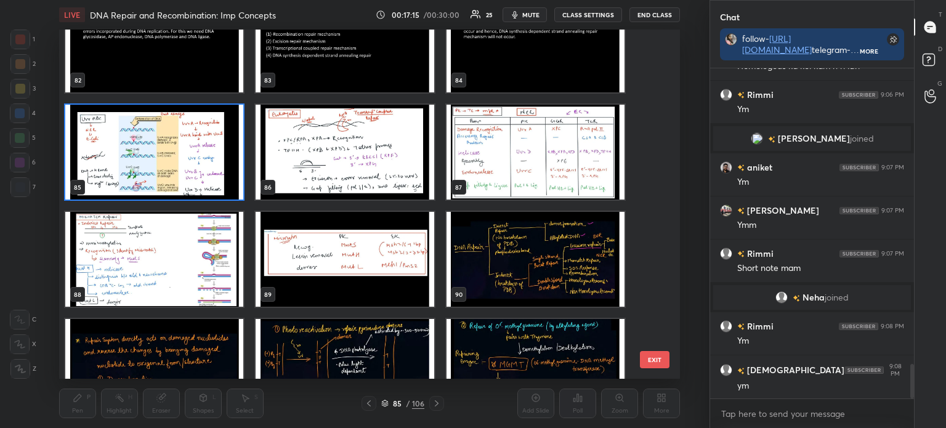
click at [181, 156] on img "grid" at bounding box center [154, 152] width 178 height 95
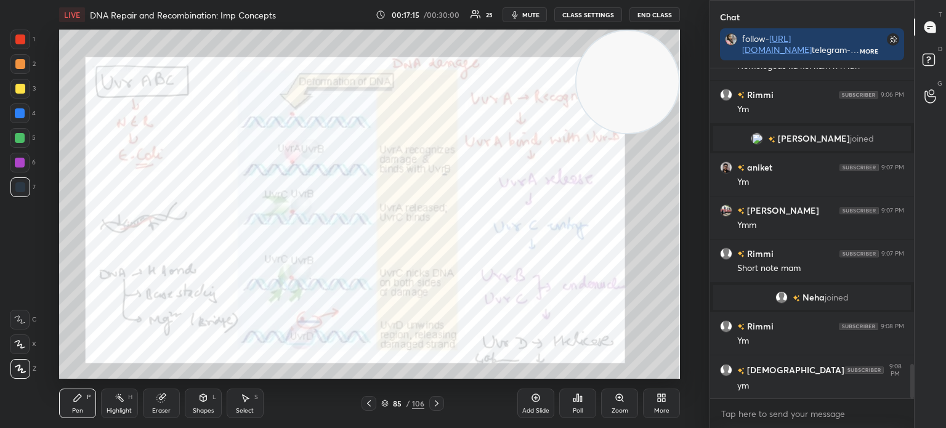
click at [185, 155] on img "grid" at bounding box center [154, 152] width 178 height 95
click at [436, 402] on icon at bounding box center [437, 403] width 4 height 6
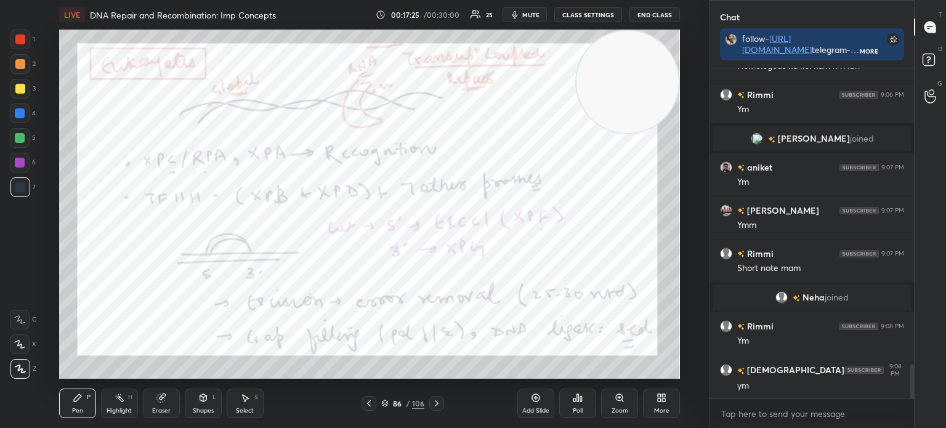
click at [437, 398] on div at bounding box center [436, 403] width 15 height 15
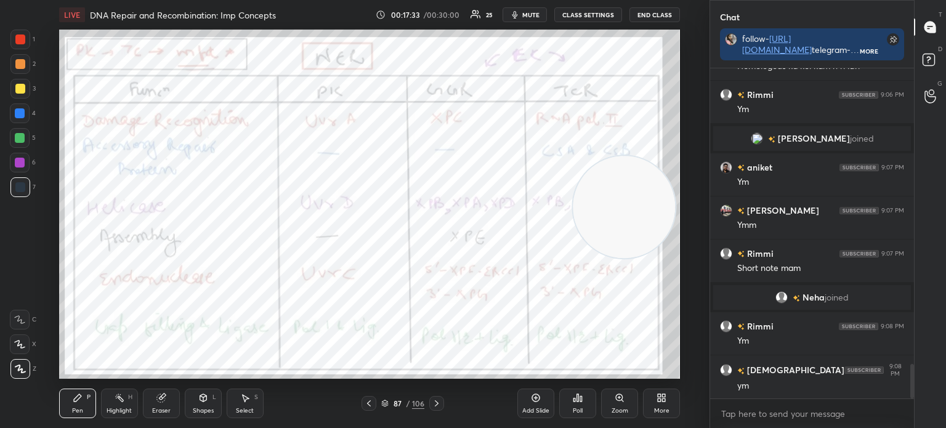
click at [387, 403] on icon at bounding box center [384, 403] width 7 height 7
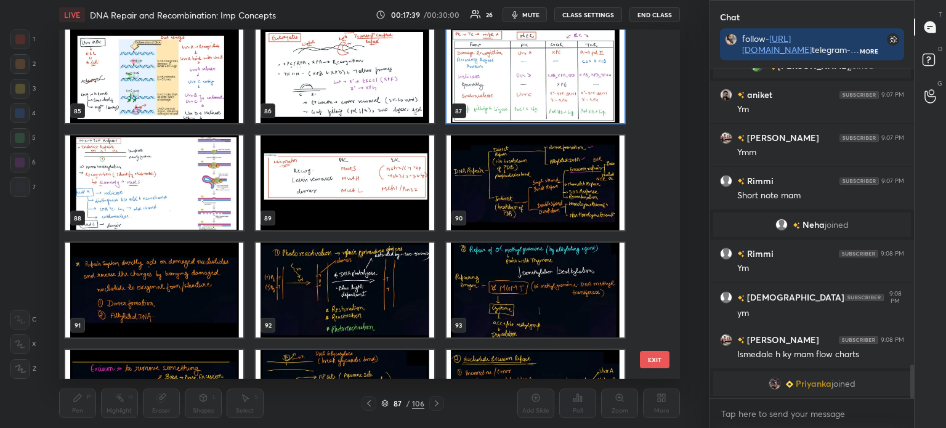
click at [171, 199] on img "grid" at bounding box center [154, 182] width 178 height 95
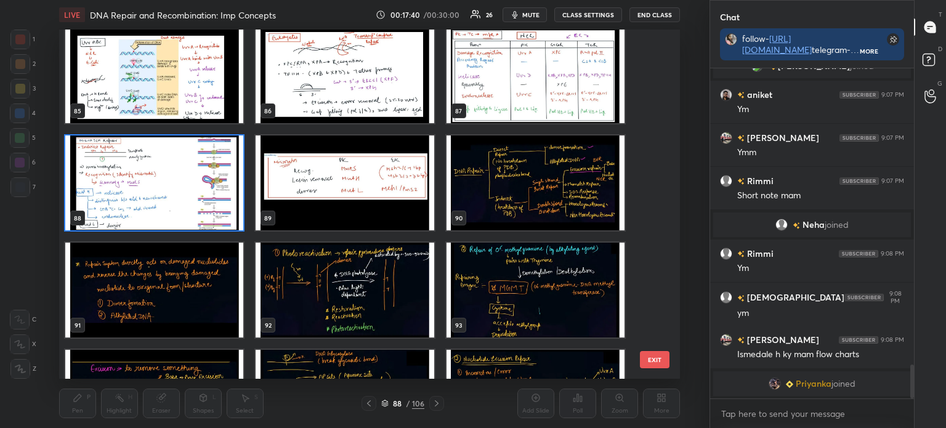
click at [179, 200] on img "grid" at bounding box center [154, 182] width 178 height 95
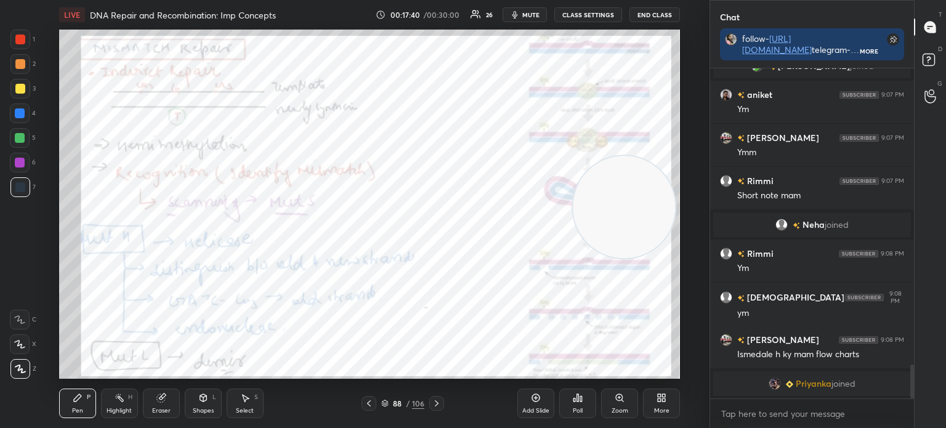
click at [179, 203] on img "grid" at bounding box center [154, 182] width 178 height 95
click at [386, 402] on icon at bounding box center [384, 403] width 7 height 7
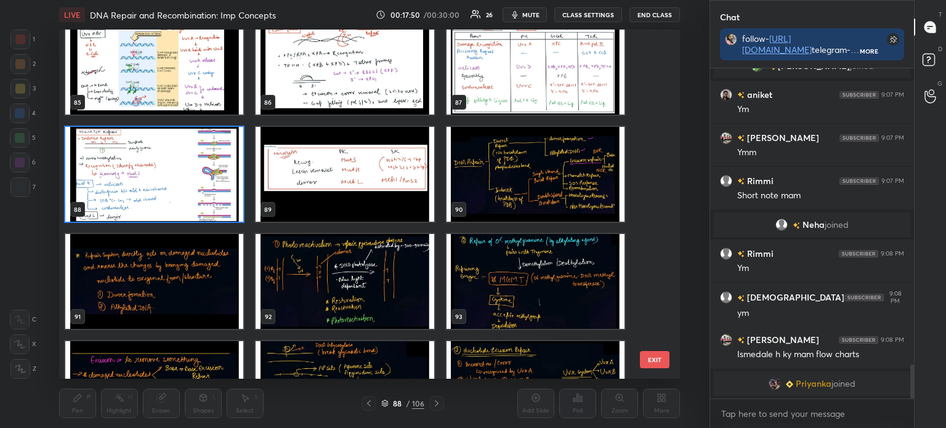
scroll to position [3016, 0]
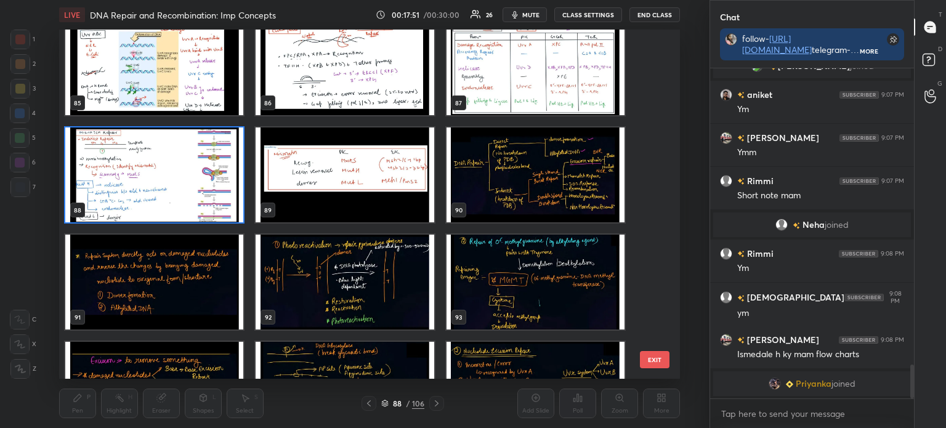
click at [166, 180] on img "grid" at bounding box center [154, 174] width 178 height 95
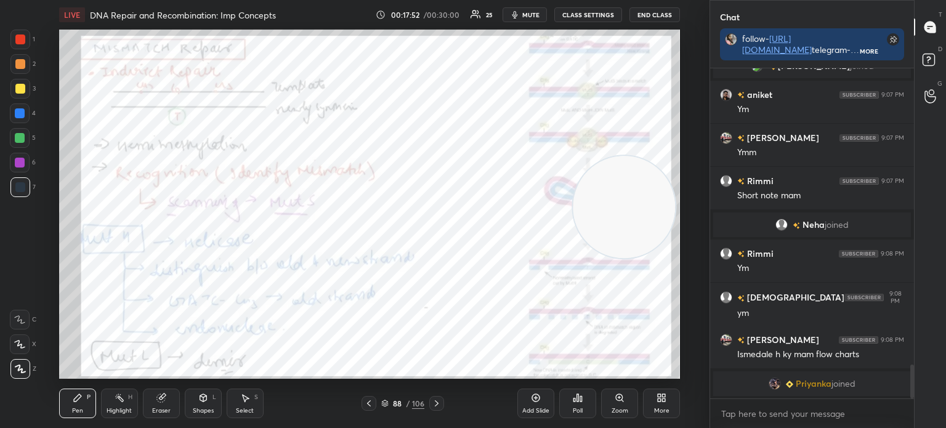
click at [166, 177] on img "grid" at bounding box center [154, 174] width 178 height 95
click at [432, 406] on icon at bounding box center [437, 403] width 10 height 10
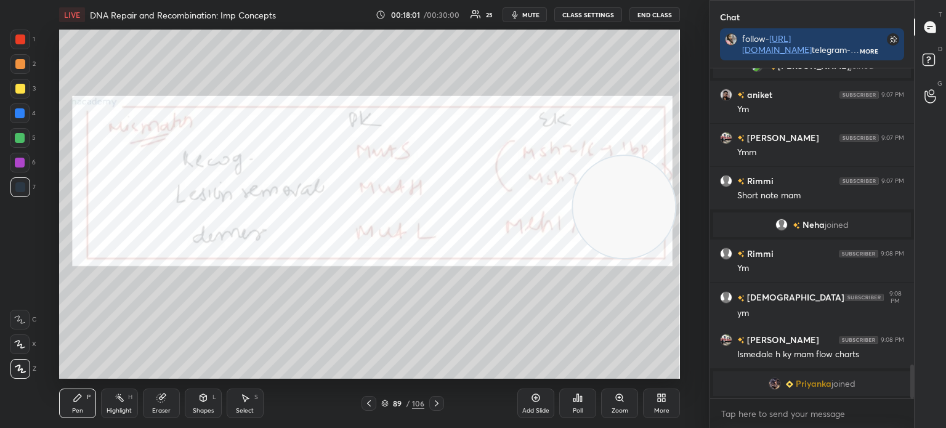
click at [382, 405] on icon at bounding box center [385, 406] width 6 height 2
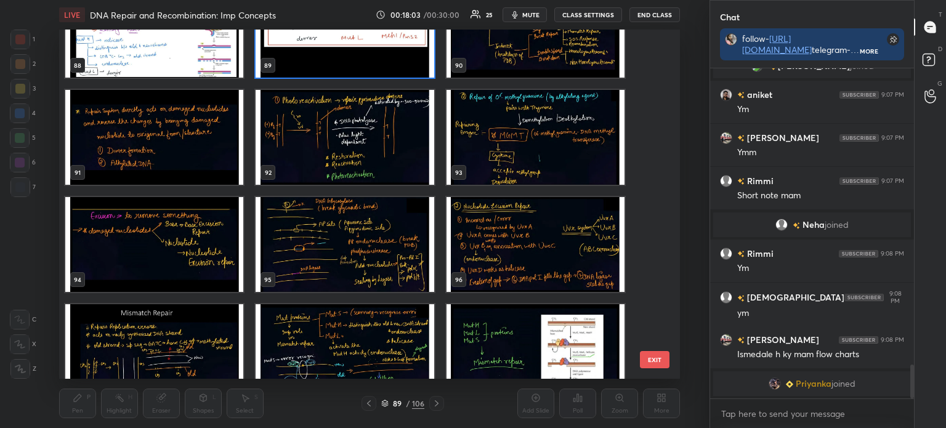
scroll to position [3158, 0]
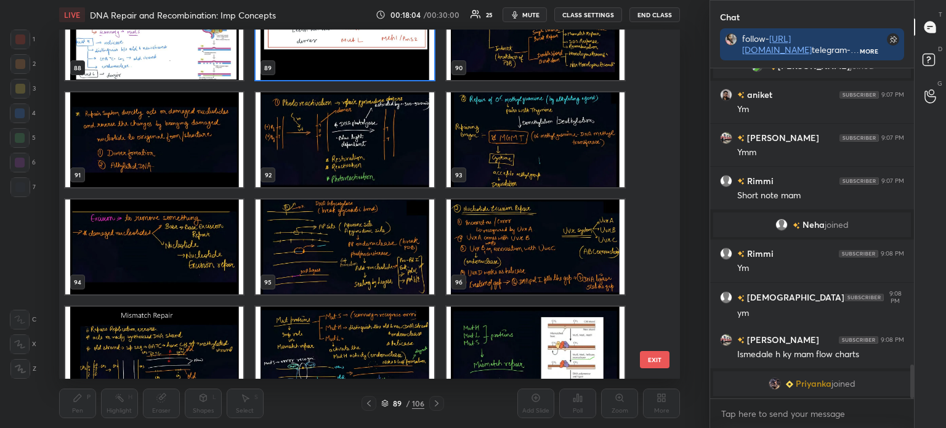
click at [503, 63] on img "grid" at bounding box center [535, 32] width 178 height 95
click at [512, 73] on img "grid" at bounding box center [535, 32] width 178 height 95
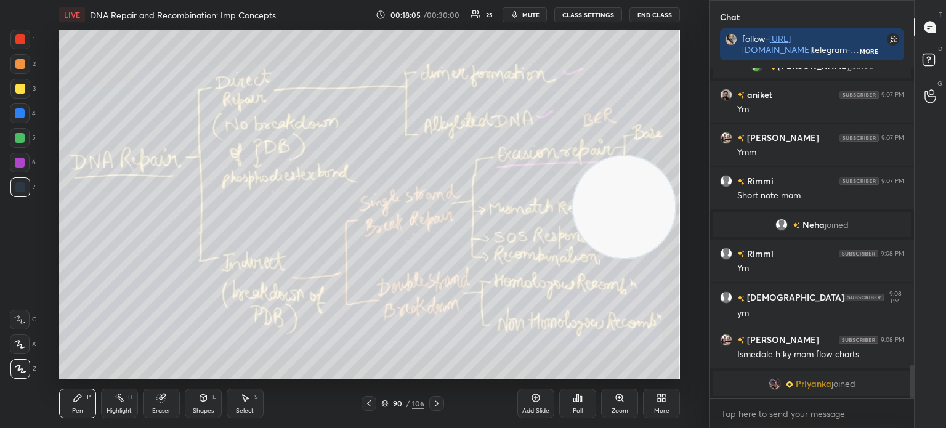
click at [514, 73] on img "grid" at bounding box center [535, 32] width 178 height 95
click at [441, 404] on icon at bounding box center [437, 403] width 10 height 10
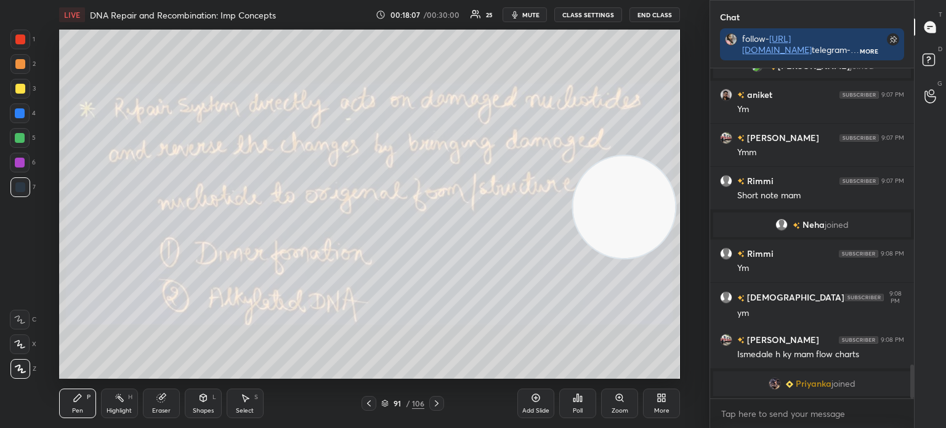
click at [439, 403] on icon at bounding box center [437, 403] width 10 height 10
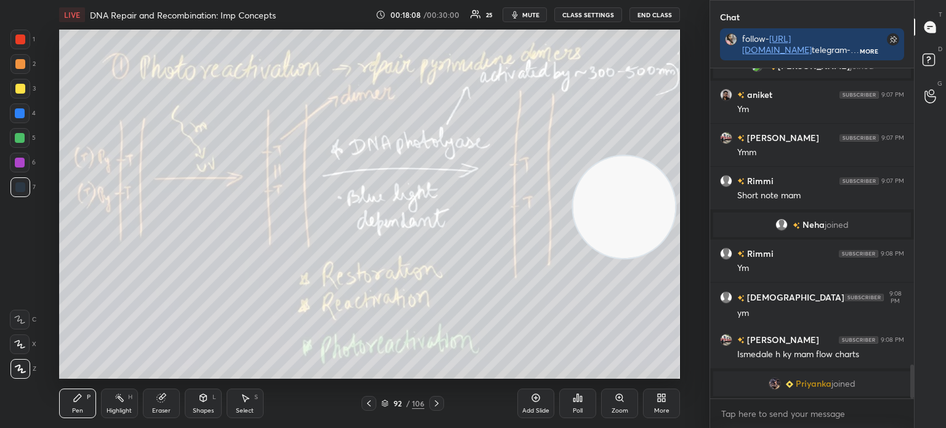
click at [440, 403] on icon at bounding box center [437, 403] width 10 height 10
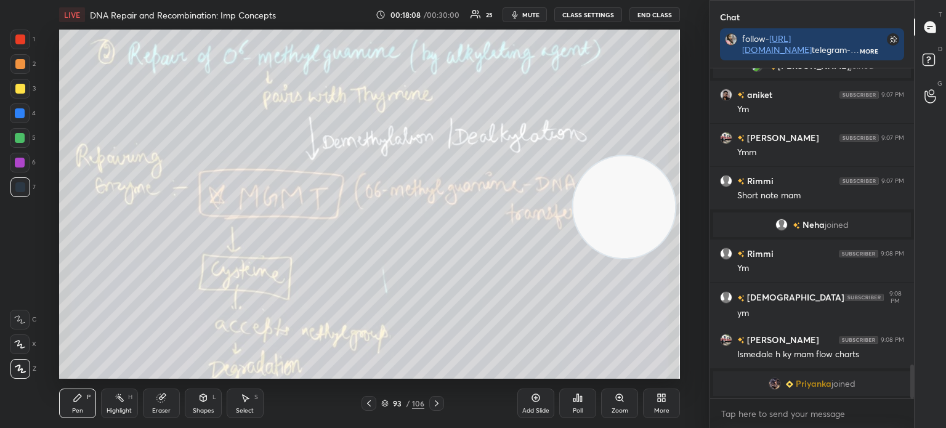
click at [440, 402] on icon at bounding box center [437, 403] width 10 height 10
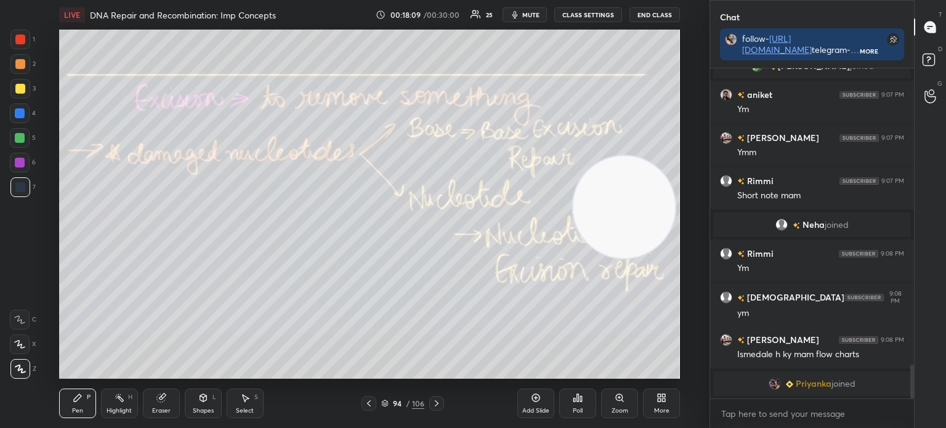
click at [439, 403] on icon at bounding box center [437, 403] width 10 height 10
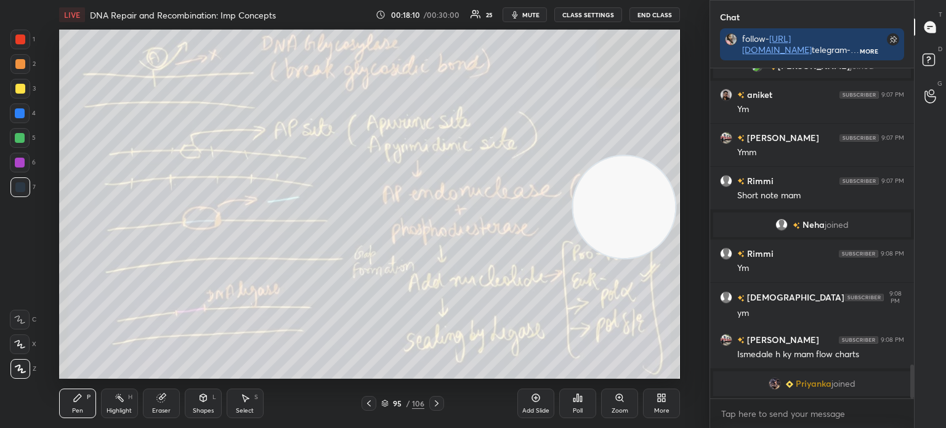
click at [367, 406] on icon at bounding box center [369, 403] width 10 height 10
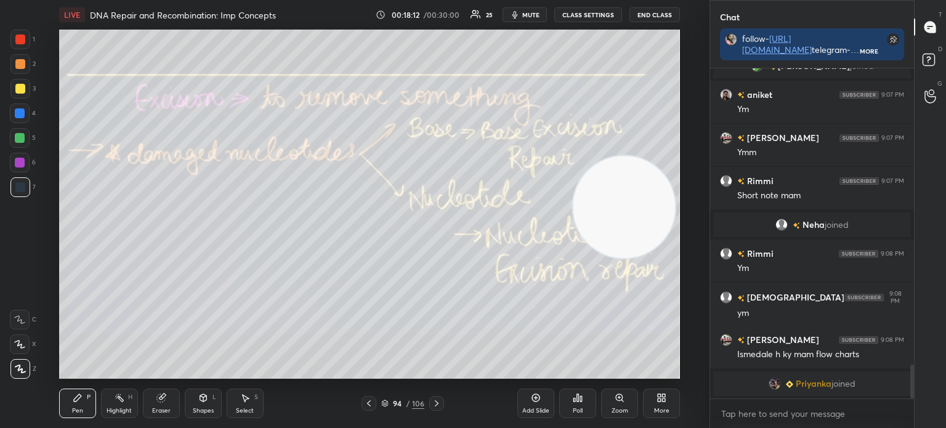
click at [13, 89] on div at bounding box center [20, 89] width 20 height 20
click at [432, 403] on icon at bounding box center [437, 403] width 10 height 10
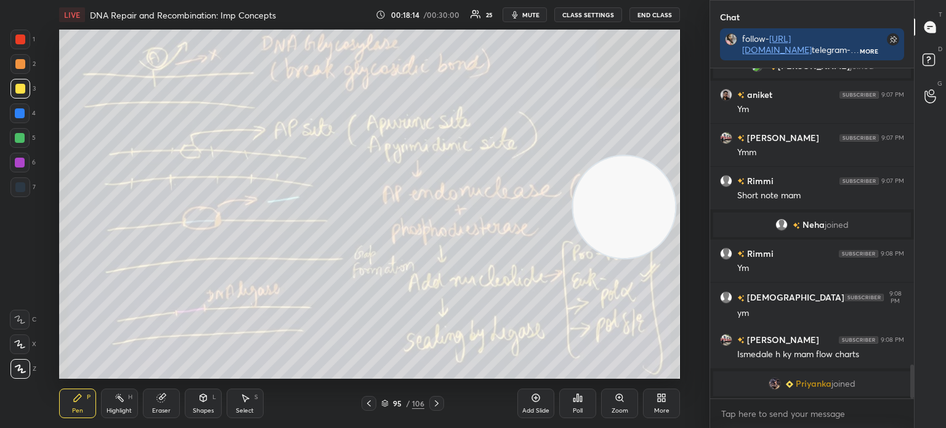
click at [437, 401] on icon at bounding box center [437, 403] width 10 height 10
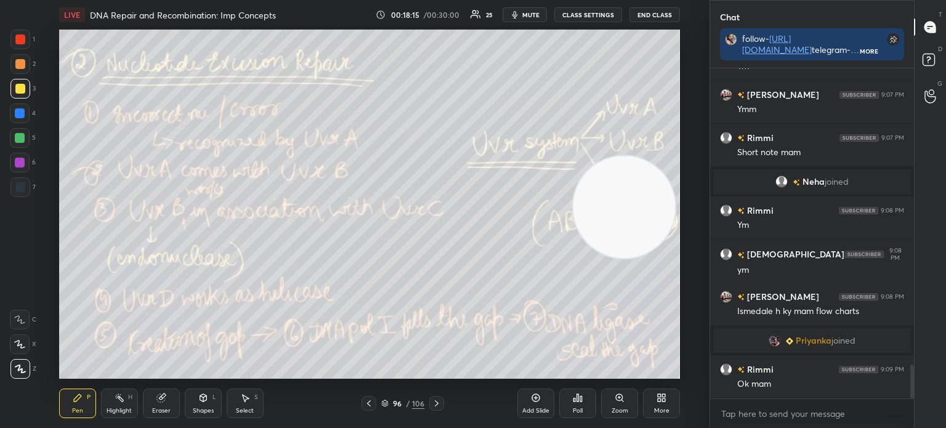
scroll to position [2888, 0]
click at [438, 405] on icon at bounding box center [437, 403] width 10 height 10
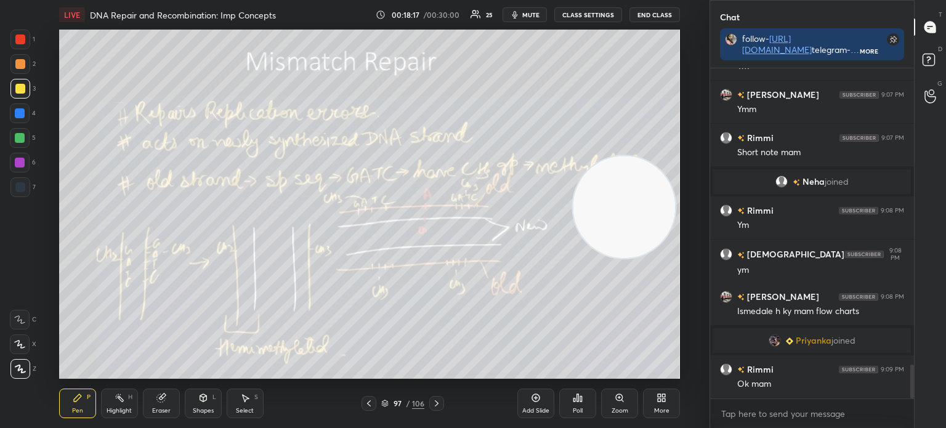
click at [437, 403] on icon at bounding box center [437, 403] width 4 height 6
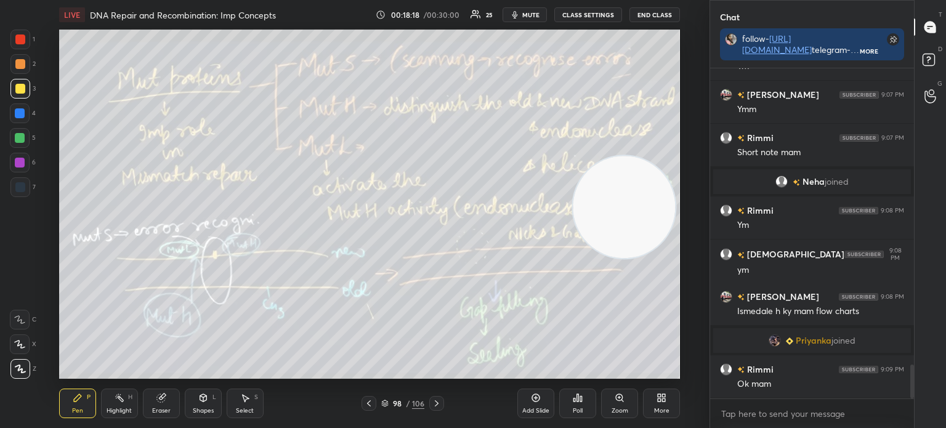
click at [437, 403] on icon at bounding box center [437, 403] width 10 height 10
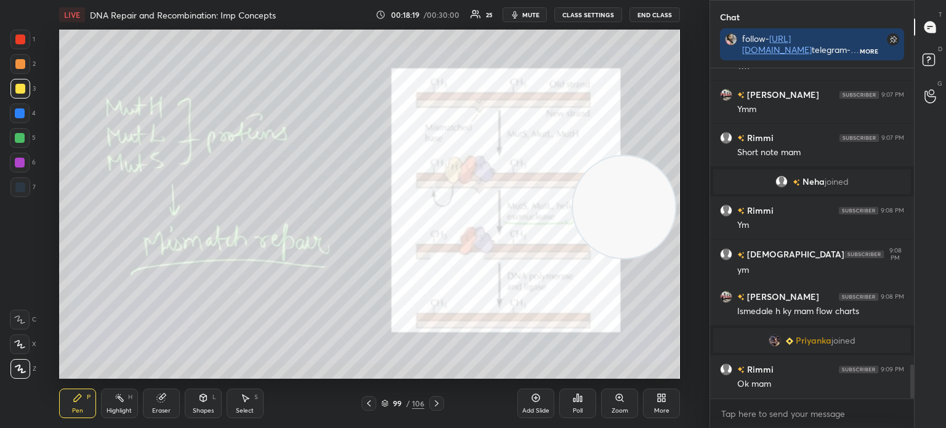
click at [437, 403] on icon at bounding box center [437, 403] width 4 height 6
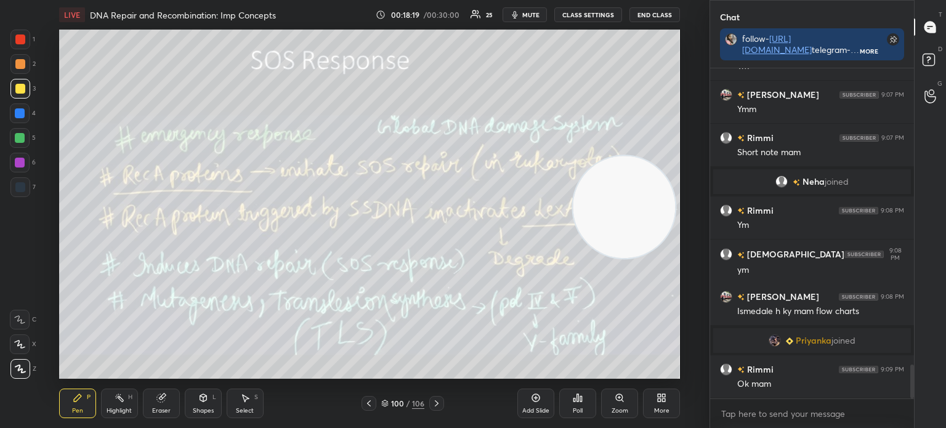
click at [439, 403] on icon at bounding box center [437, 403] width 10 height 10
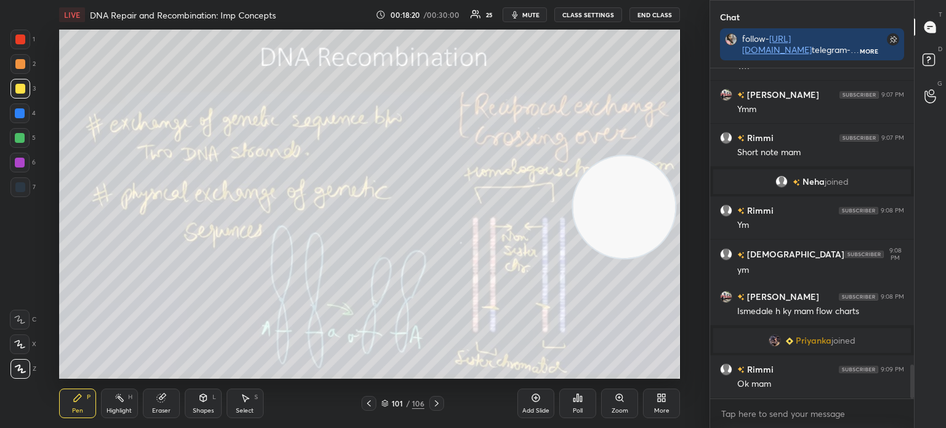
click at [438, 403] on icon at bounding box center [437, 403] width 10 height 10
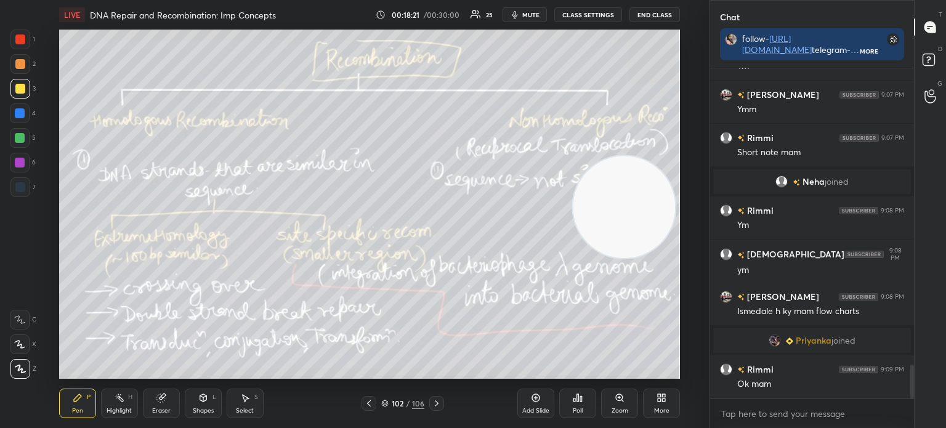
click at [436, 402] on icon at bounding box center [437, 403] width 4 height 6
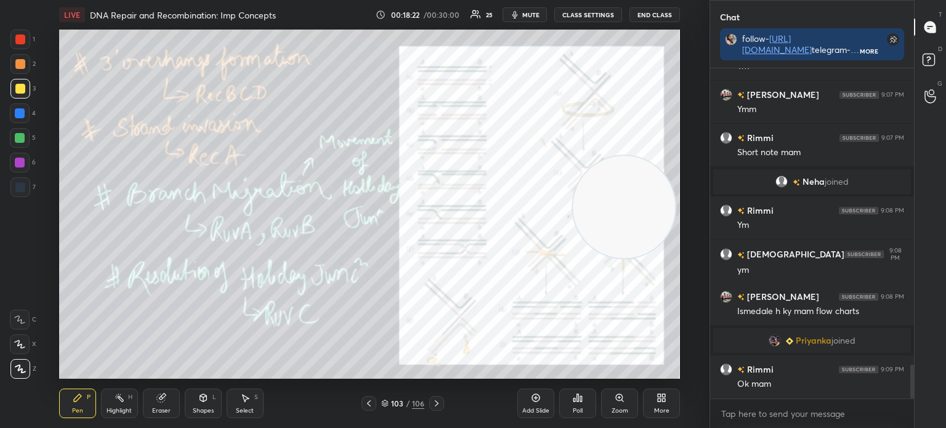
click at [438, 401] on icon at bounding box center [437, 403] width 10 height 10
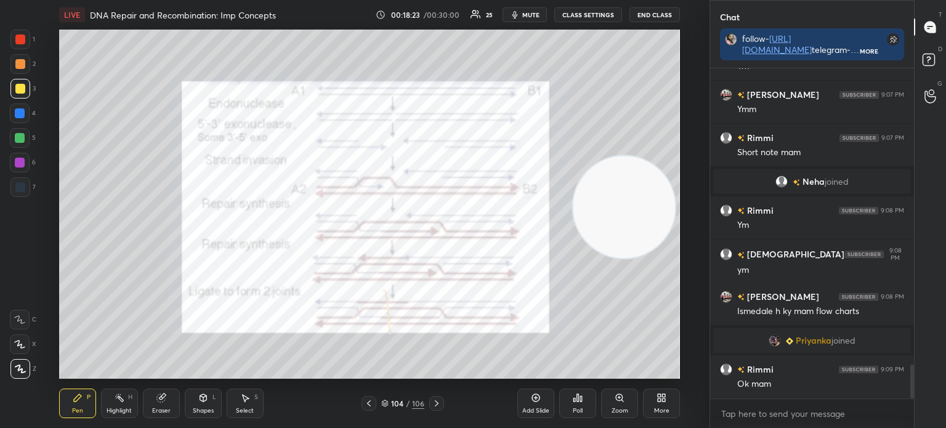
click at [436, 402] on icon at bounding box center [437, 403] width 4 height 6
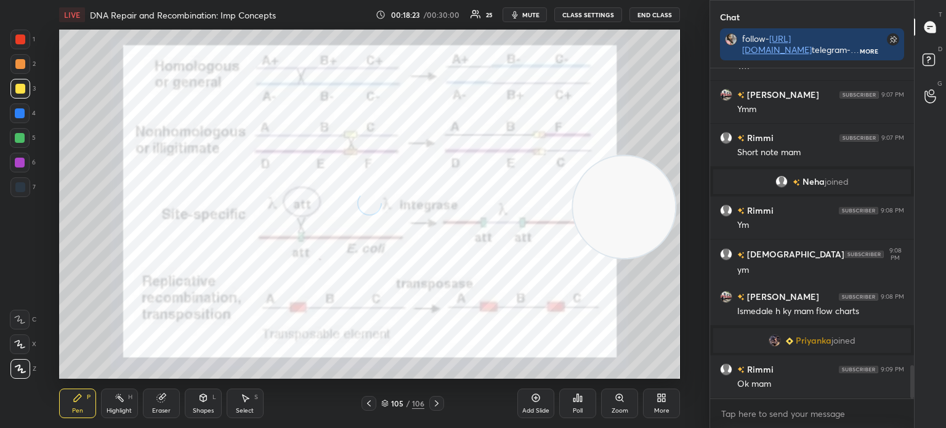
scroll to position [2932, 0]
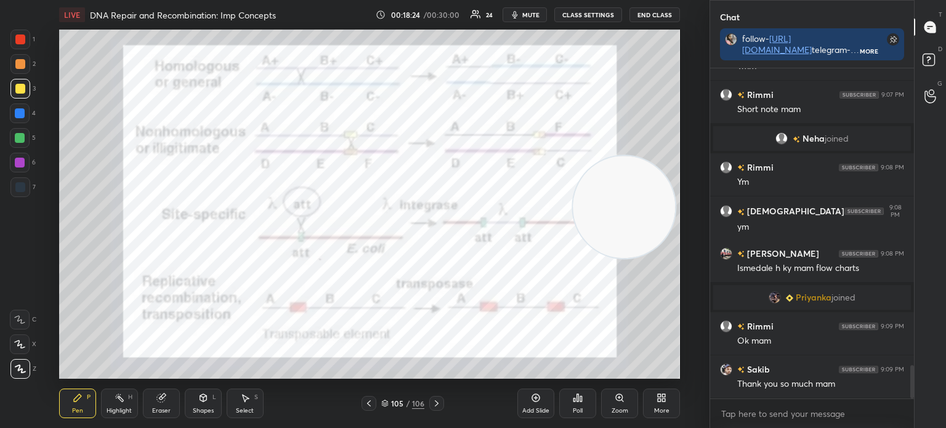
click at [387, 405] on icon at bounding box center [384, 403] width 7 height 7
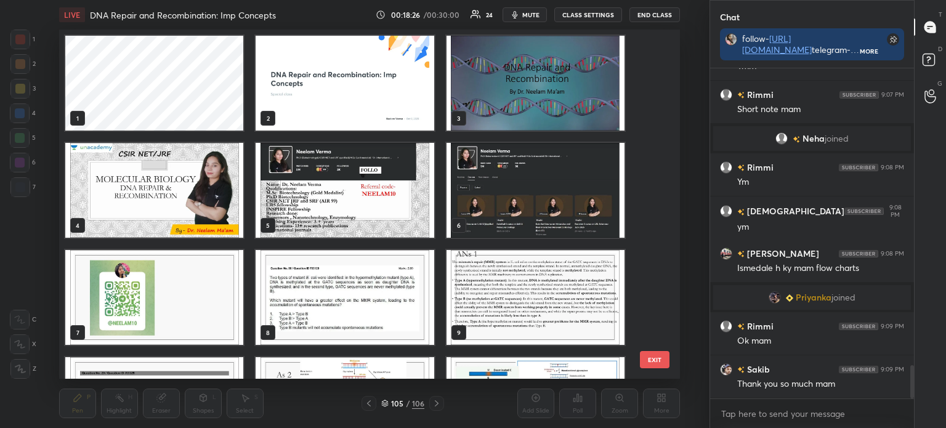
scroll to position [2975, 0]
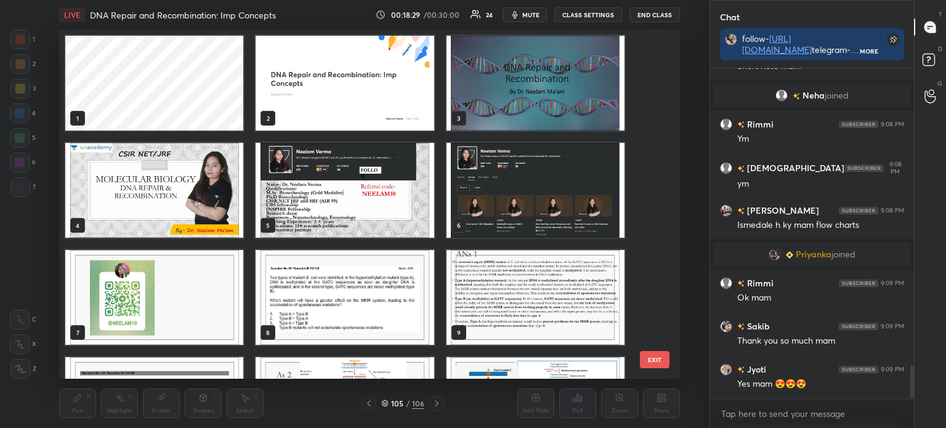
click at [394, 199] on img "grid" at bounding box center [345, 190] width 178 height 95
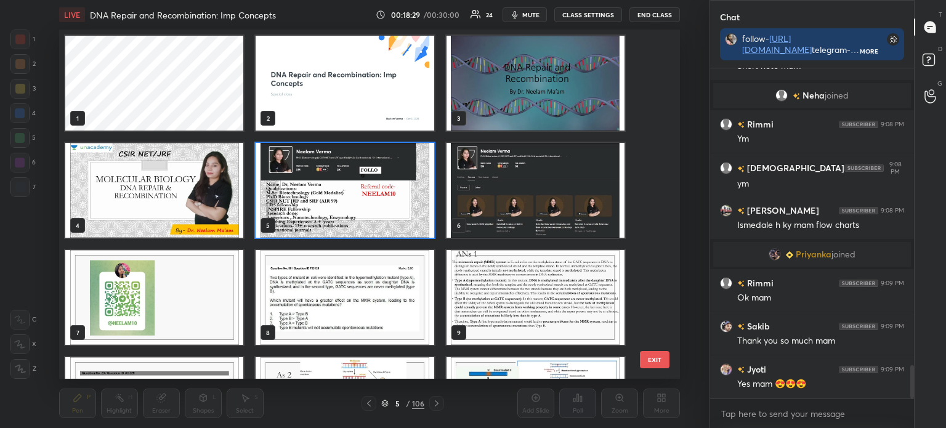
click at [392, 201] on img "grid" at bounding box center [345, 190] width 178 height 95
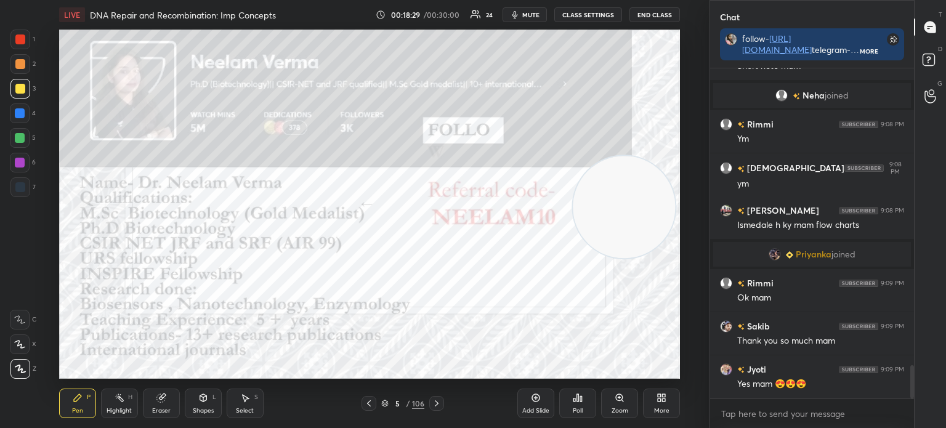
click at [397, 203] on img "grid" at bounding box center [345, 190] width 178 height 95
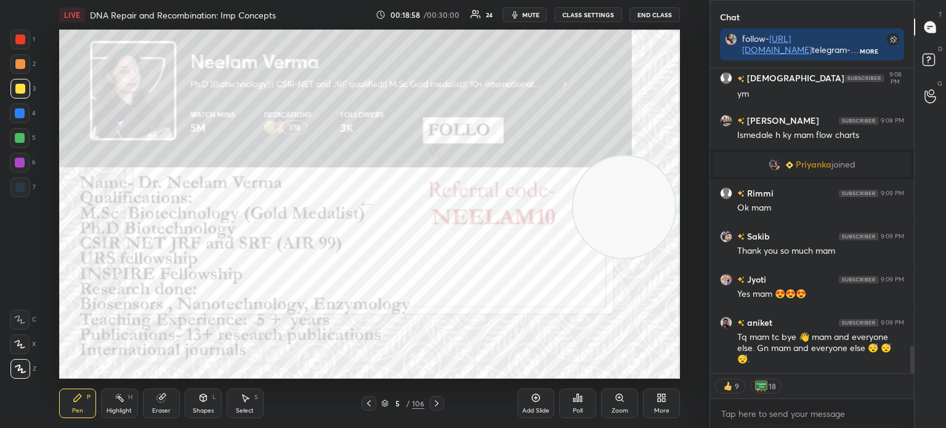
scroll to position [3108, 0]
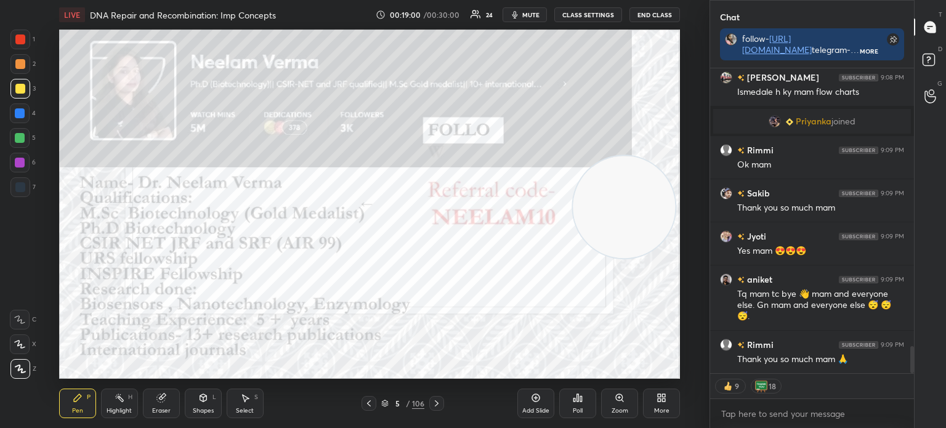
click at [657, 406] on div "More" at bounding box center [661, 404] width 37 height 30
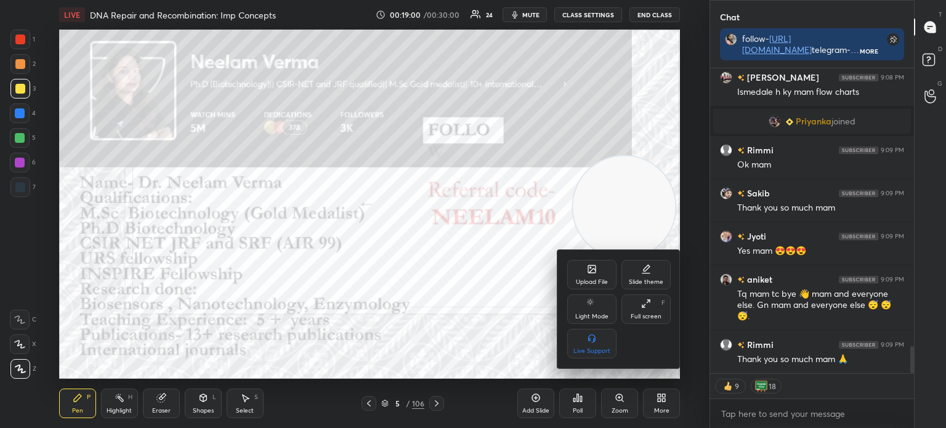
click at [599, 285] on div "Upload File" at bounding box center [592, 282] width 32 height 6
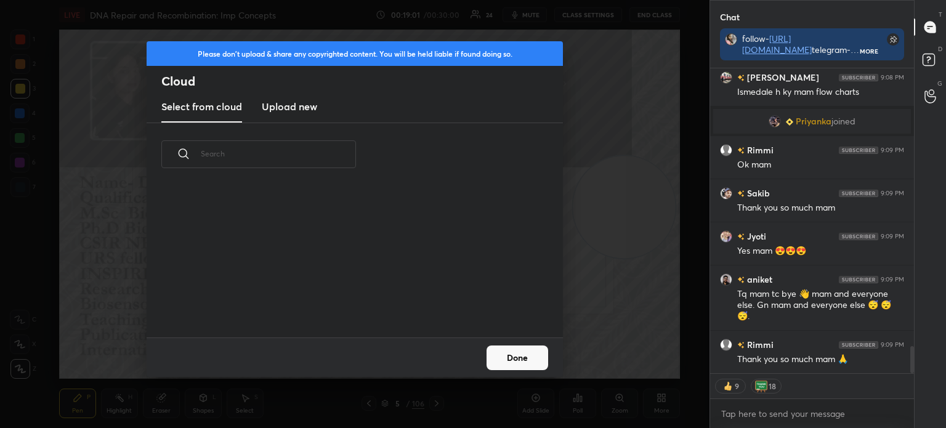
scroll to position [152, 395]
click at [285, 110] on h3 "Upload new" at bounding box center [289, 106] width 55 height 15
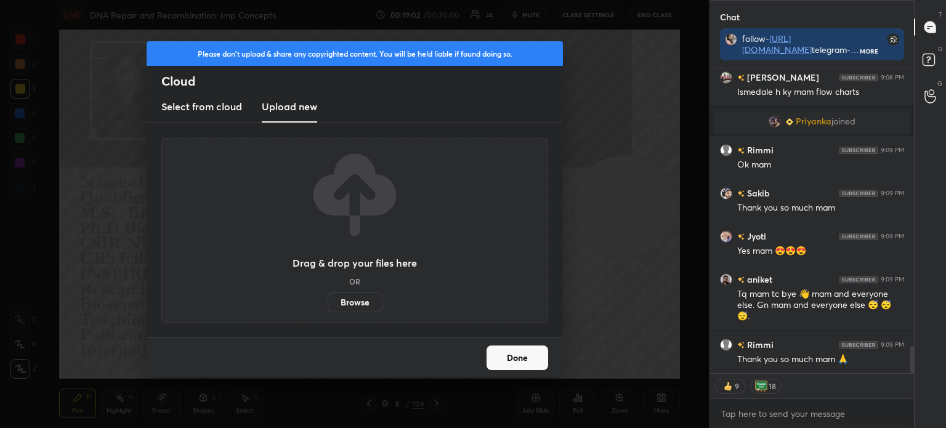
click at [357, 304] on label "Browse" at bounding box center [355, 303] width 55 height 20
click at [328, 304] on input "Browse" at bounding box center [328, 303] width 0 height 20
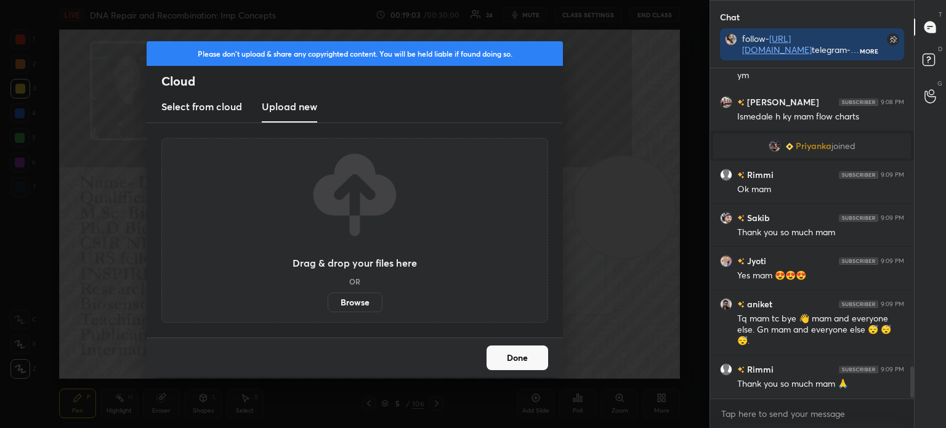
scroll to position [326, 200]
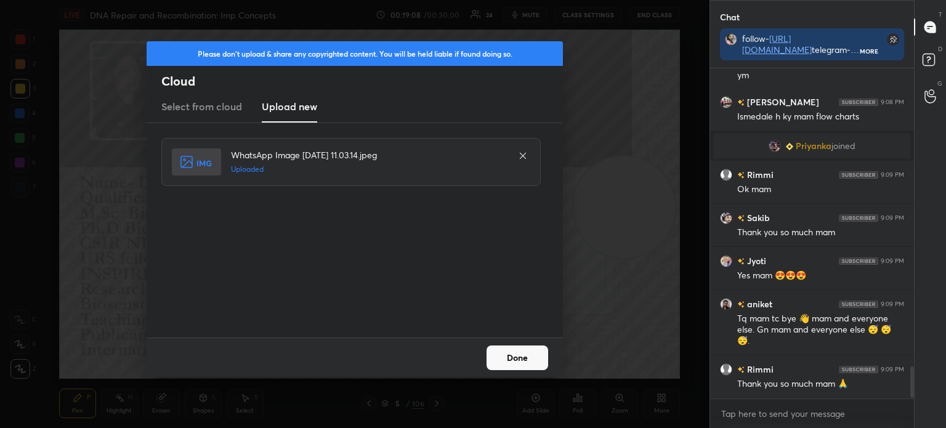
click at [525, 357] on button "Done" at bounding box center [518, 357] width 62 height 25
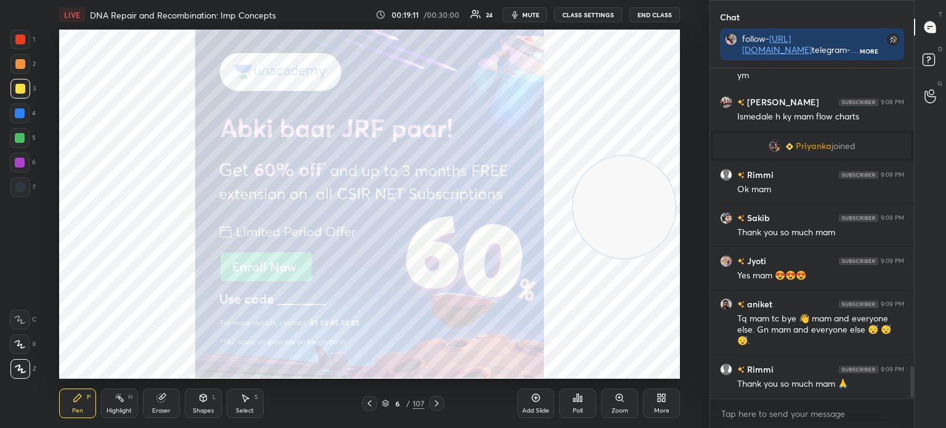
click at [22, 189] on div at bounding box center [20, 187] width 10 height 10
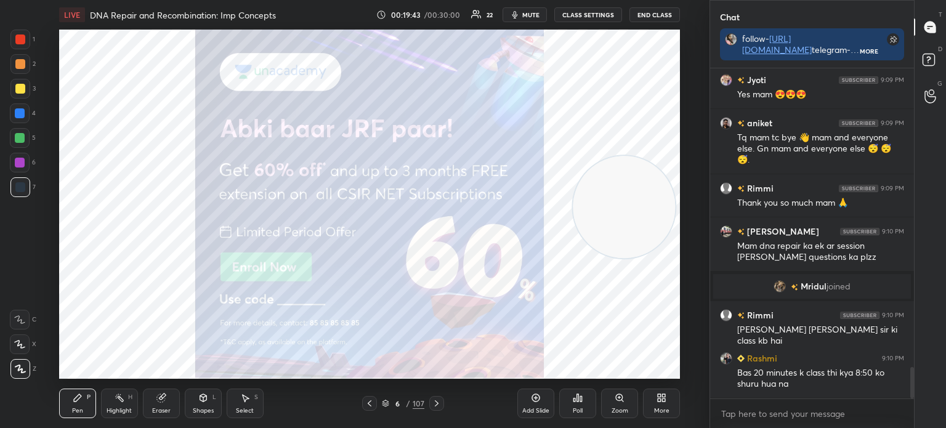
click at [23, 82] on div at bounding box center [20, 89] width 20 height 20
click at [382, 404] on icon at bounding box center [385, 403] width 7 height 7
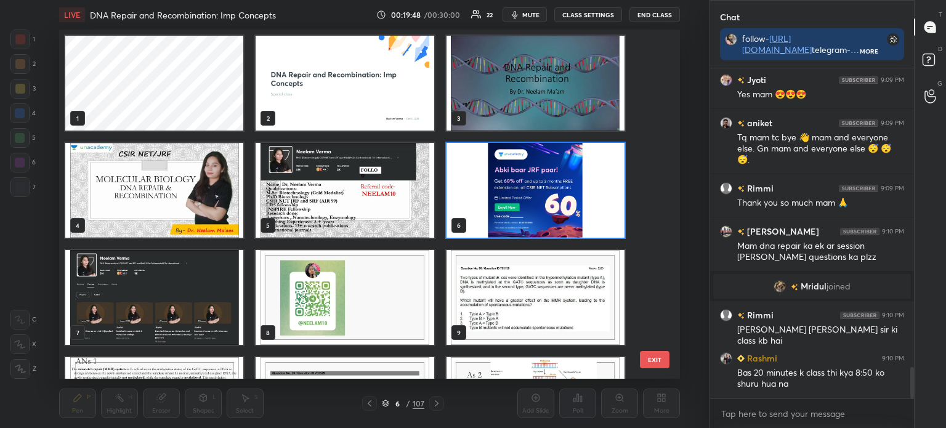
scroll to position [345, 615]
click at [375, 110] on img "grid" at bounding box center [345, 83] width 178 height 95
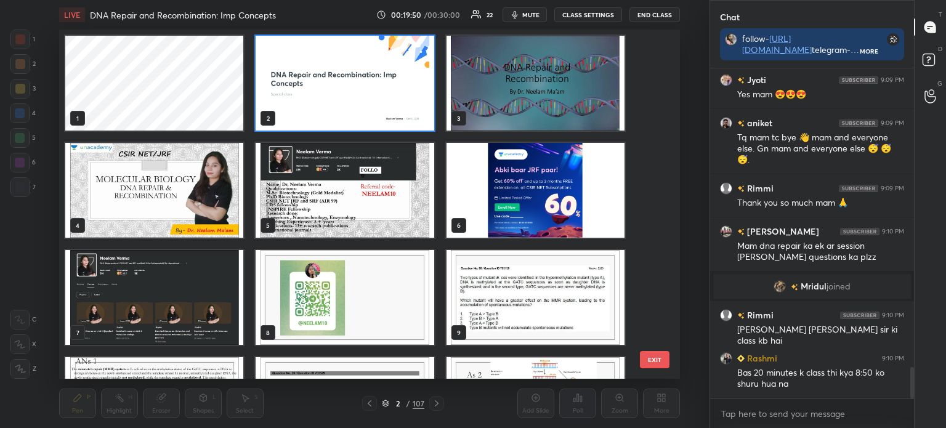
click at [379, 113] on img "grid" at bounding box center [345, 83] width 178 height 95
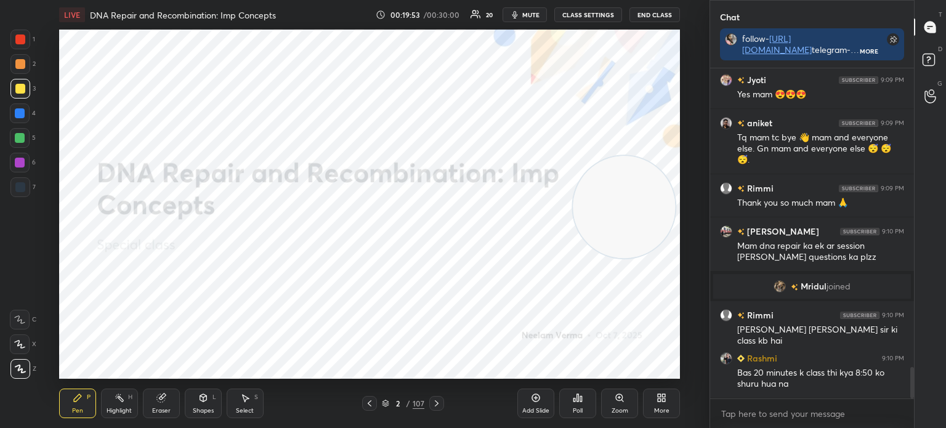
click at [34, 179] on div "7" at bounding box center [22, 187] width 25 height 20
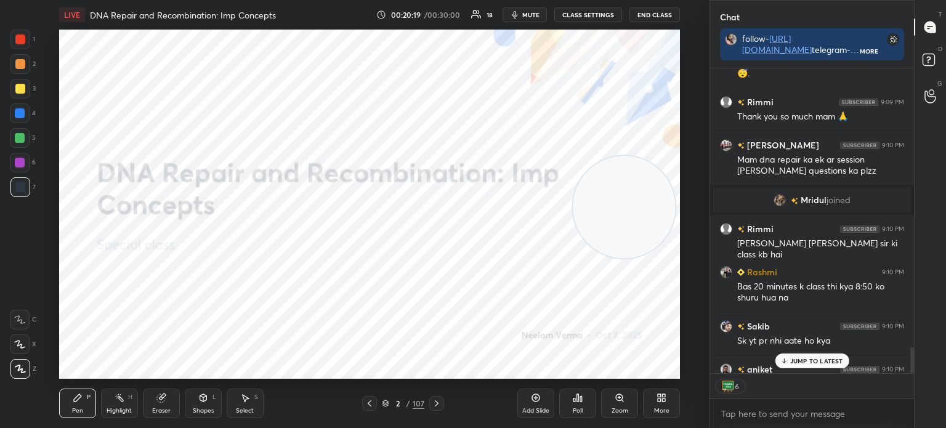
scroll to position [3294, 0]
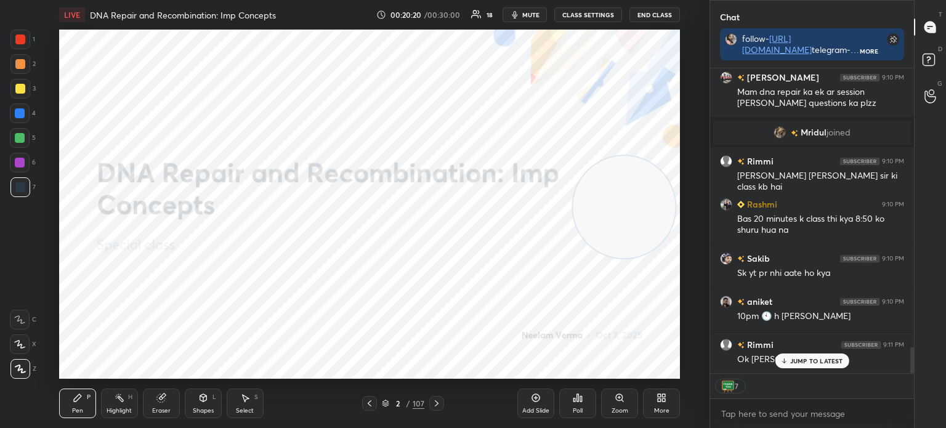
click at [669, 12] on button "End Class" at bounding box center [654, 14] width 51 height 15
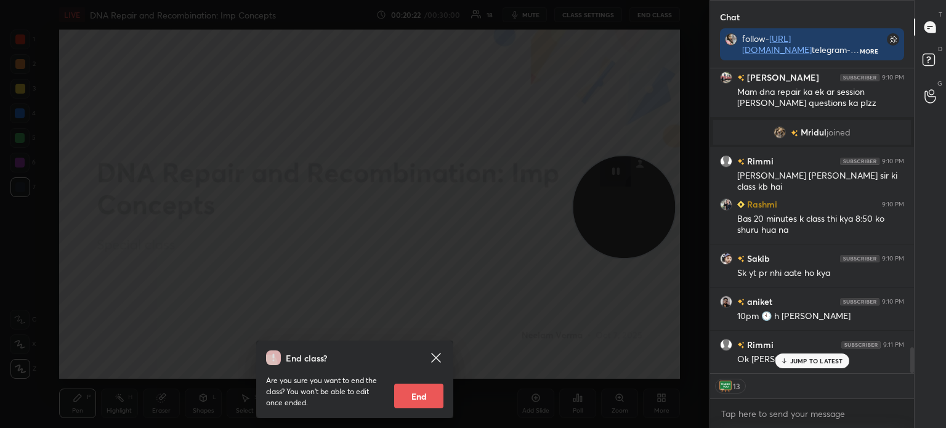
click at [429, 396] on button "End" at bounding box center [418, 396] width 49 height 25
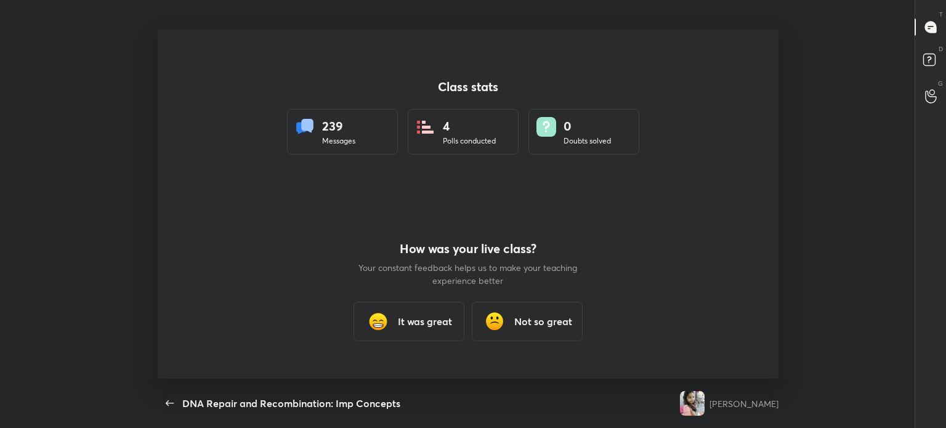
click at [437, 317] on h3 "It was great" at bounding box center [425, 321] width 54 height 15
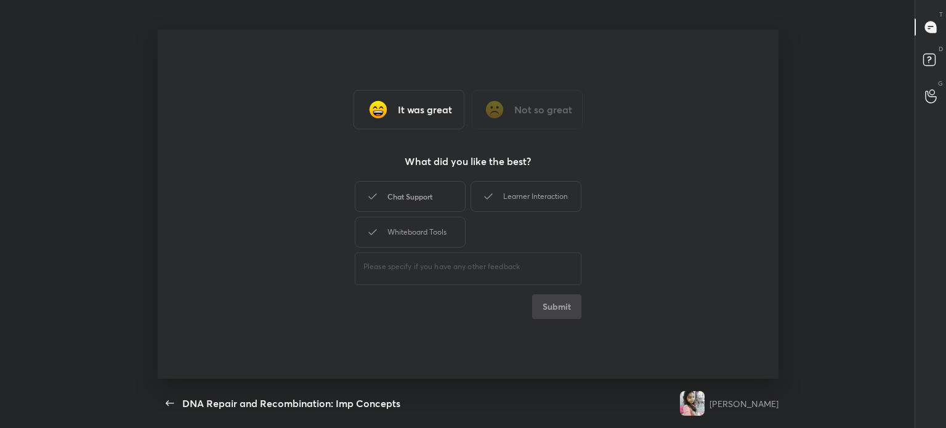
click at [429, 195] on div "Chat Support" at bounding box center [410, 196] width 111 height 31
click at [430, 226] on div "Whiteboard Tools" at bounding box center [410, 232] width 111 height 31
click at [527, 190] on div "Learner Interaction" at bounding box center [526, 196] width 111 height 31
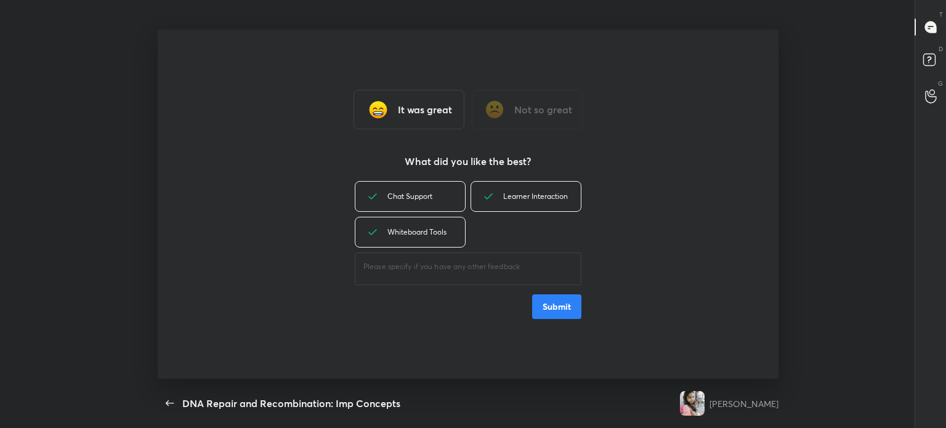
click at [574, 304] on button "Submit" at bounding box center [556, 306] width 49 height 25
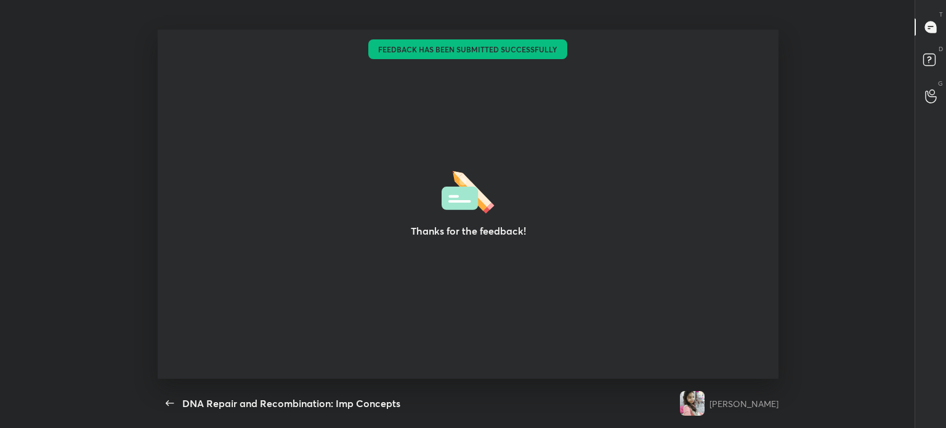
type textarea "x"
